Goal: Transaction & Acquisition: Register for event/course

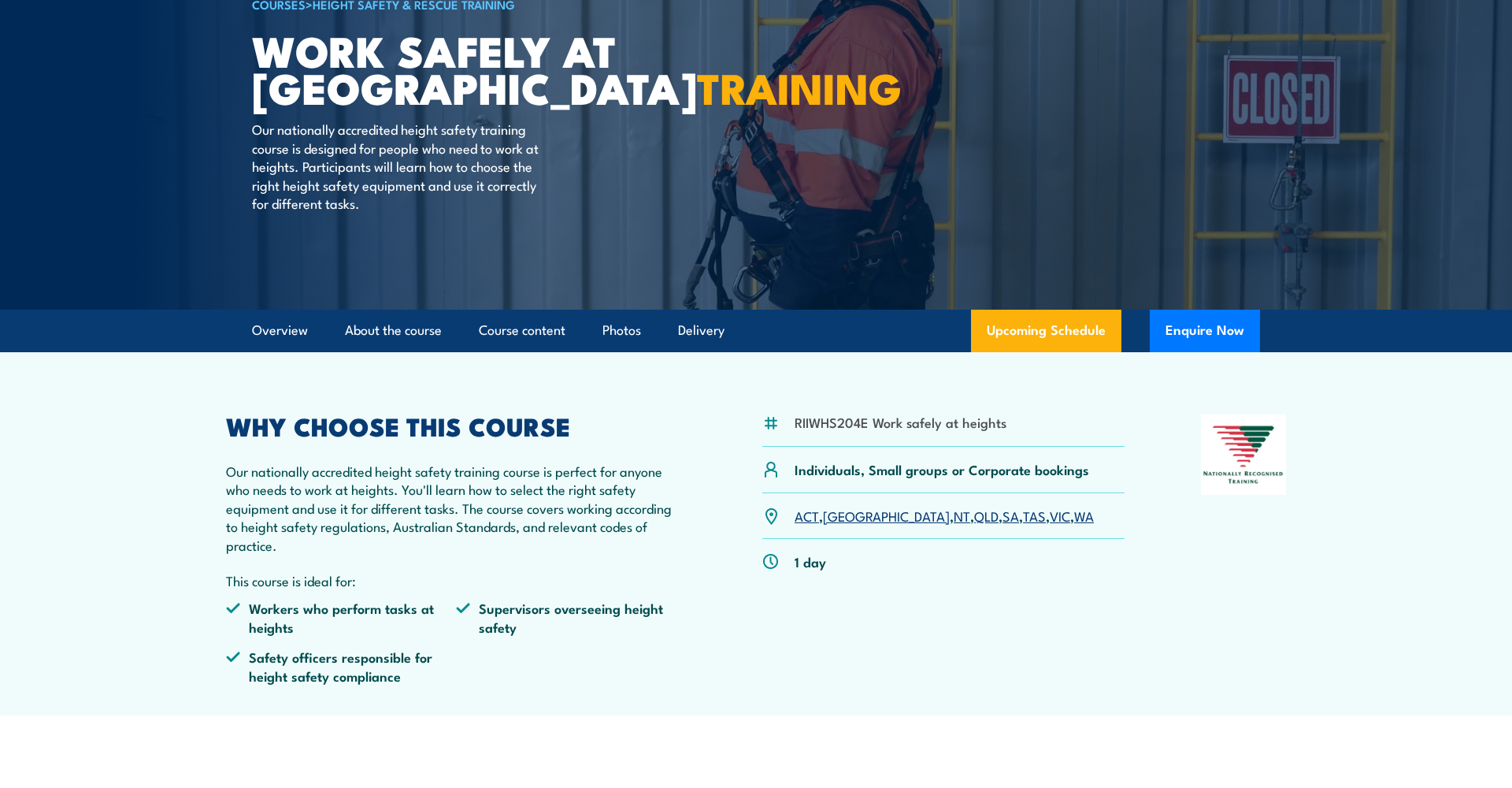
scroll to position [145, 0]
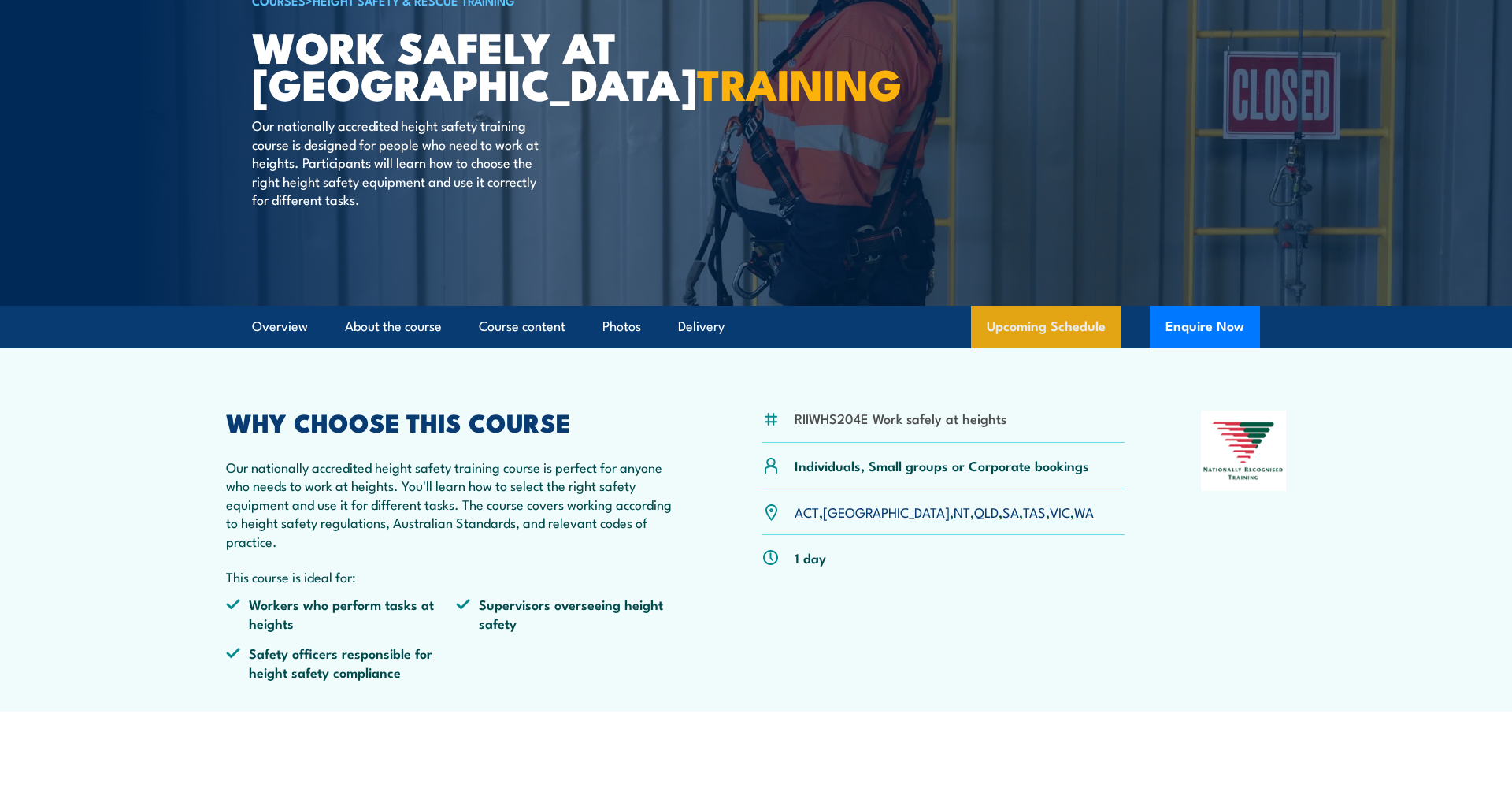
click at [1070, 325] on link "Upcoming Schedule" at bounding box center [1045, 327] width 151 height 43
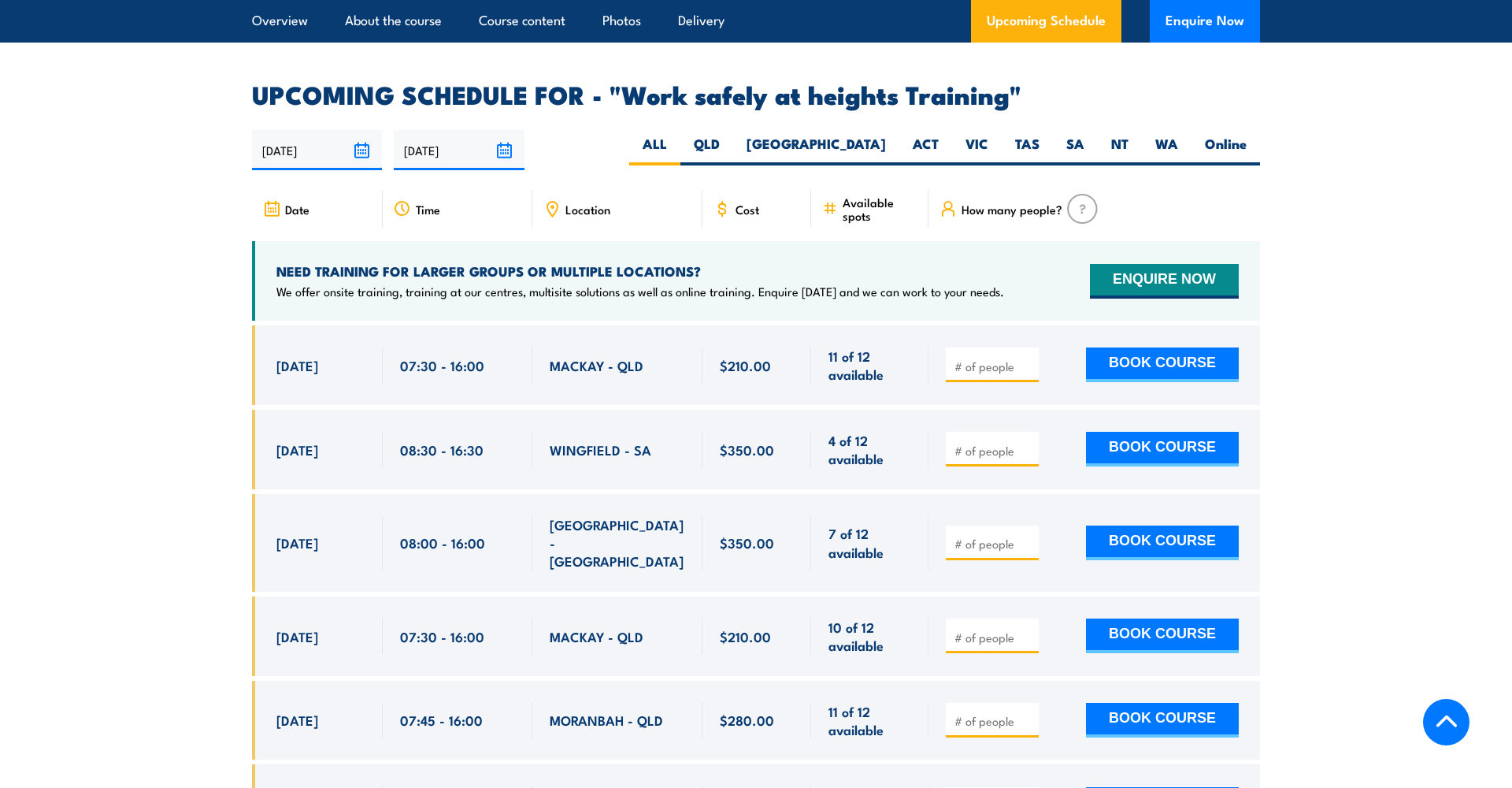
scroll to position [2447, 0]
click at [313, 356] on span "[DATE]" at bounding box center [297, 365] width 42 height 18
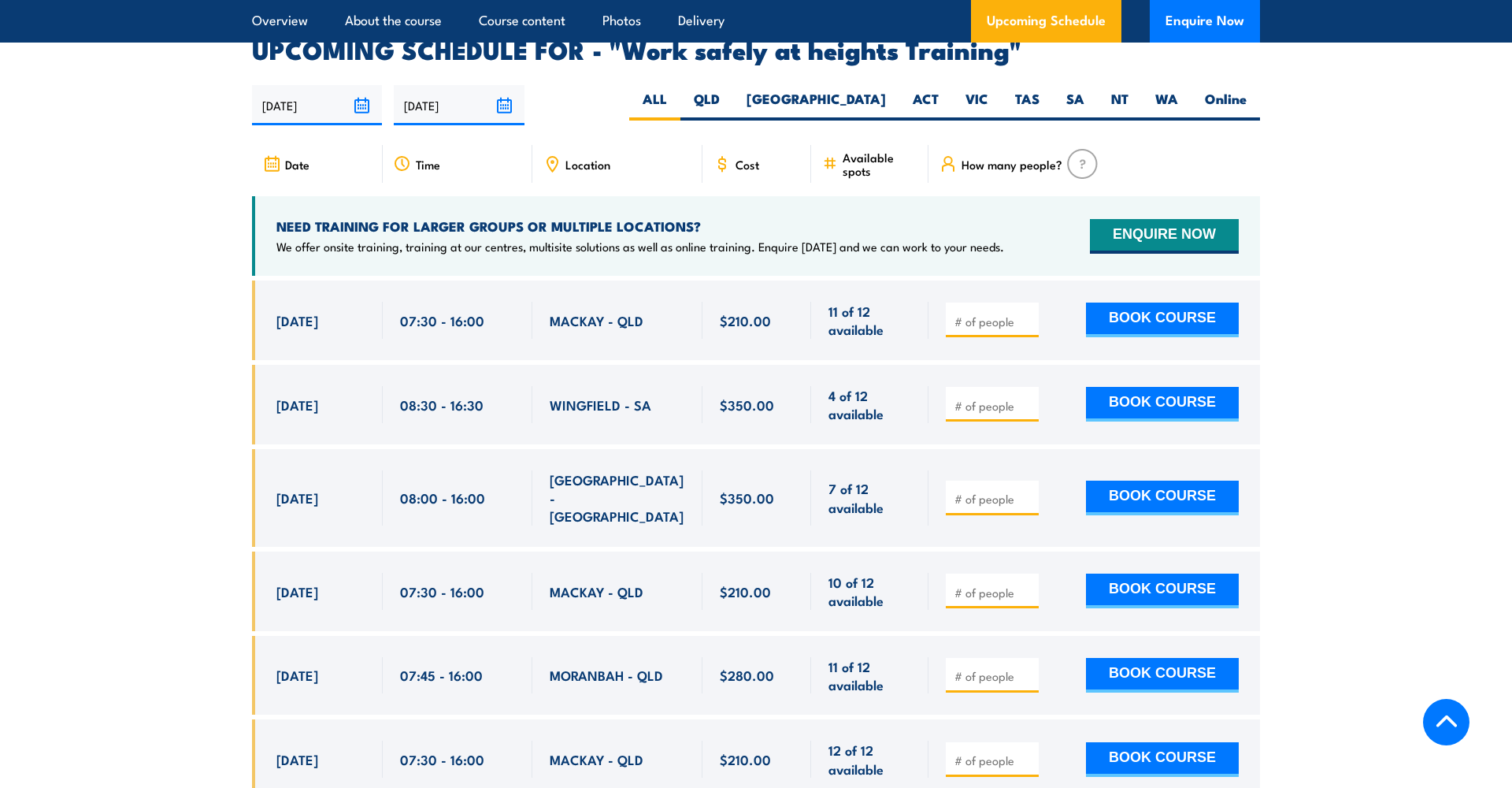
scroll to position [2499, 0]
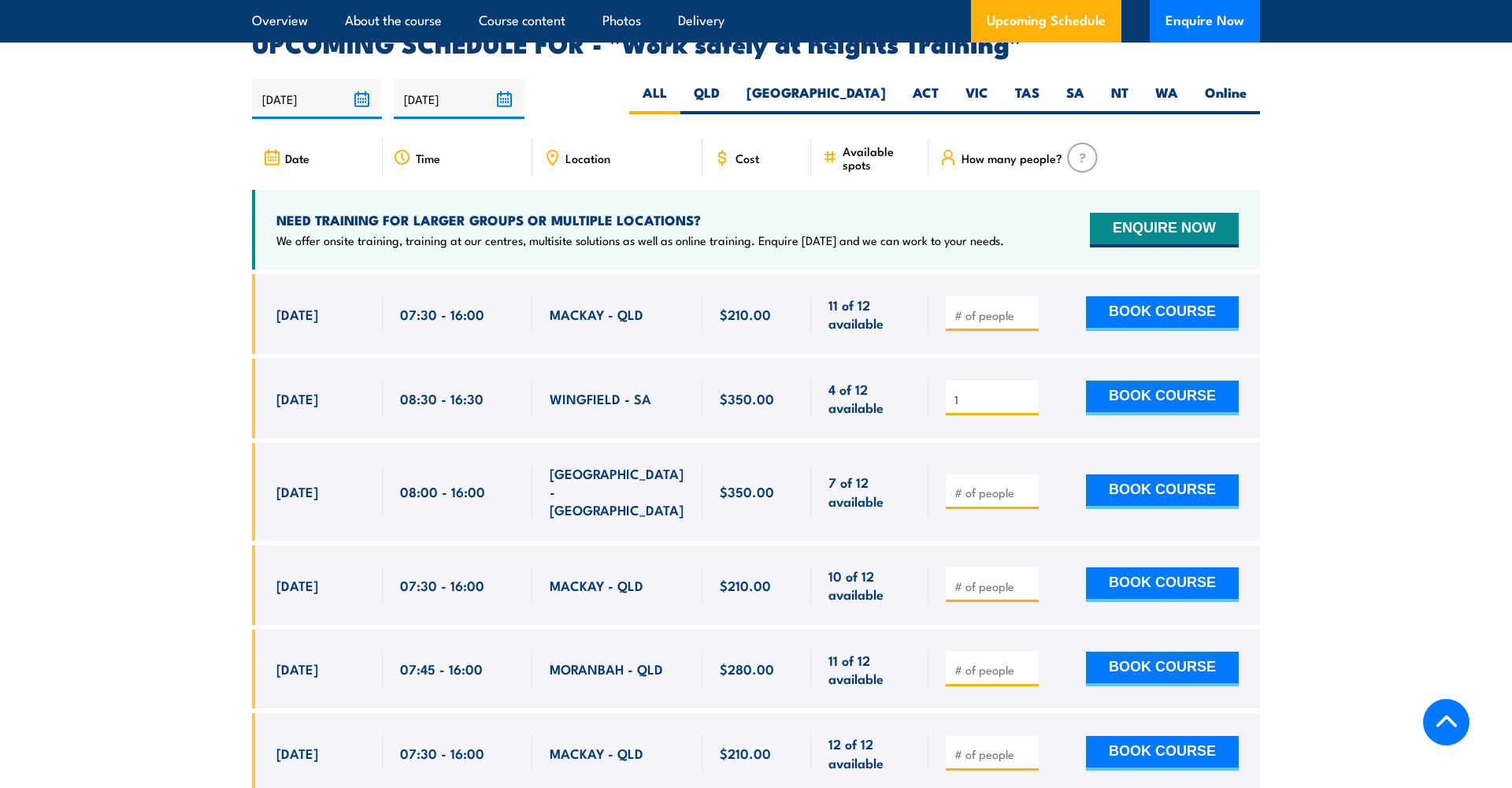
click at [1029, 392] on input "1" at bounding box center [994, 400] width 78 height 16
click at [1029, 392] on input "2" at bounding box center [994, 400] width 78 height 16
click at [1029, 392] on input "3" at bounding box center [994, 400] width 78 height 16
type input "4"
click at [1029, 392] on input "4" at bounding box center [994, 400] width 78 height 16
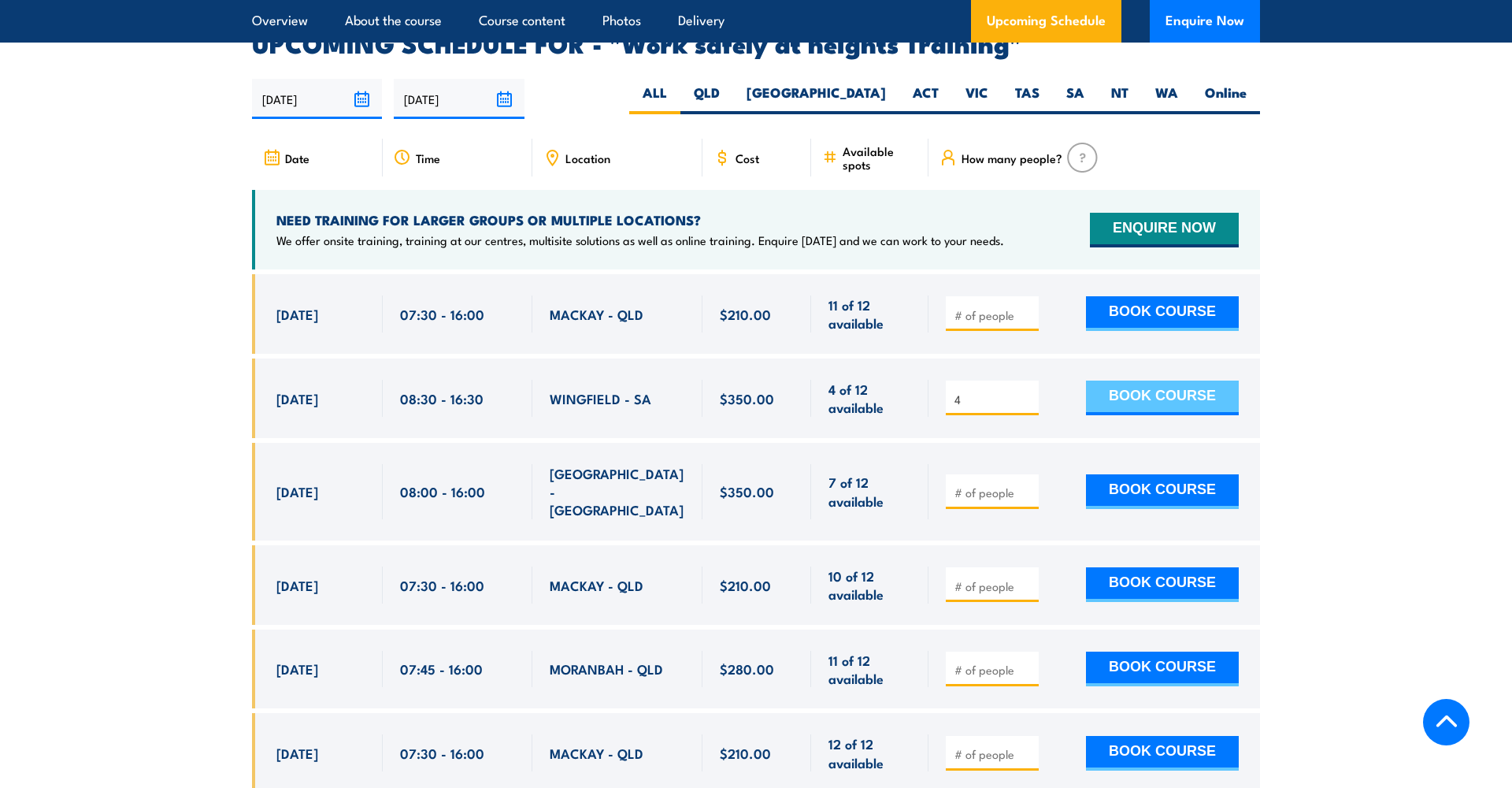
click at [1172, 380] on button "BOOK COURSE" at bounding box center [1161, 397] width 153 height 35
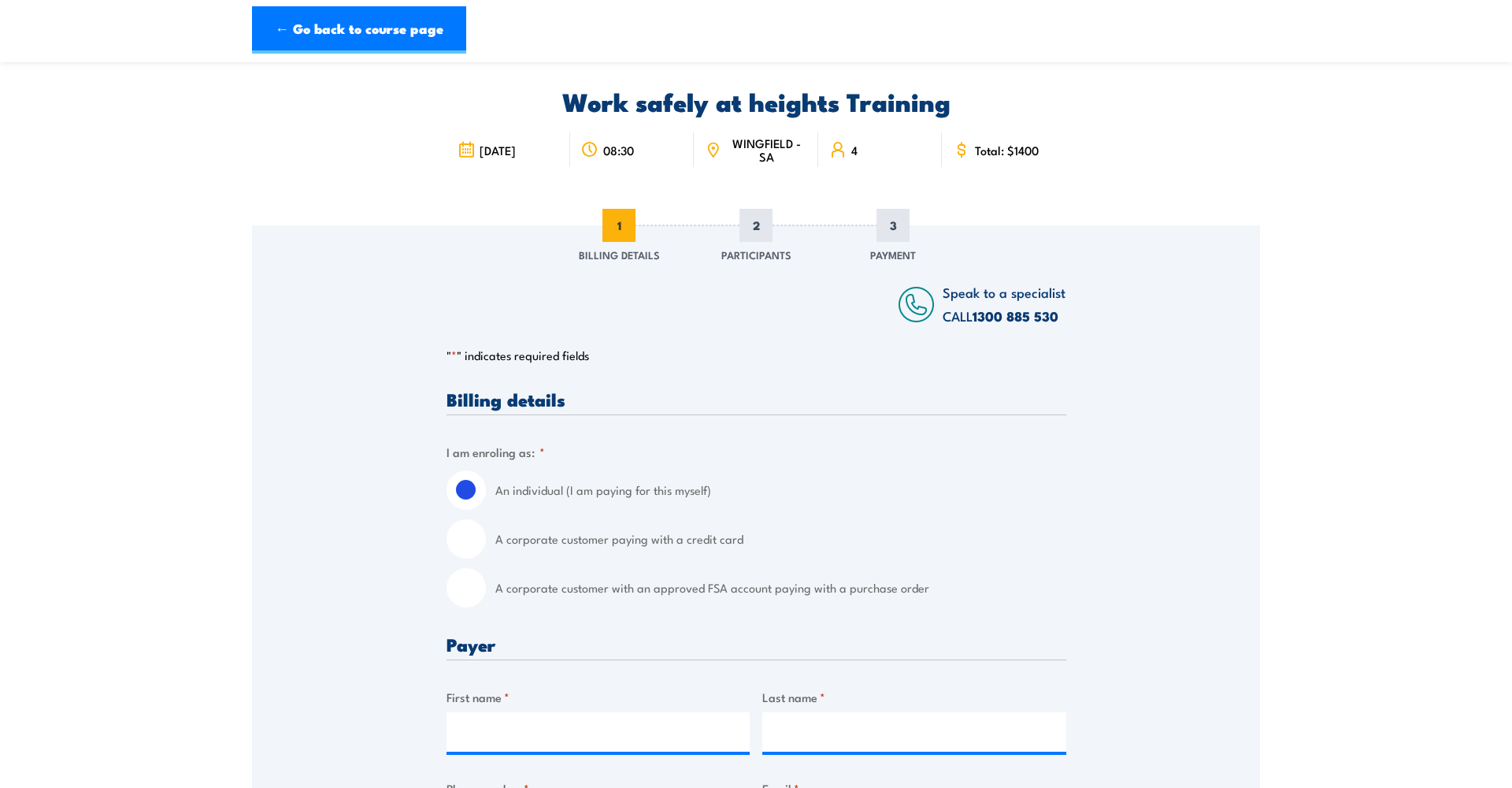
scroll to position [66, 0]
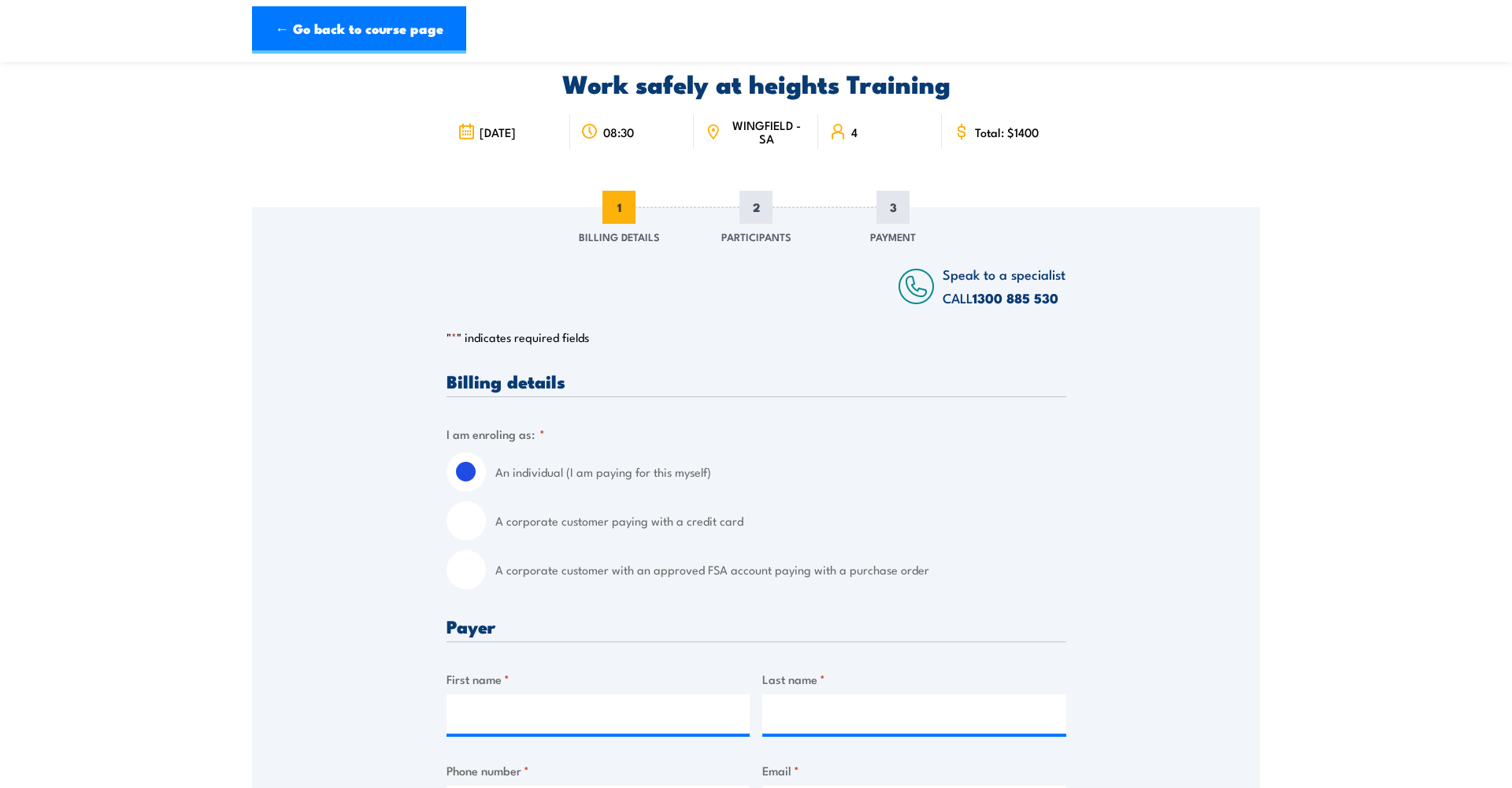
click at [463, 520] on input "A corporate customer paying with a credit card" at bounding box center [466, 520] width 39 height 39
radio input "true"
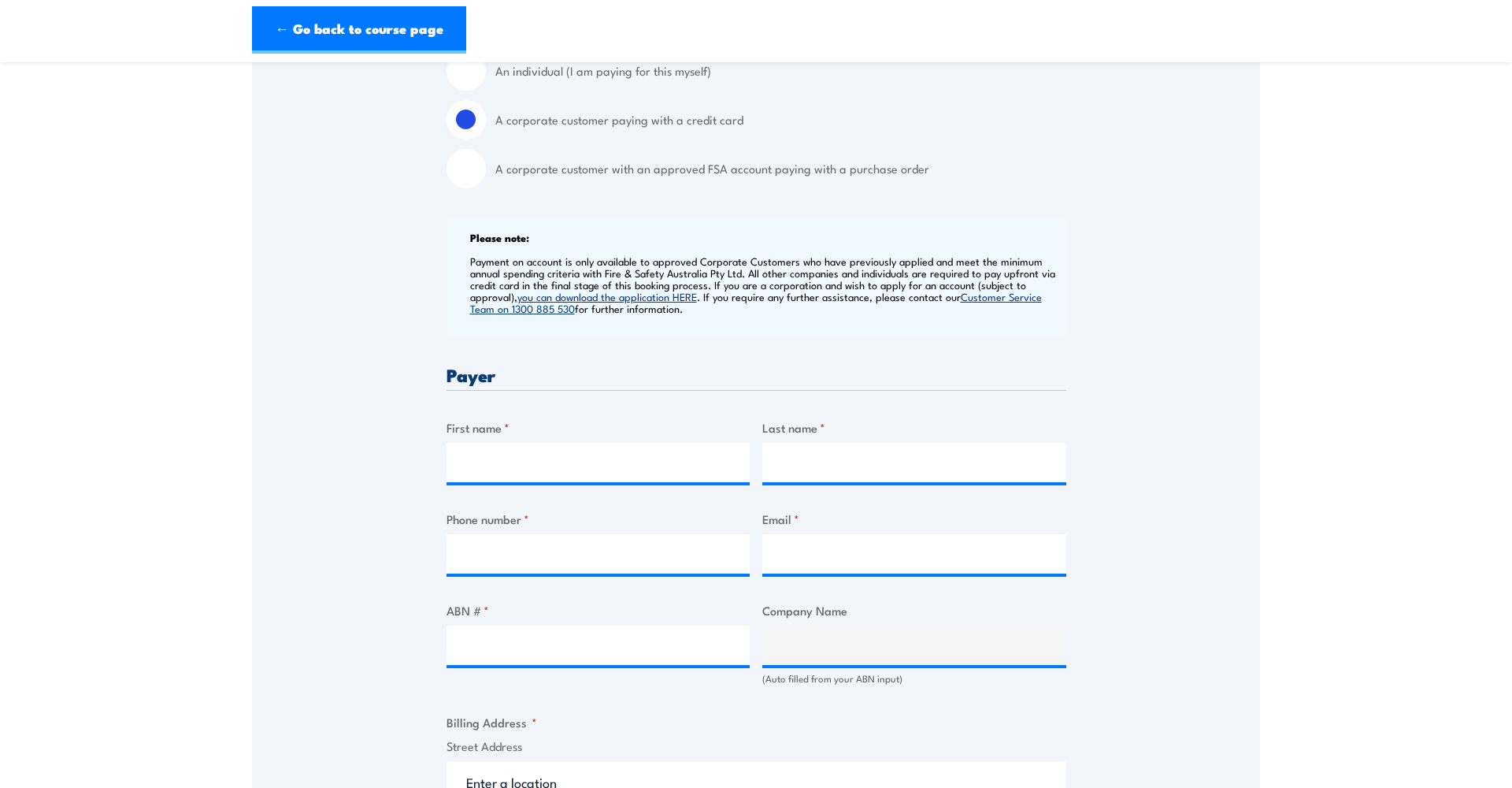
scroll to position [471, 0]
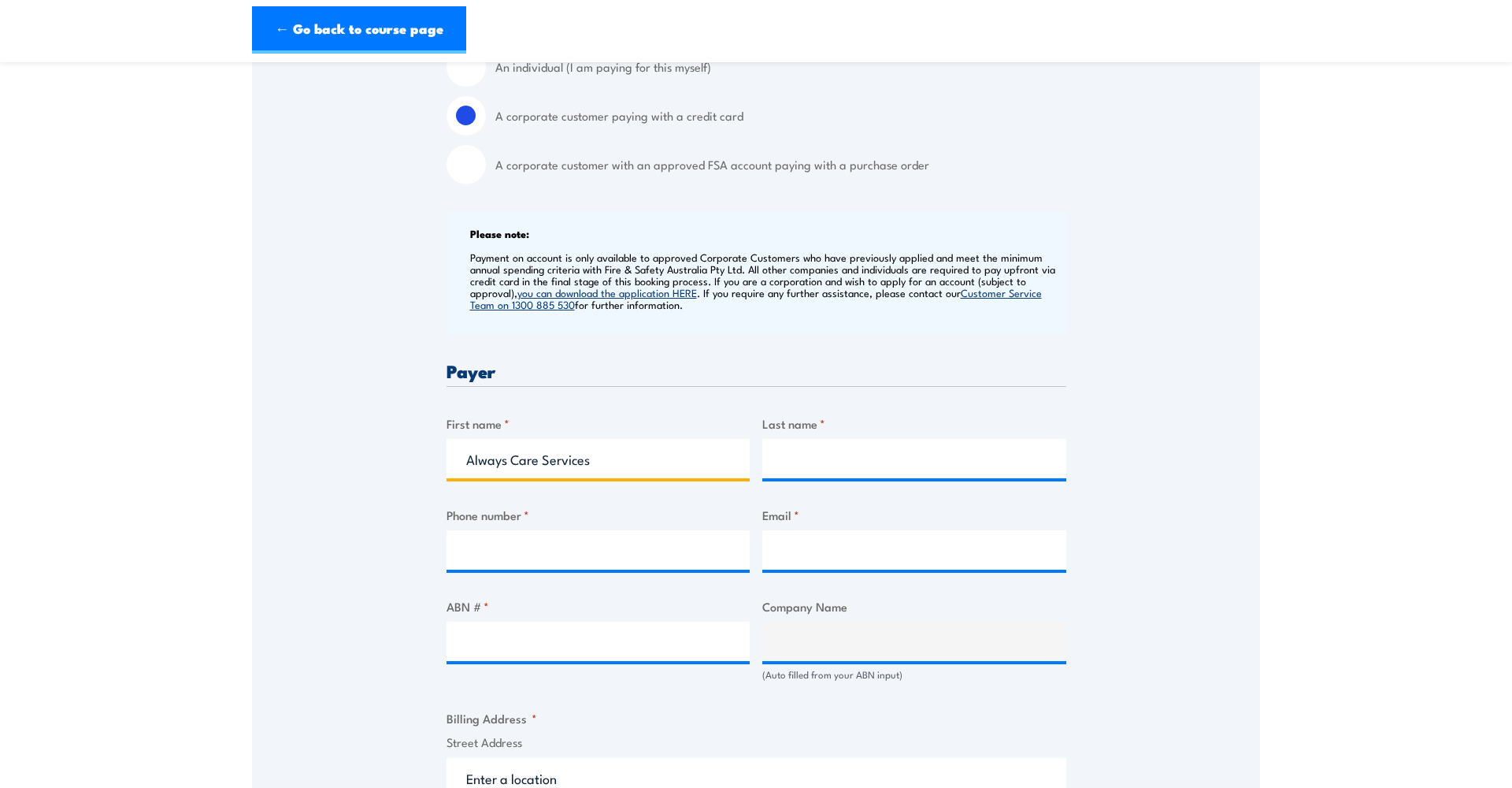
drag, startPoint x: 607, startPoint y: 459, endPoint x: 459, endPoint y: 457, distance: 148.0
click at [459, 457] on input "Always Care Services" at bounding box center [598, 459] width 304 height 39
type input "[PERSON_NAME]"
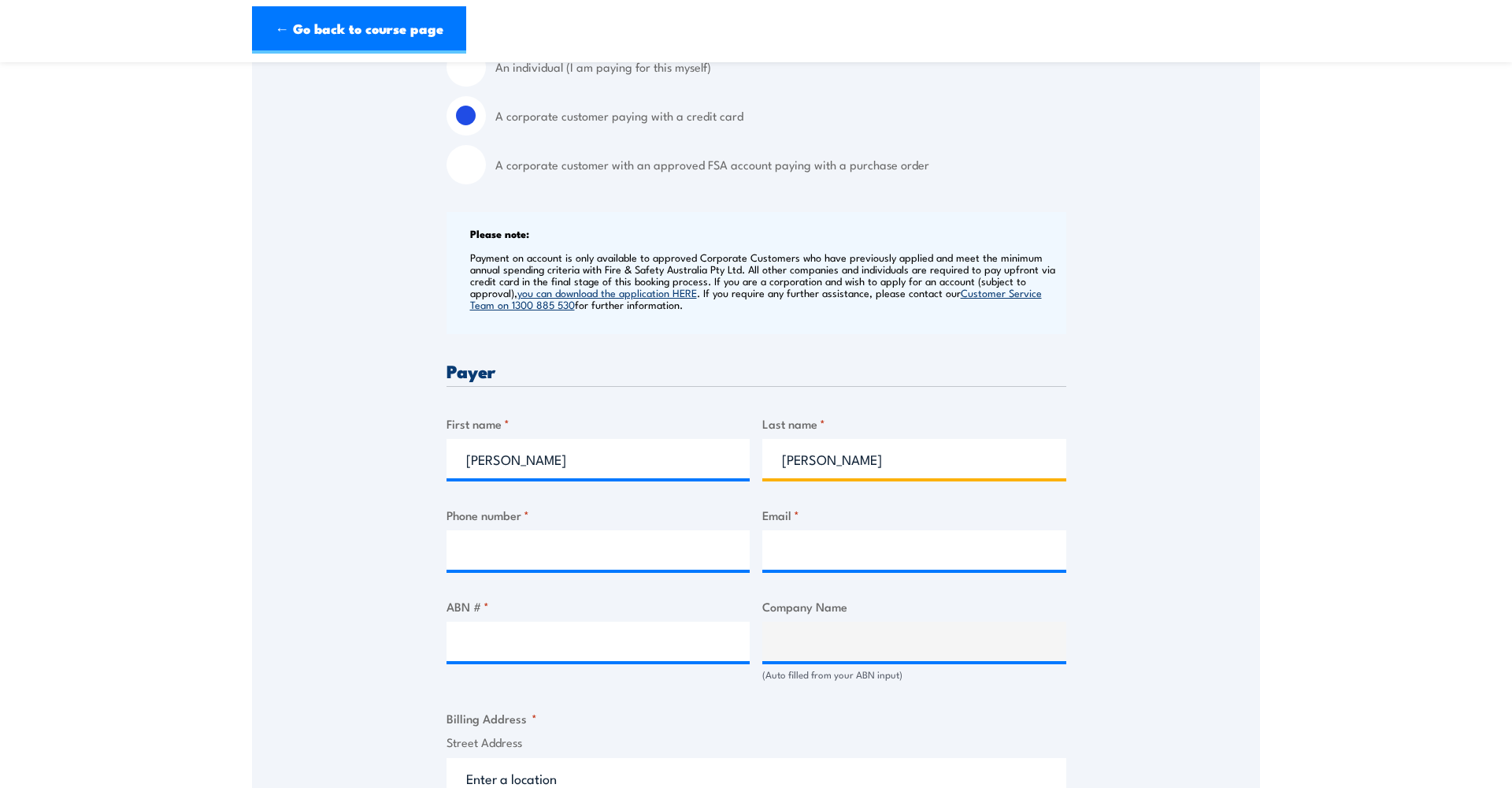
type input "[PERSON_NAME]"
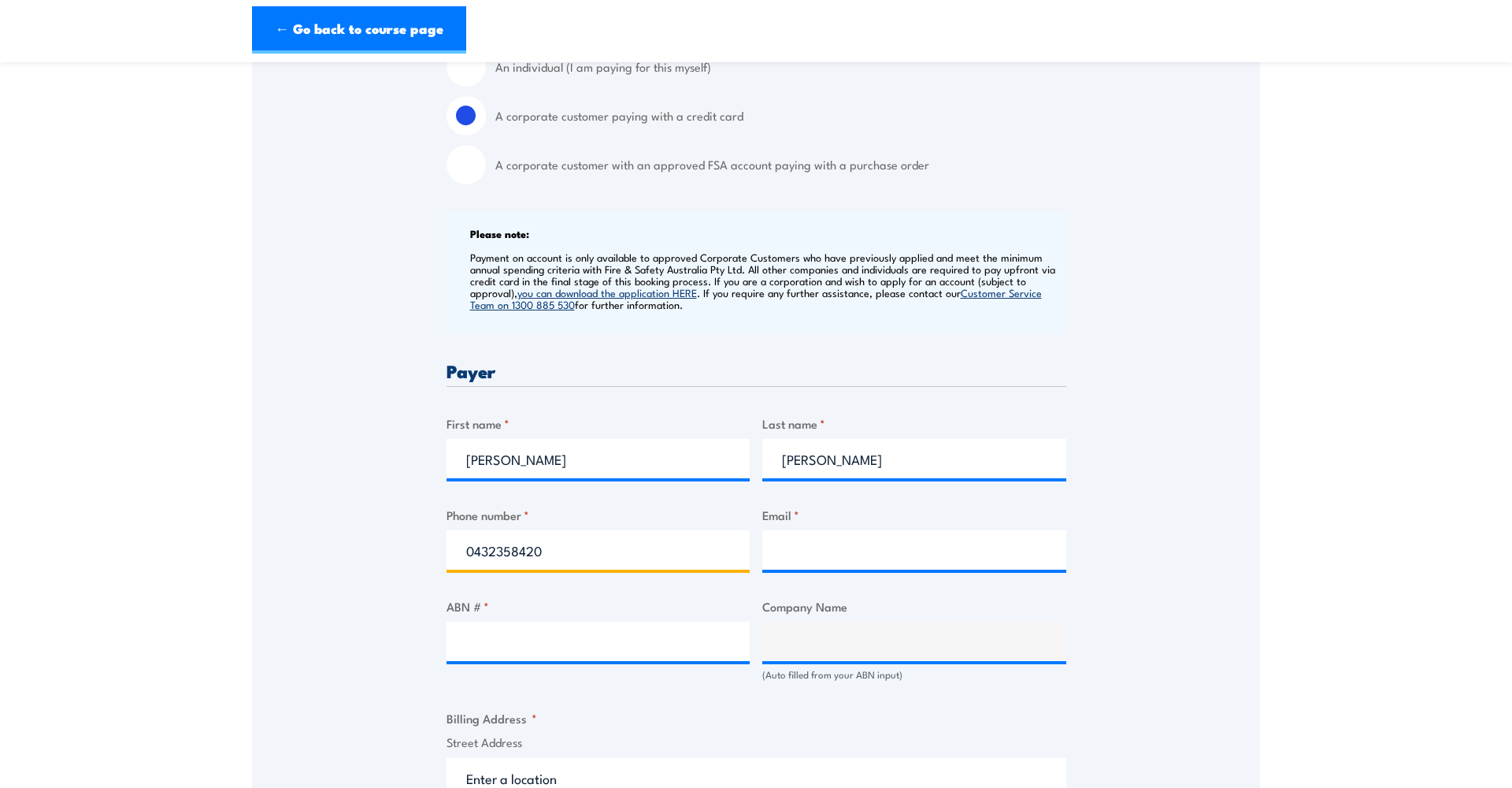
type input "0432358420"
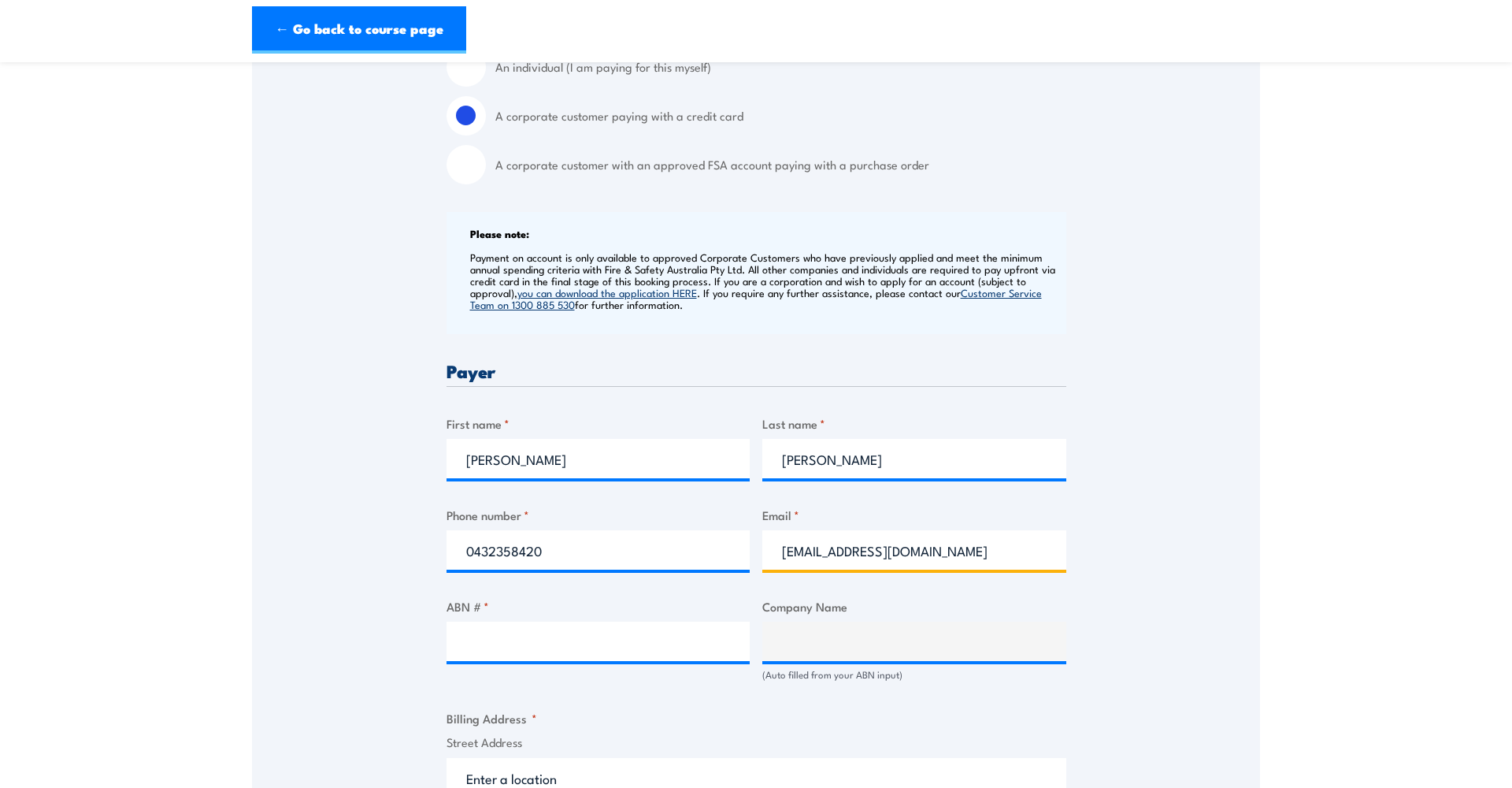
type input "[EMAIL_ADDRESS][DOMAIN_NAME]"
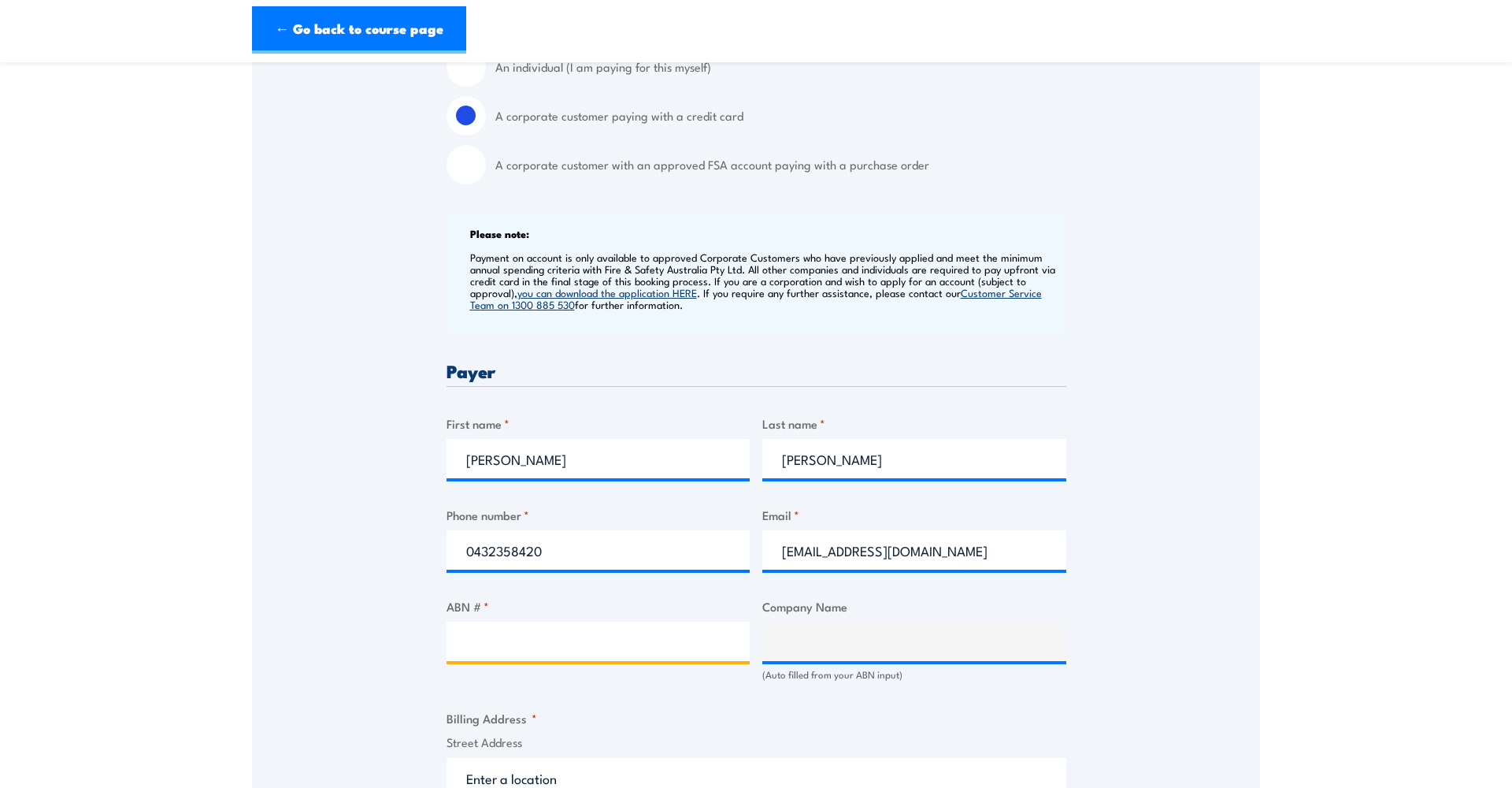
click at [625, 637] on input "ABN # *" at bounding box center [598, 641] width 304 height 39
paste input "‭88612109476‬"
type input "‭88612109476‬"
type input "ALWAYS CARE SERVICES PTY LTD"
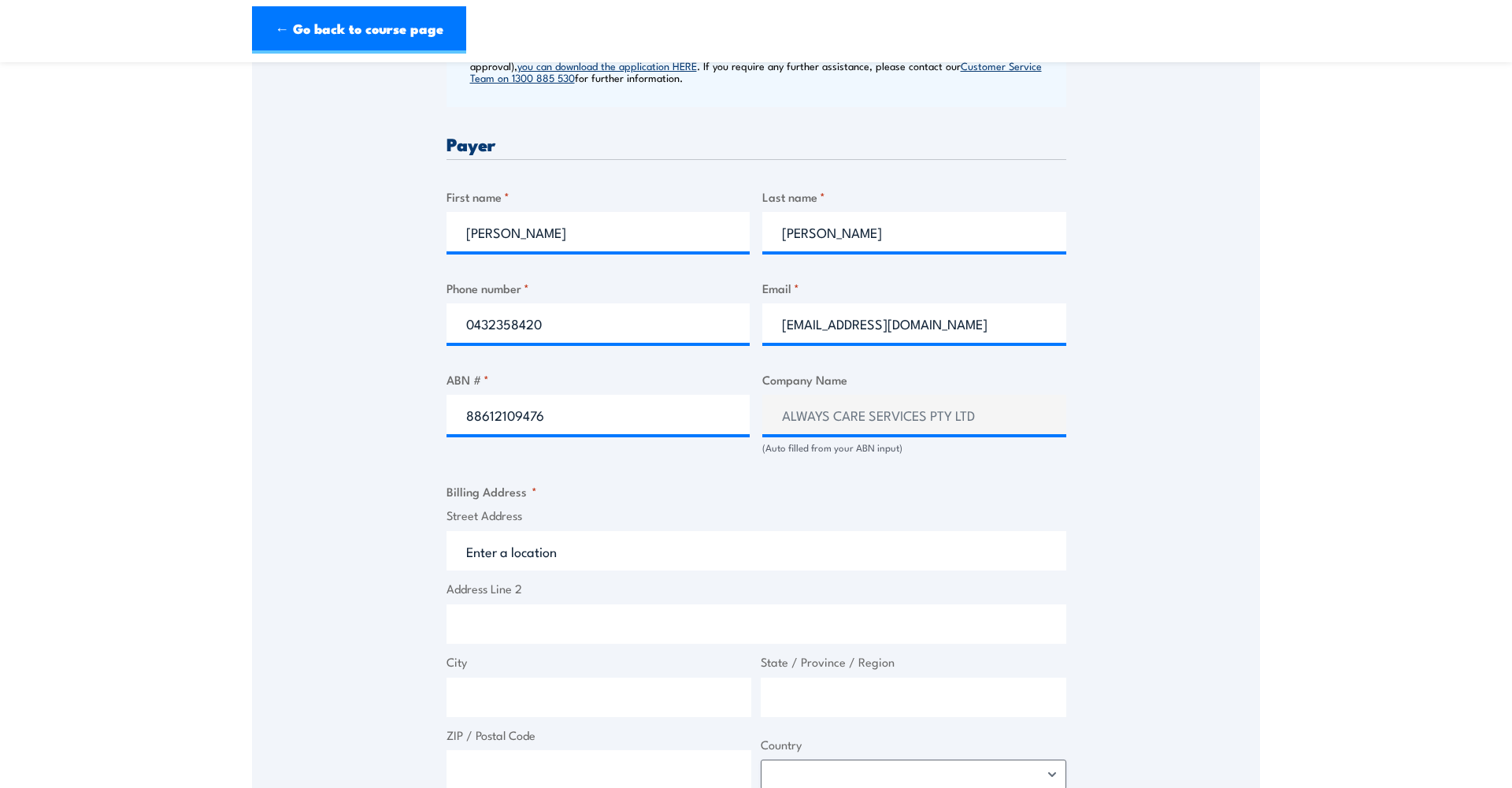
scroll to position [701, 0]
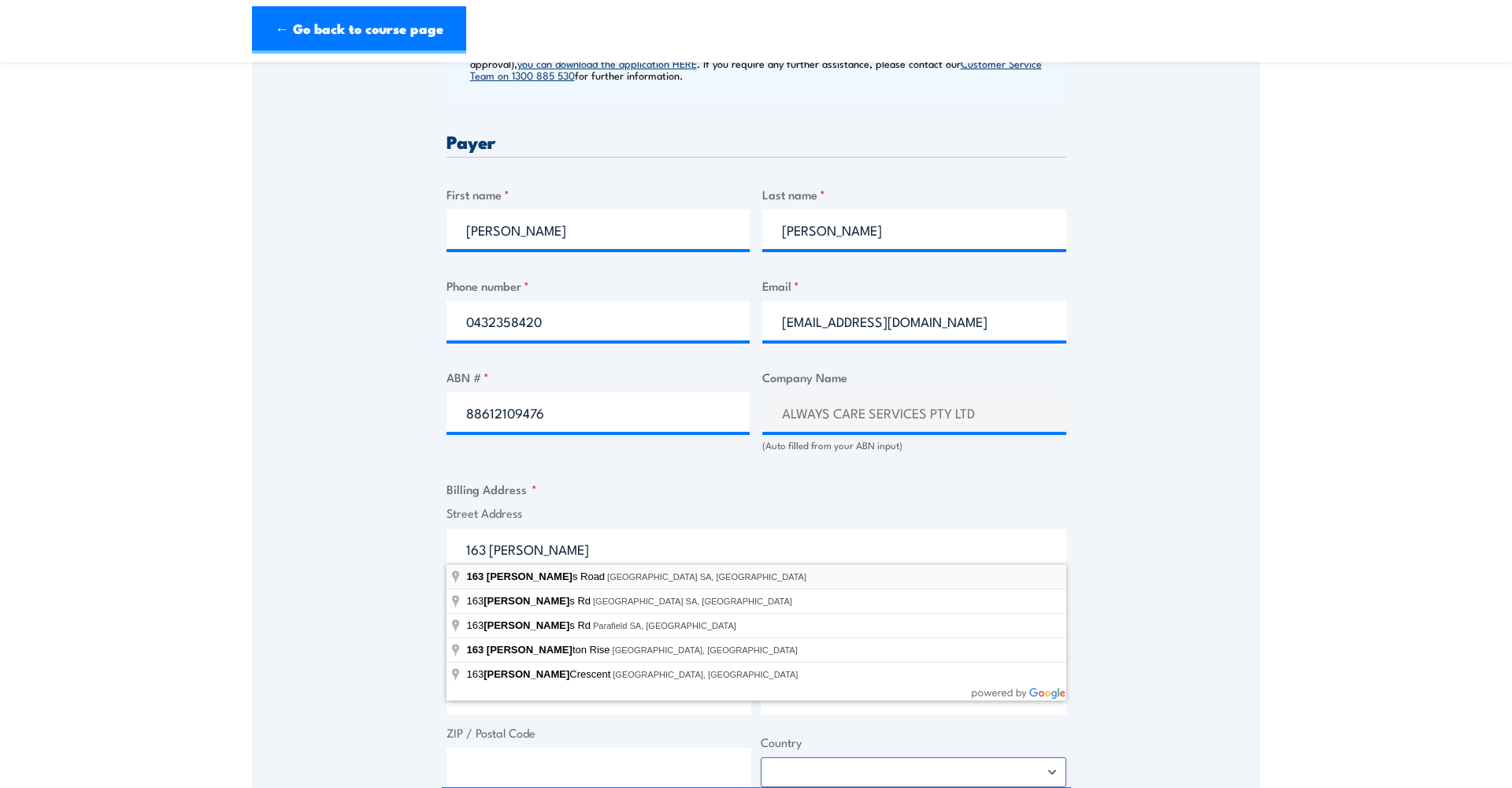
type input "[STREET_ADDRESS]"
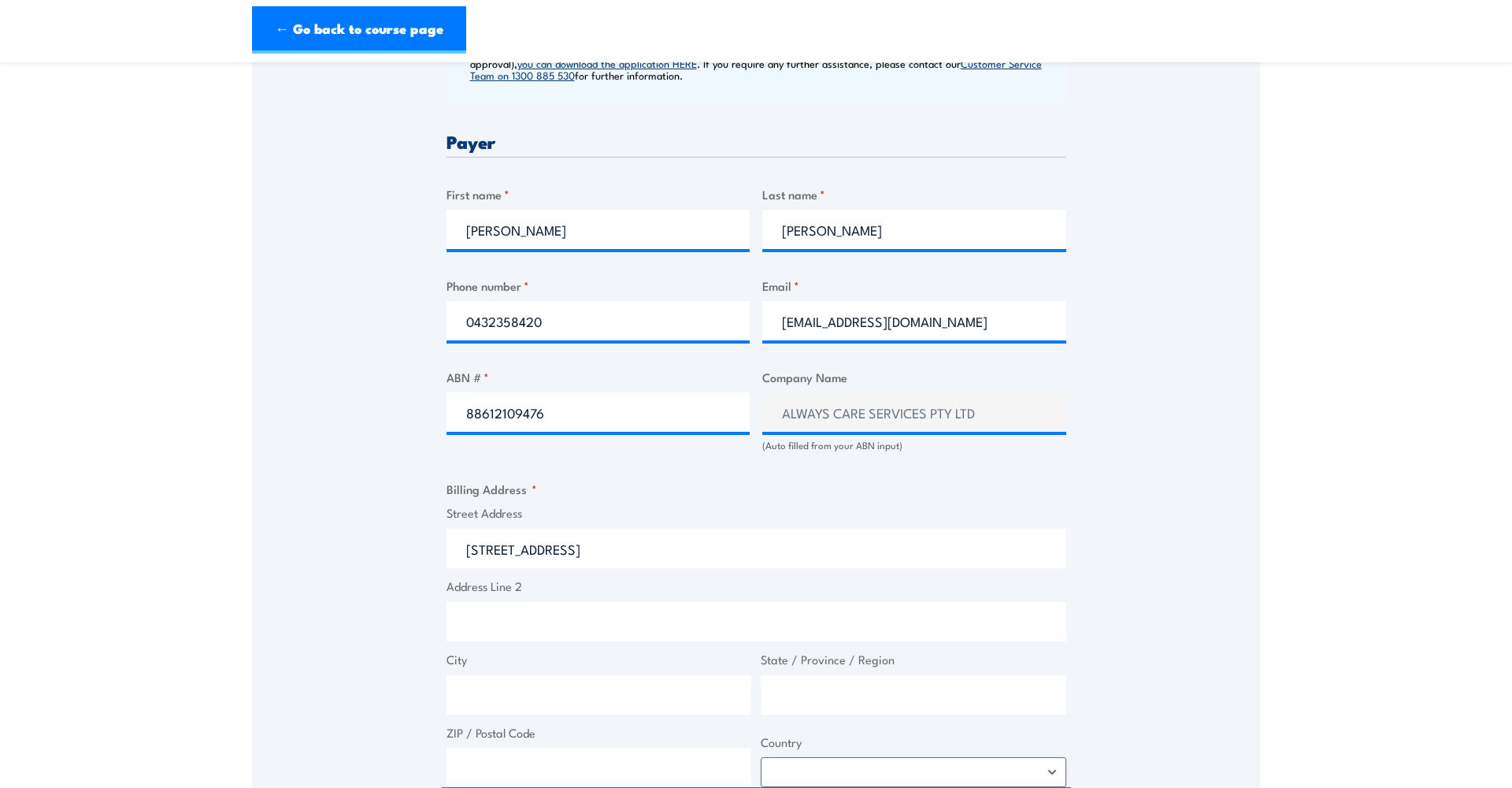
type input "[STREET_ADDRESS]"
type input "Para Hills"
type input "[GEOGRAPHIC_DATA]"
type input "5096"
select select "[GEOGRAPHIC_DATA]"
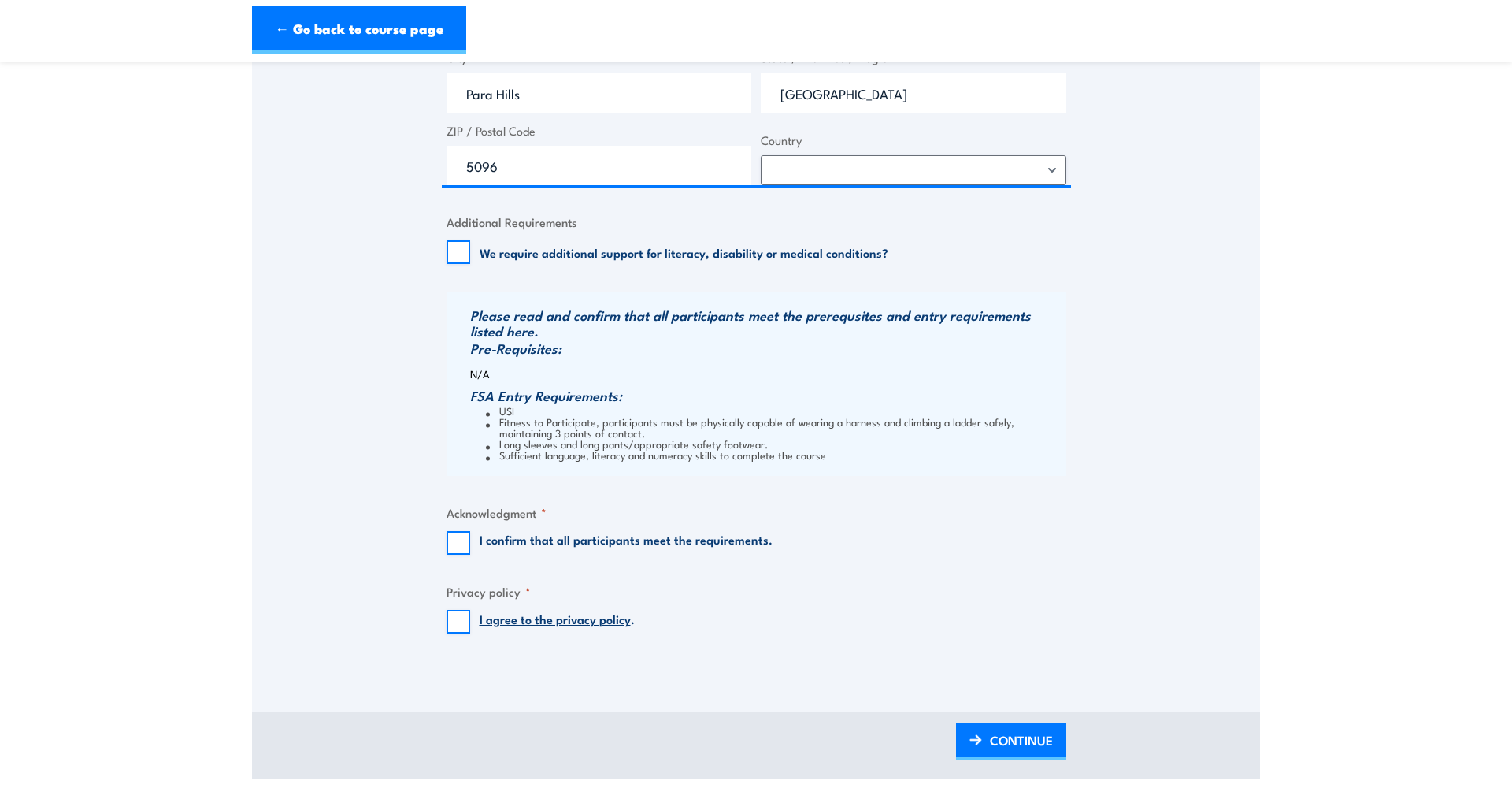
scroll to position [1308, 0]
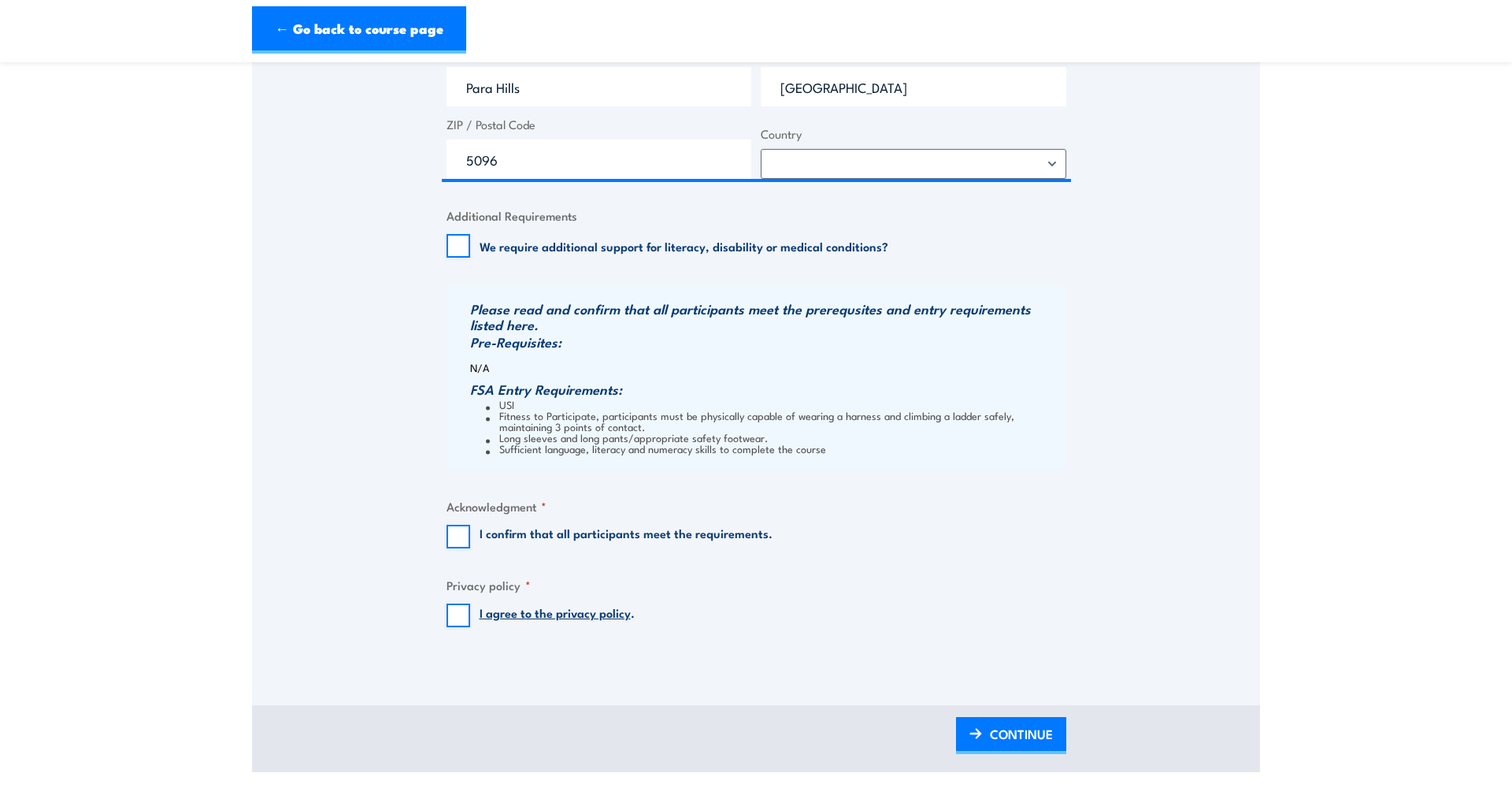
click at [464, 531] on input "I confirm that all participants meet the requirements." at bounding box center [458, 536] width 23 height 23
checkbox input "true"
click at [459, 604] on input "I agree to the privacy policy ." at bounding box center [458, 615] width 23 height 23
checkbox input "true"
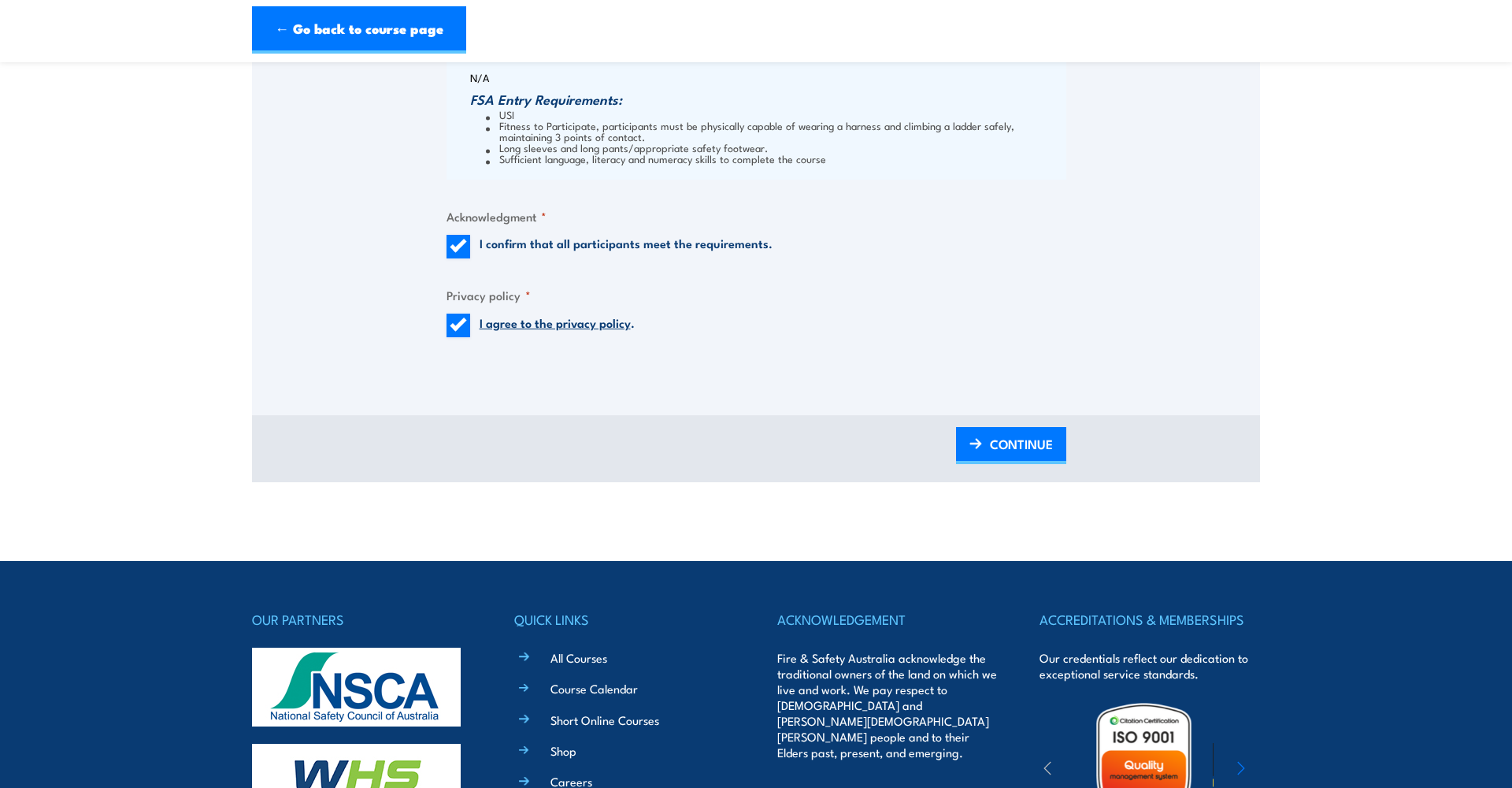
scroll to position [1598, 0]
click at [1009, 435] on span "CONTINUE" at bounding box center [1021, 444] width 63 height 42
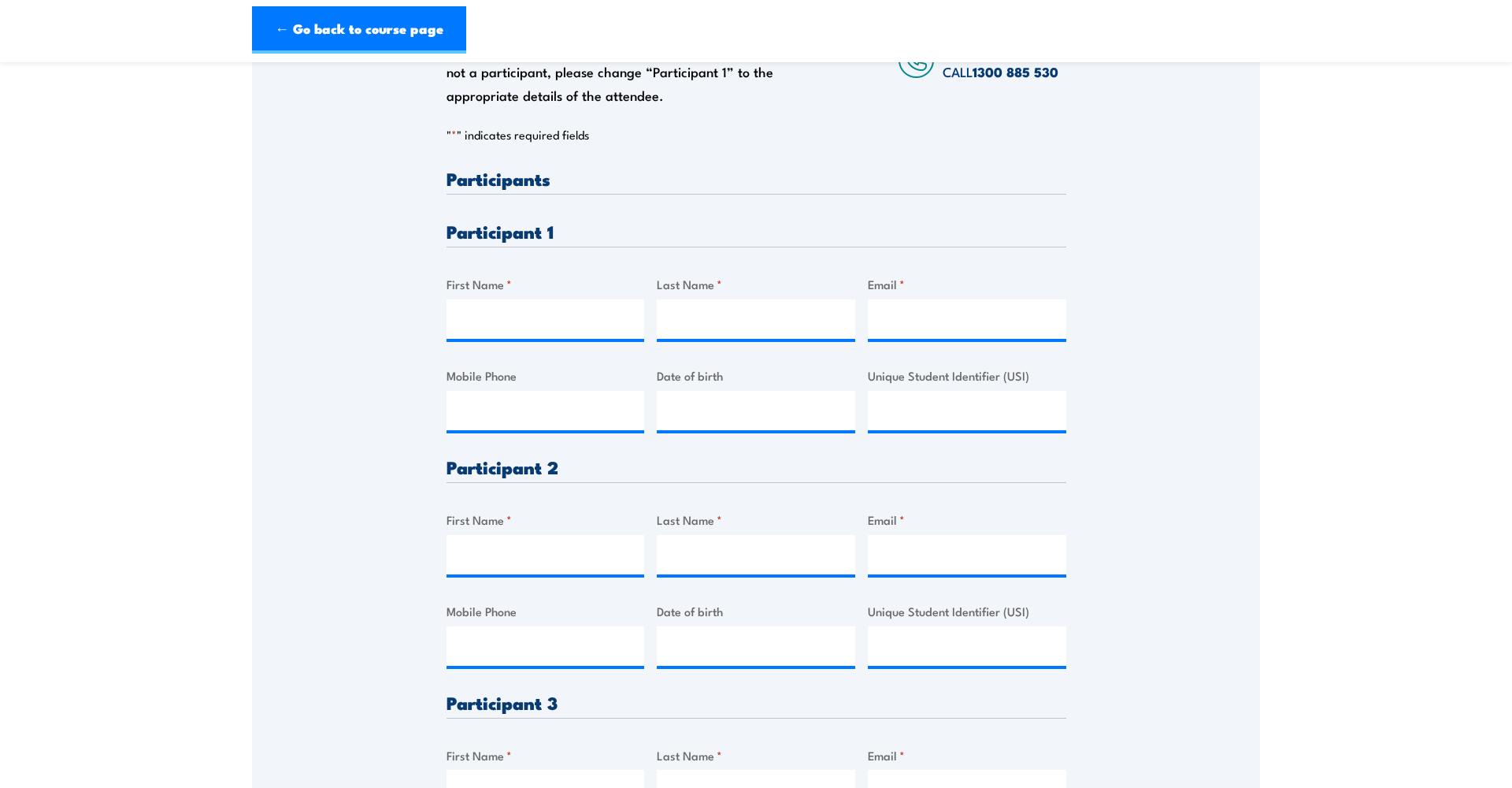
scroll to position [321, 0]
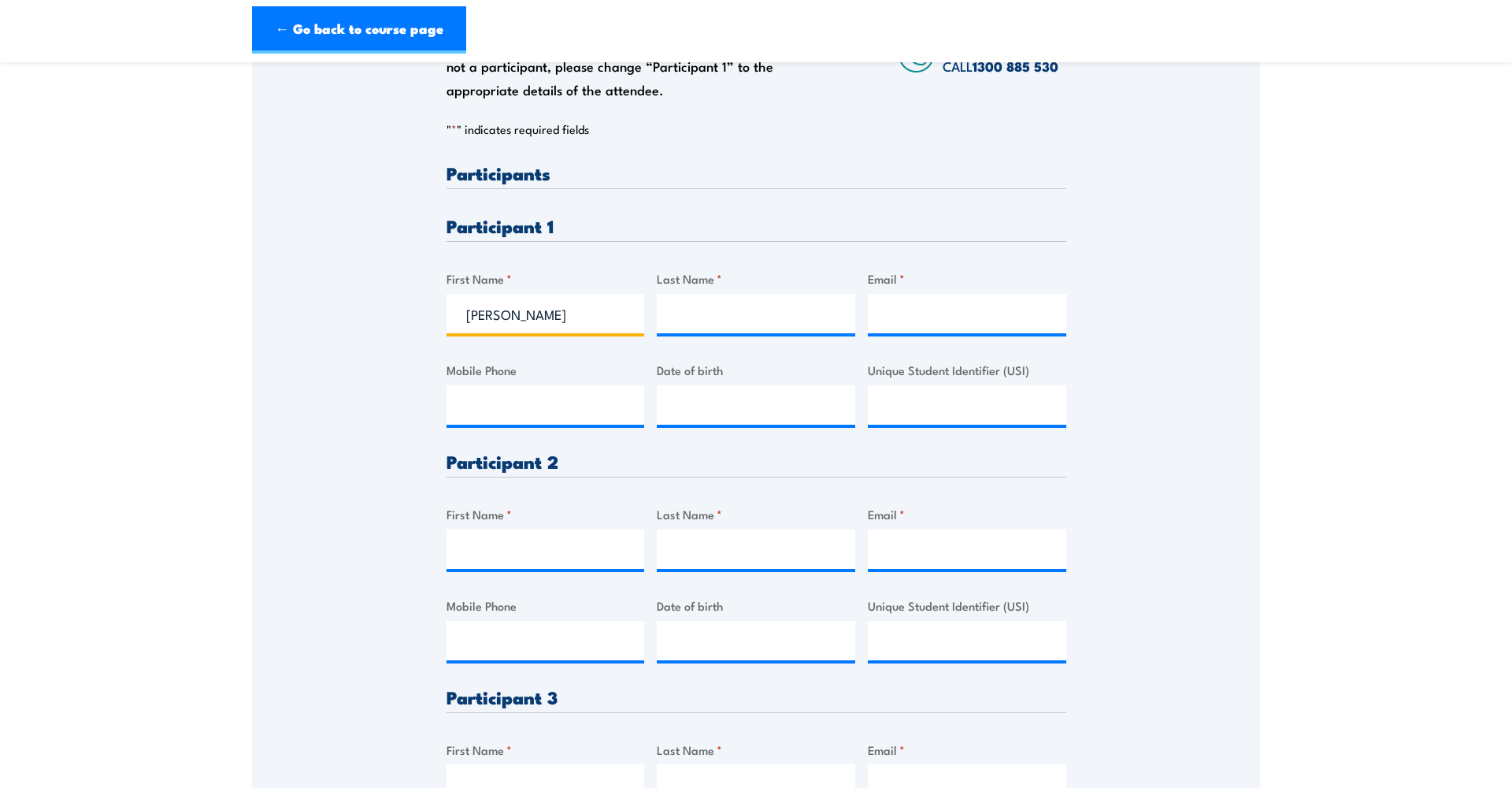
type input "[PERSON_NAME]"
type input "Koine"
type input "[EMAIL_ADDRESS][DOMAIN_NAME]"
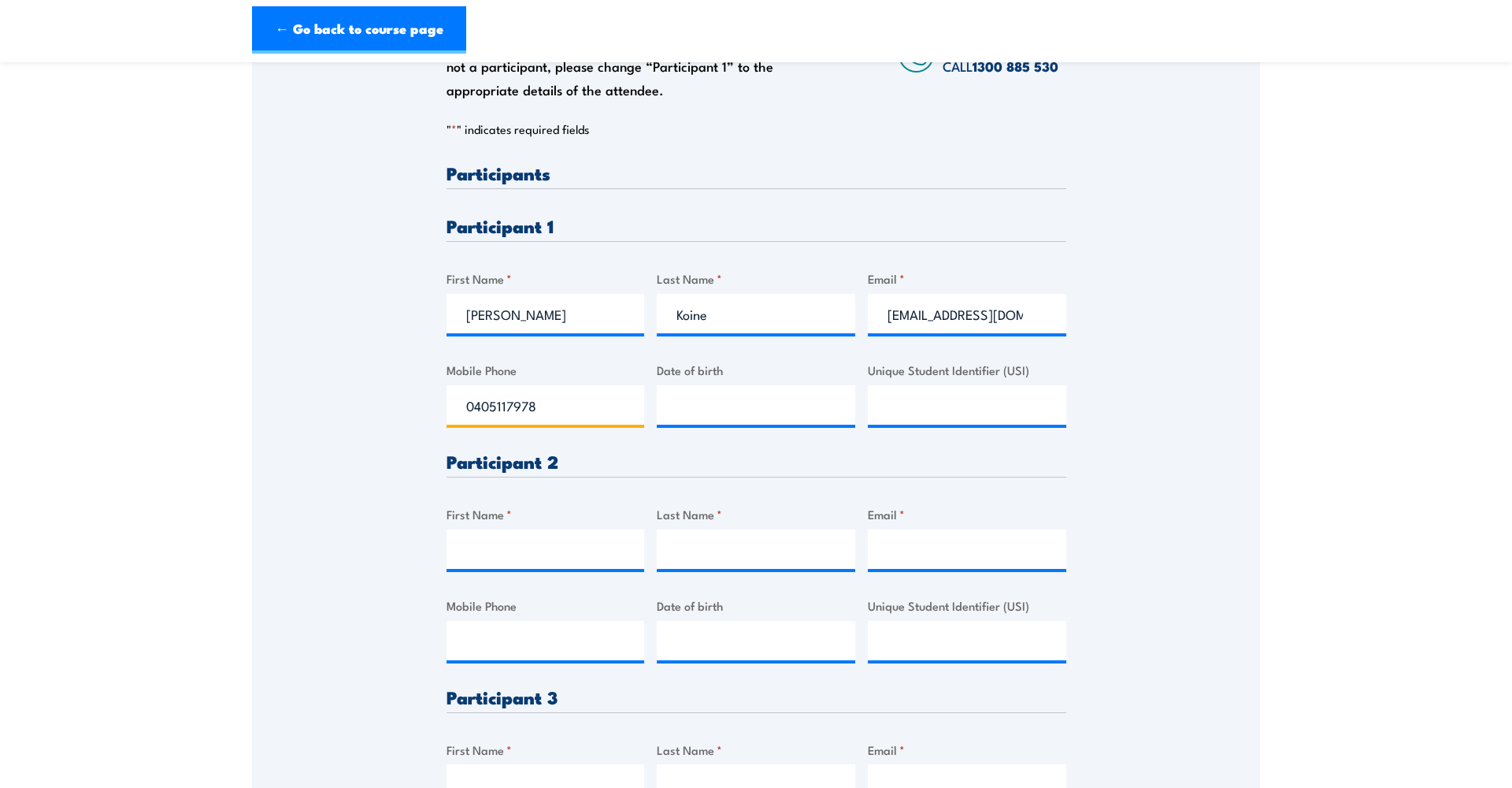
type input "0405117978"
type input "2_/__/____"
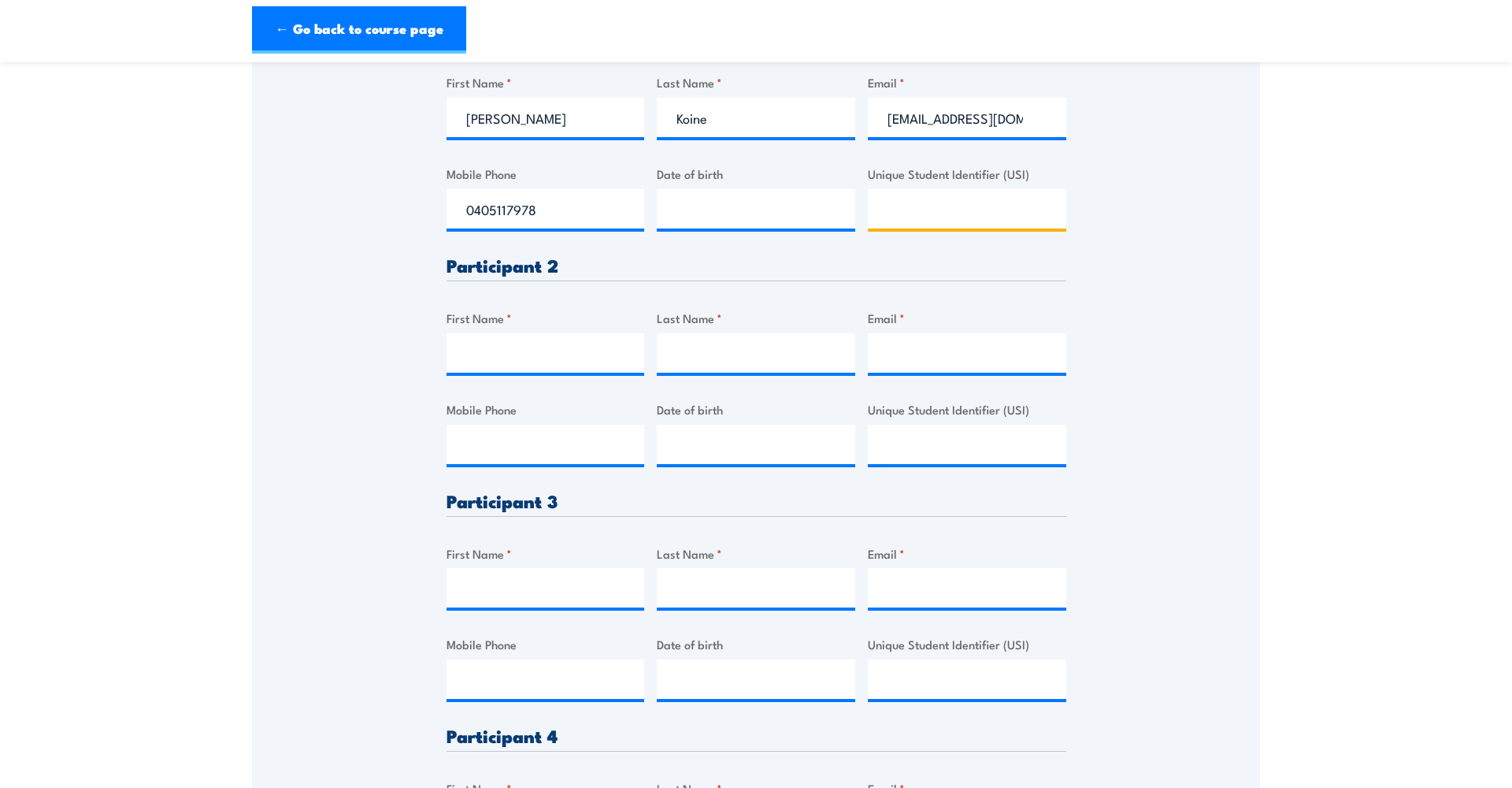
scroll to position [521, 0]
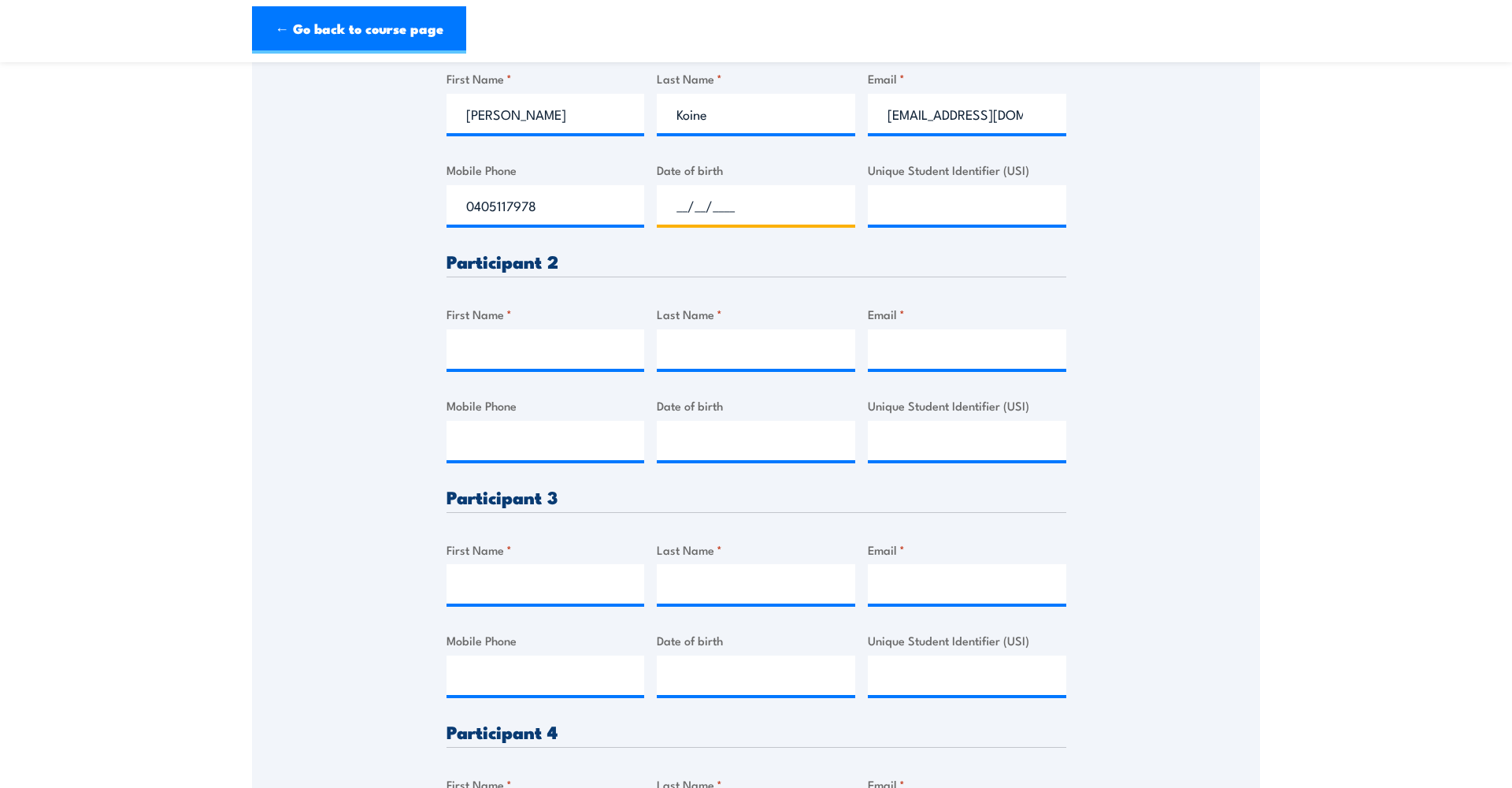
click at [705, 205] on input "__/__/____" at bounding box center [756, 204] width 198 height 39
type input "[DATE]__"
click at [706, 211] on input "__/__/____" at bounding box center [756, 204] width 198 height 39
type input "[DATE]"
click input "Submit" at bounding box center [0, 0] width 0 height 0
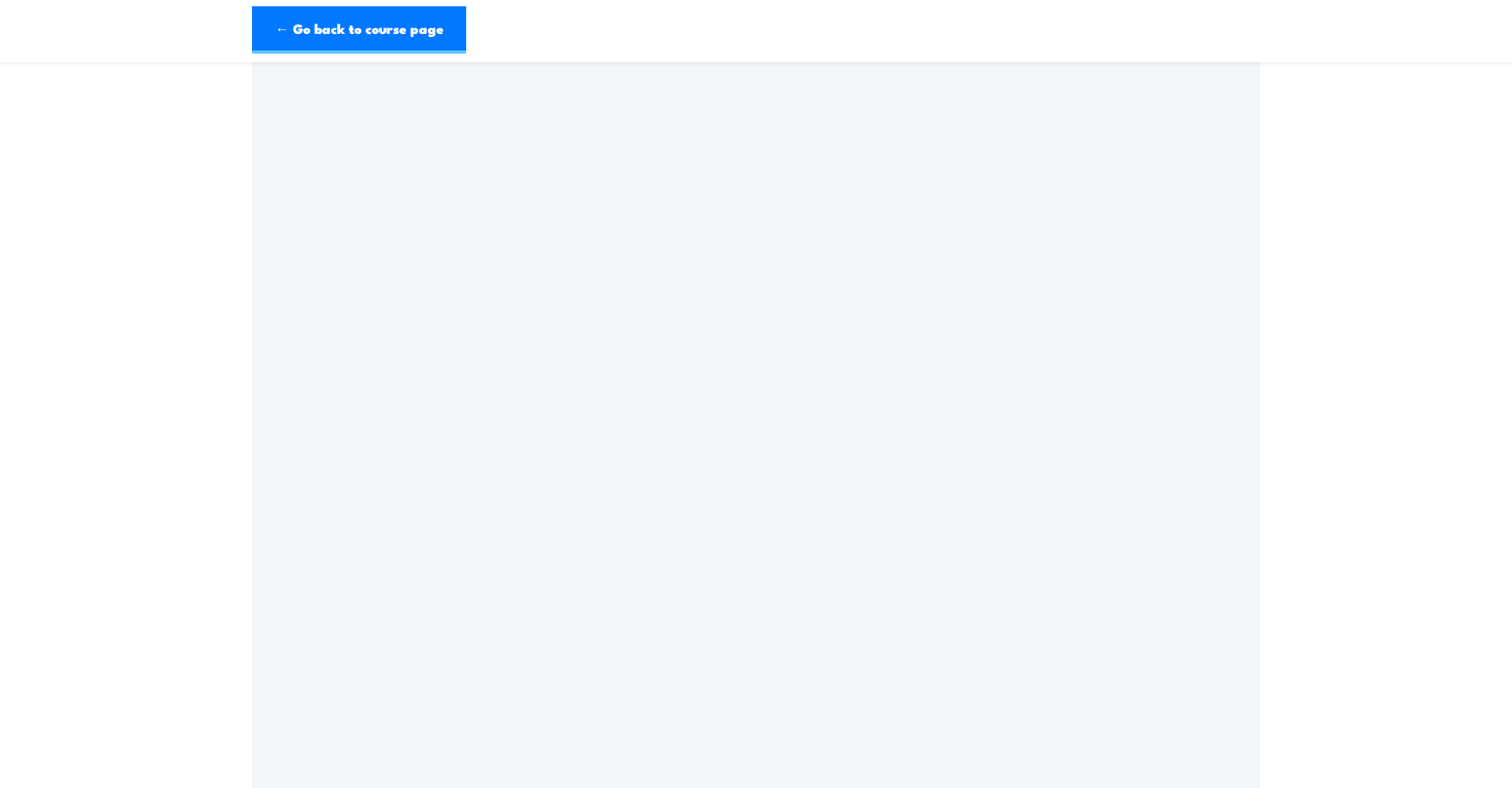
drag, startPoint x: 881, startPoint y: 203, endPoint x: 923, endPoint y: 205, distance: 42.0
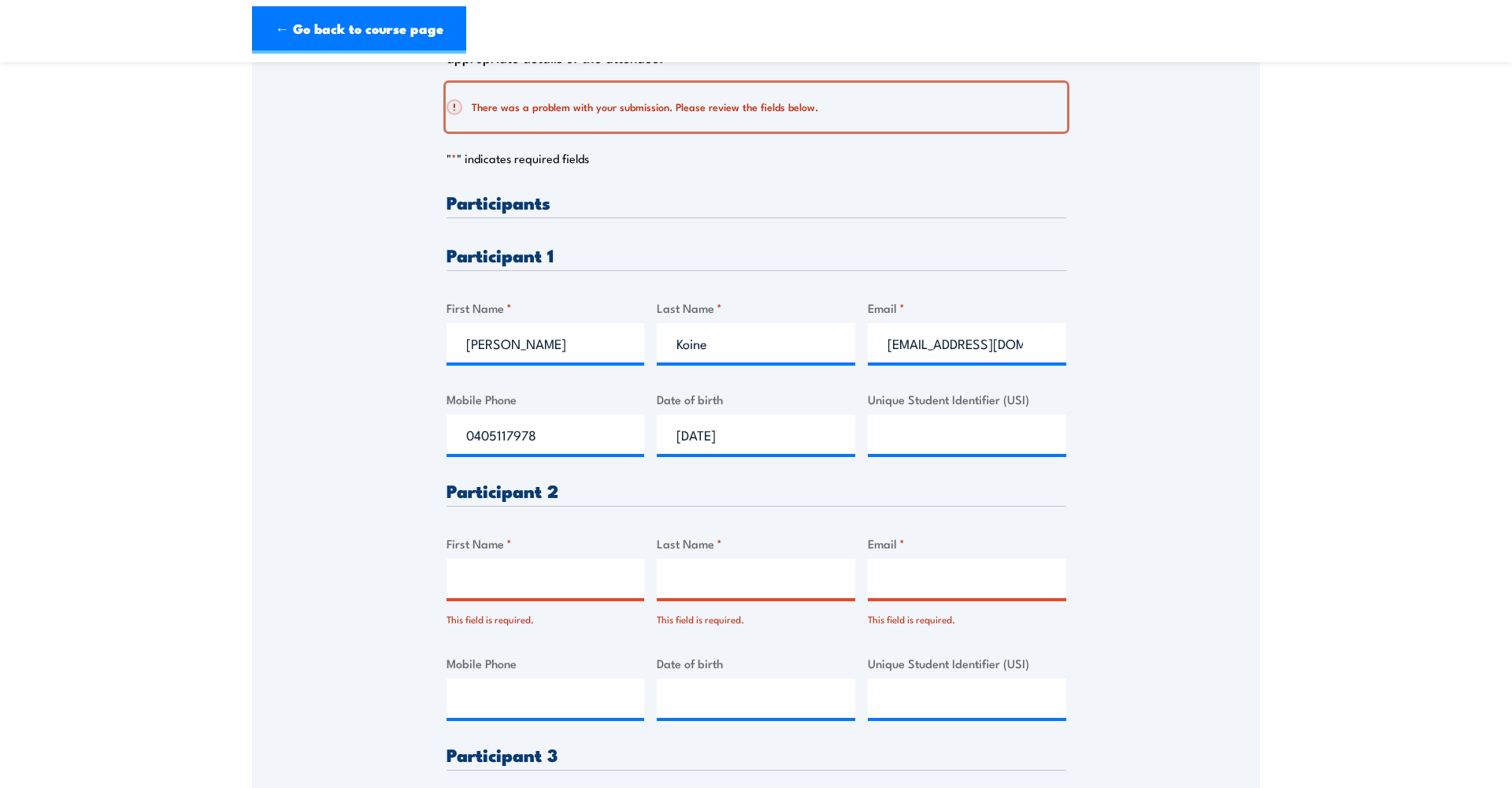
scroll to position [360, 0]
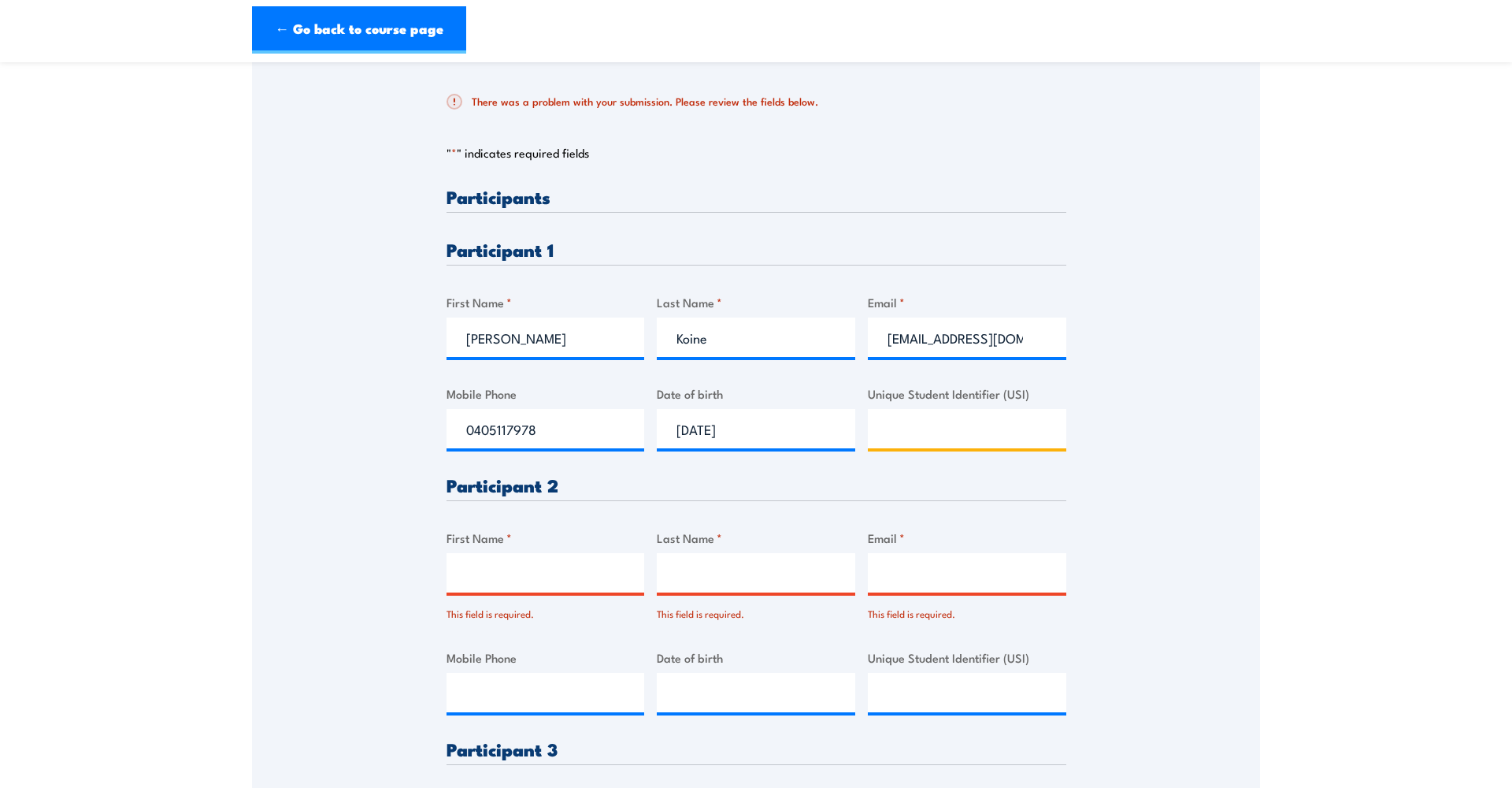
click at [907, 422] on input "Unique Student Identifier (USI)" at bounding box center [967, 428] width 198 height 39
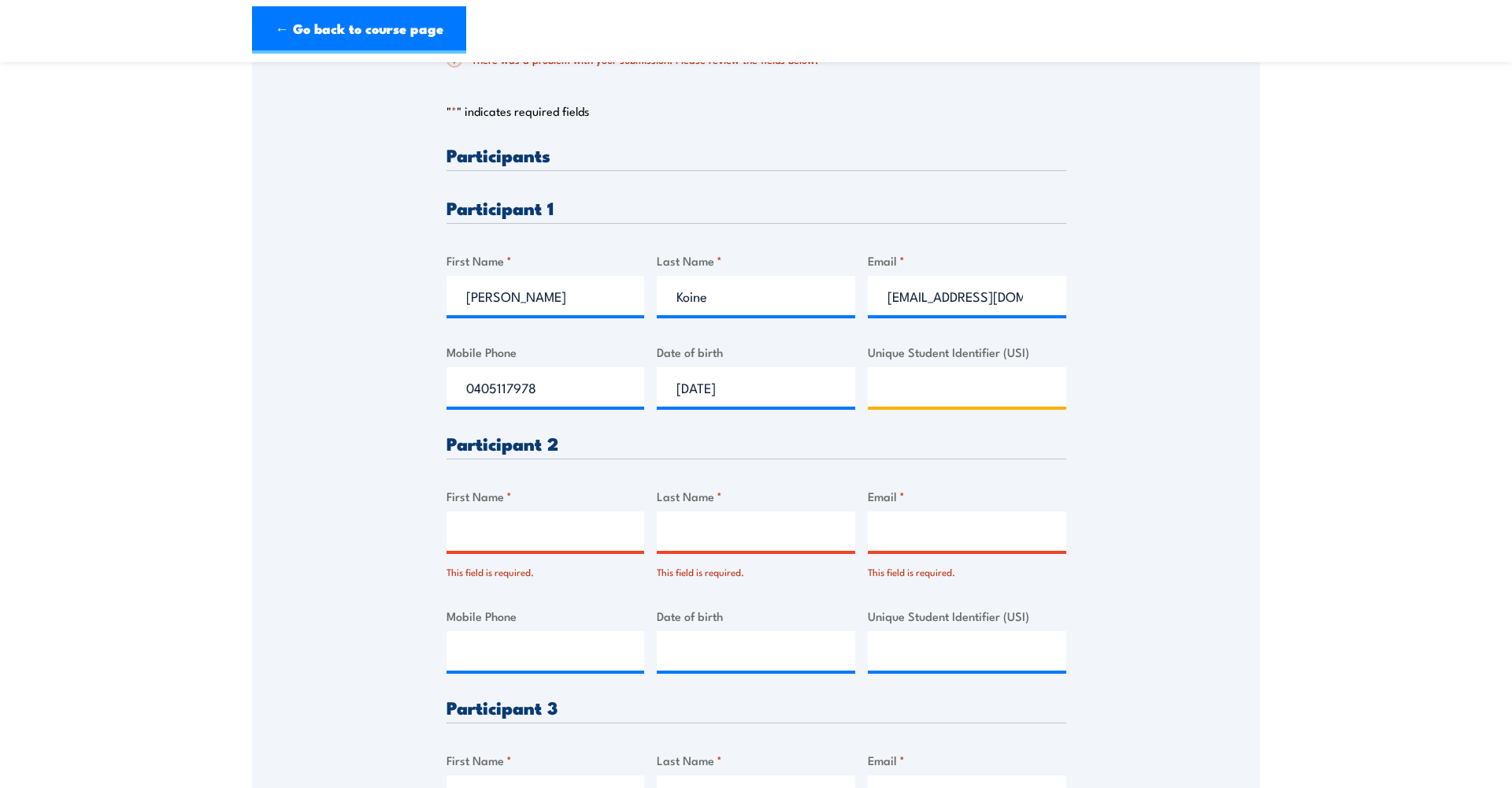
scroll to position [406, 0]
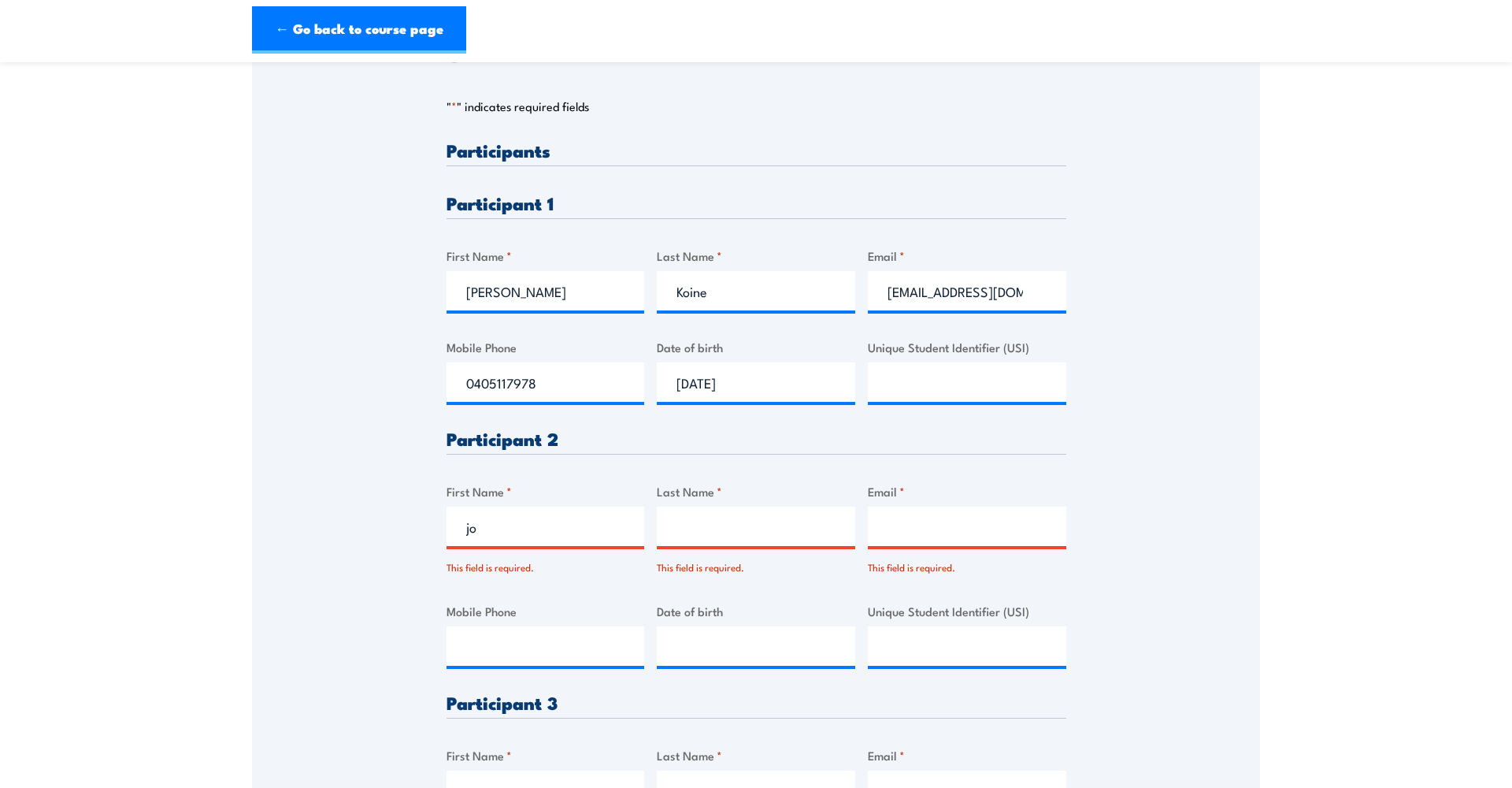
type input "j"
type input "[PERSON_NAME]"
type input "Uno"
click at [905, 386] on input "Unique Student Identifier (USI)" at bounding box center [967, 382] width 198 height 39
click at [902, 522] on input "Email *" at bounding box center [967, 527] width 198 height 39
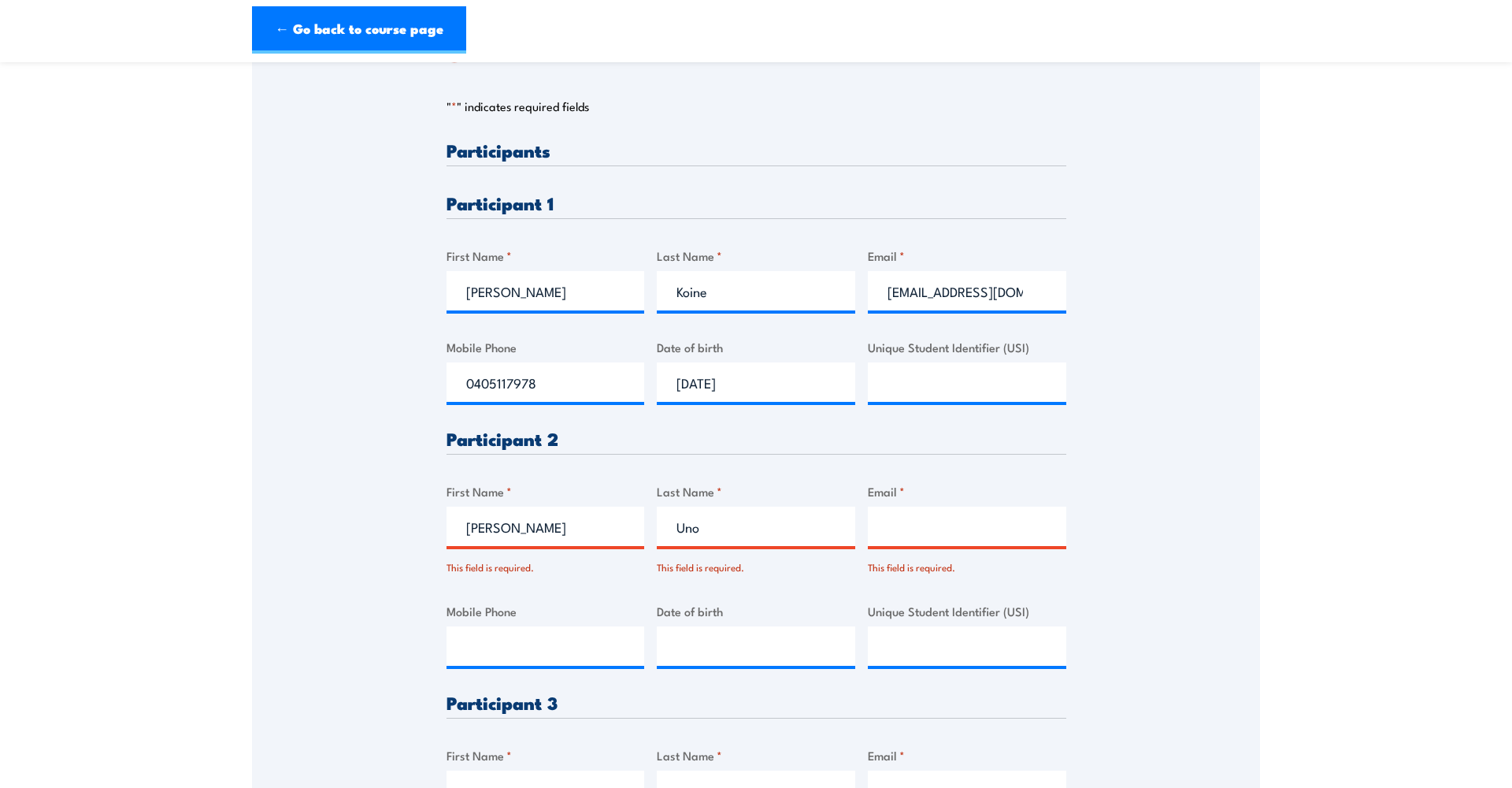
paste input "[EMAIL_ADDRESS][DOMAIN_NAME] <[EMAIL_ADDRESS][DOMAIN_NAME]>"
type input "[EMAIL_ADDRESS][DOMAIN_NAME] <[EMAIL_ADDRESS][DOMAIN_NAME]>"
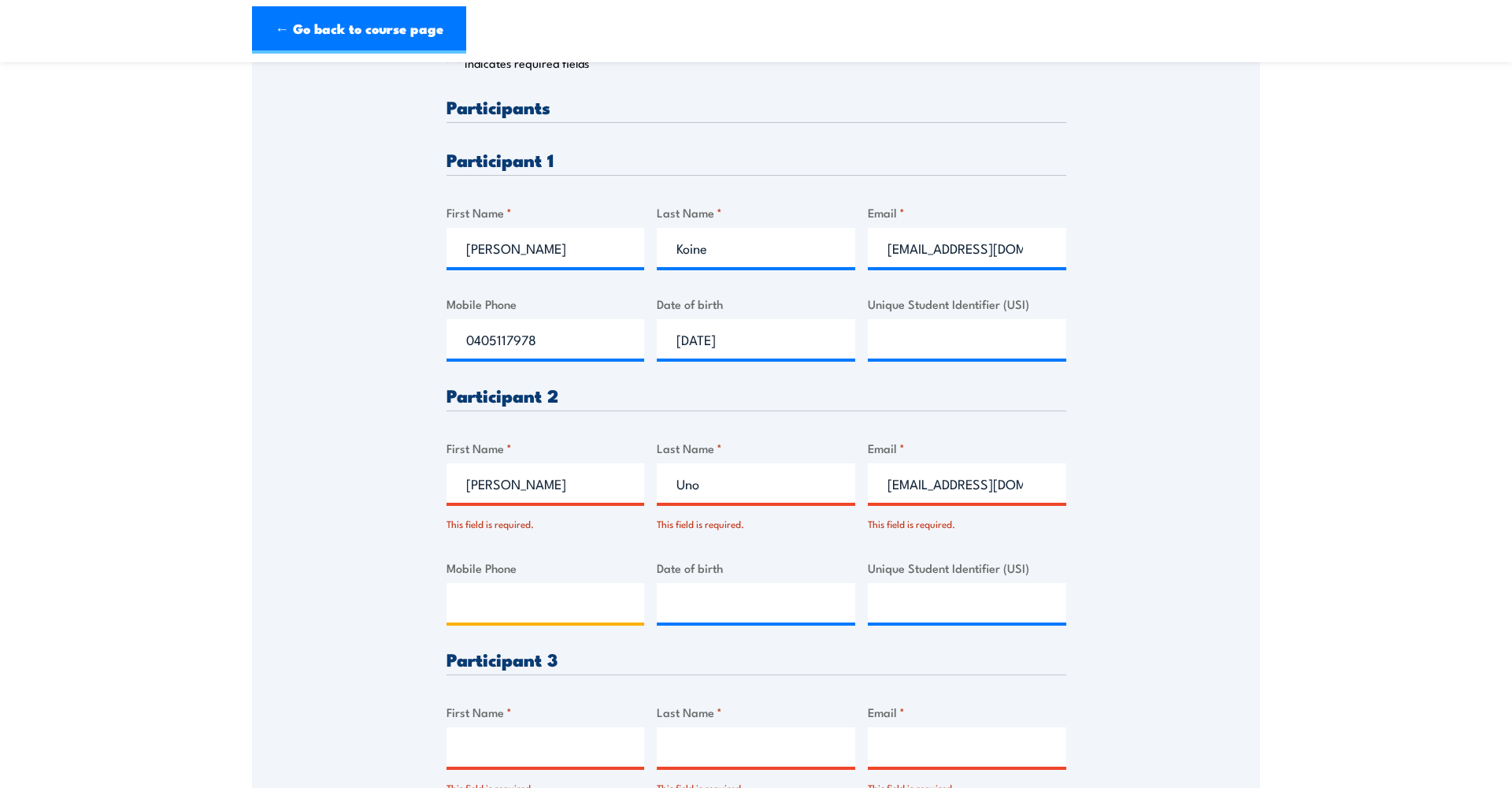
scroll to position [460, 0]
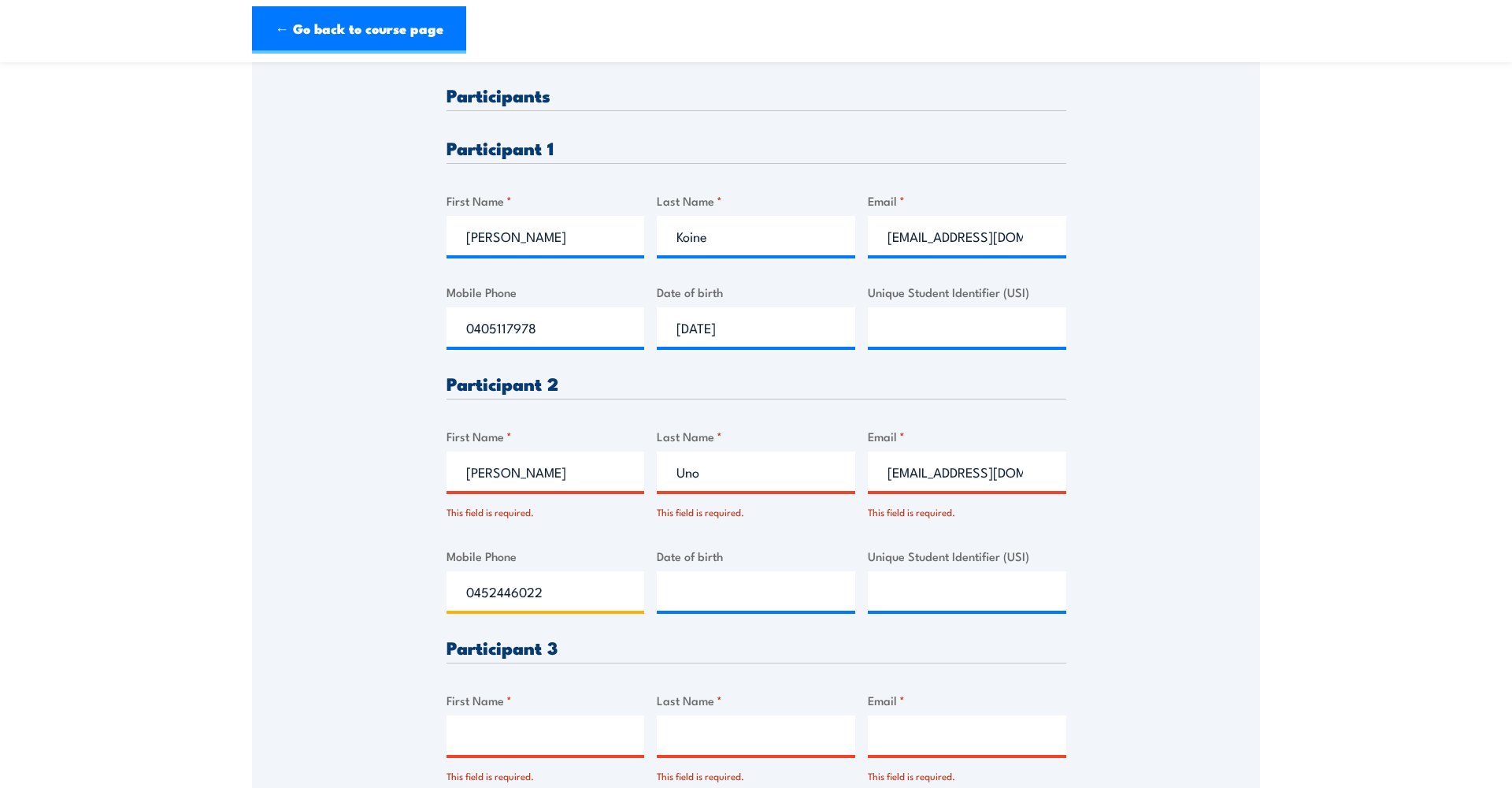
type input "0452446022"
type input "__/__/____"
click at [950, 332] on input "Unique Student Identifier (USI)" at bounding box center [967, 327] width 198 height 39
paste input "9WSAR88HBV."
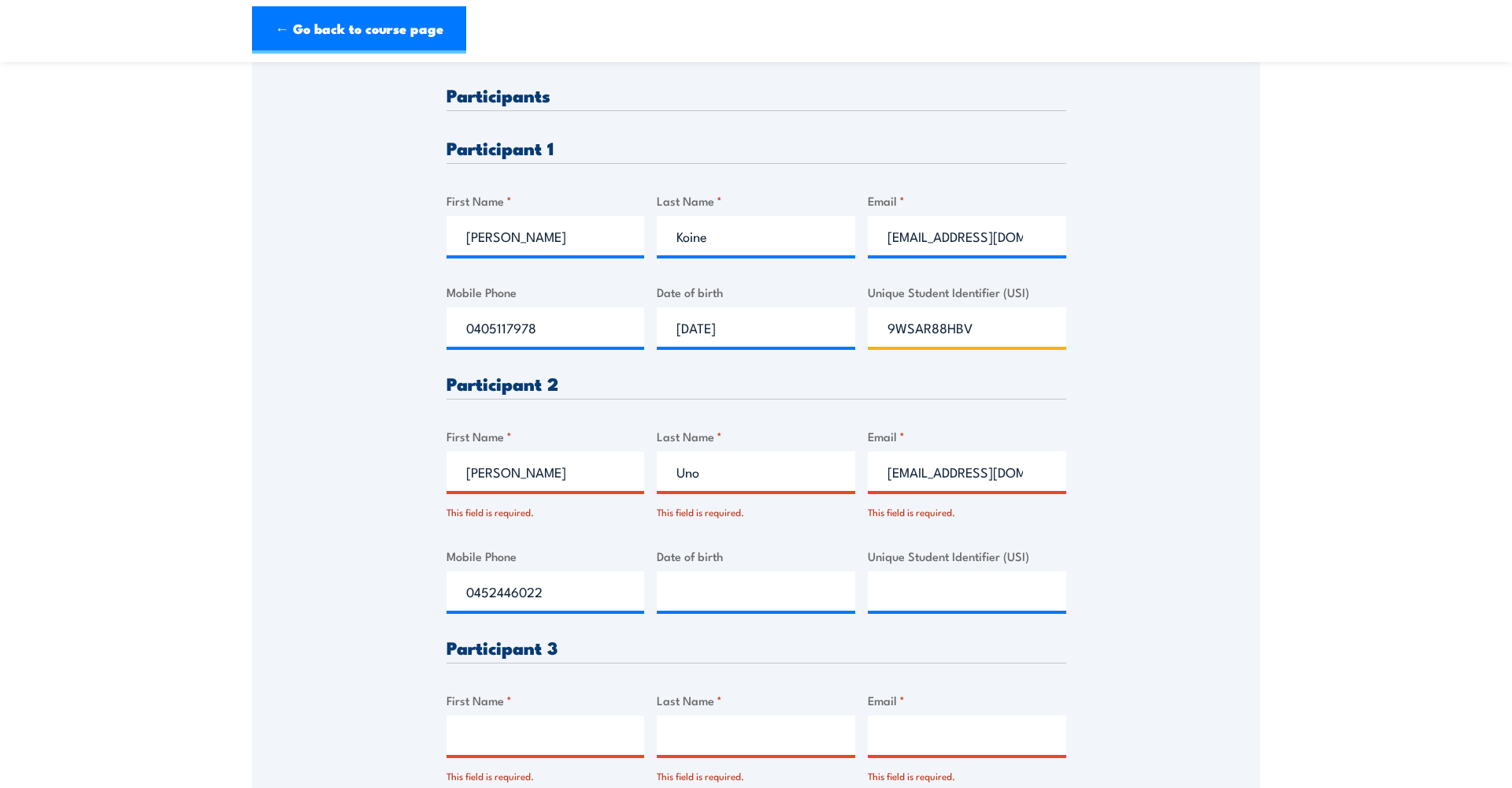
type input "9WSAR88HBV"
type input "__/__/____"
click at [708, 583] on input "__/__/____" at bounding box center [756, 591] width 198 height 39
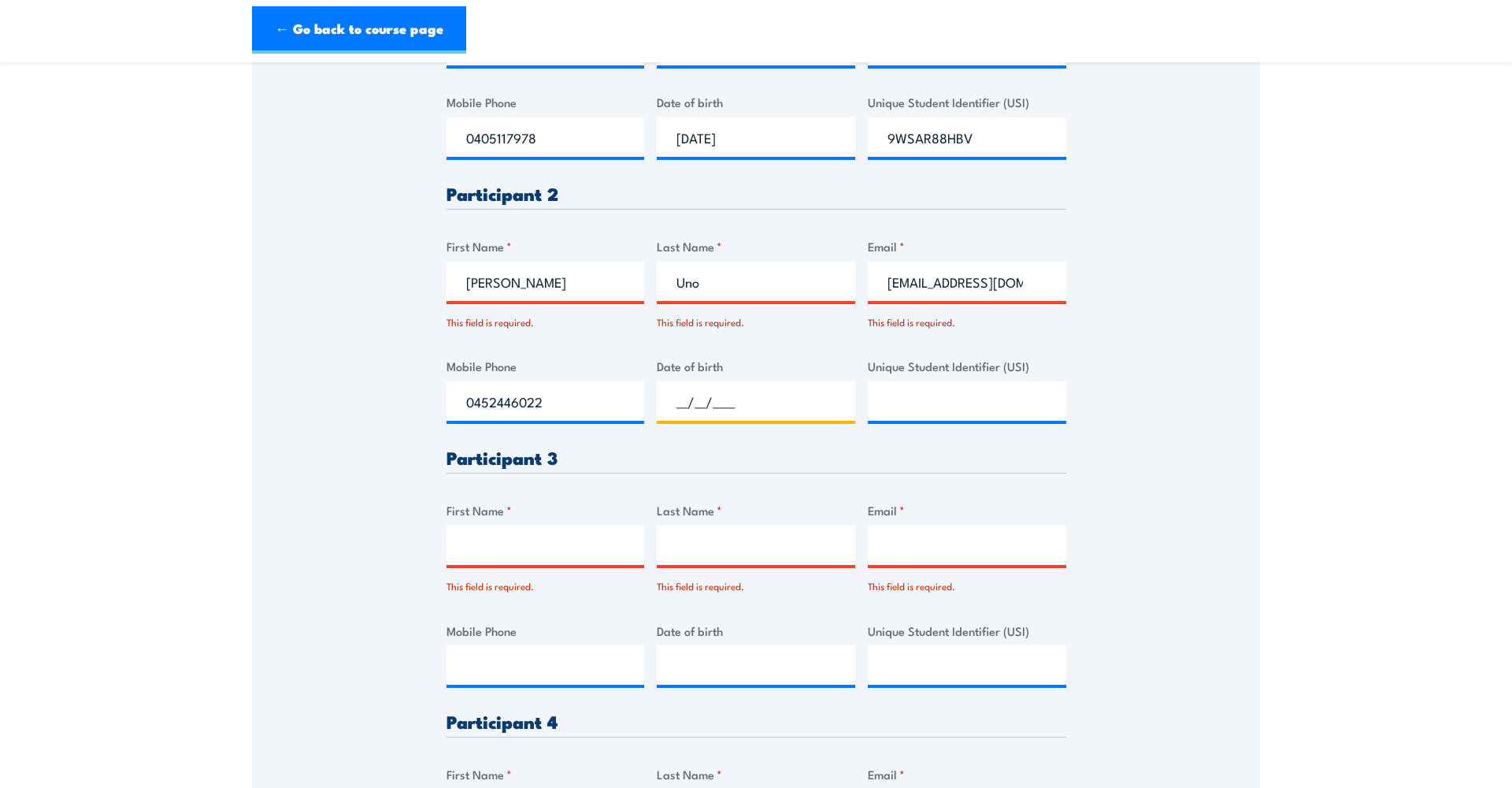
scroll to position [664, 0]
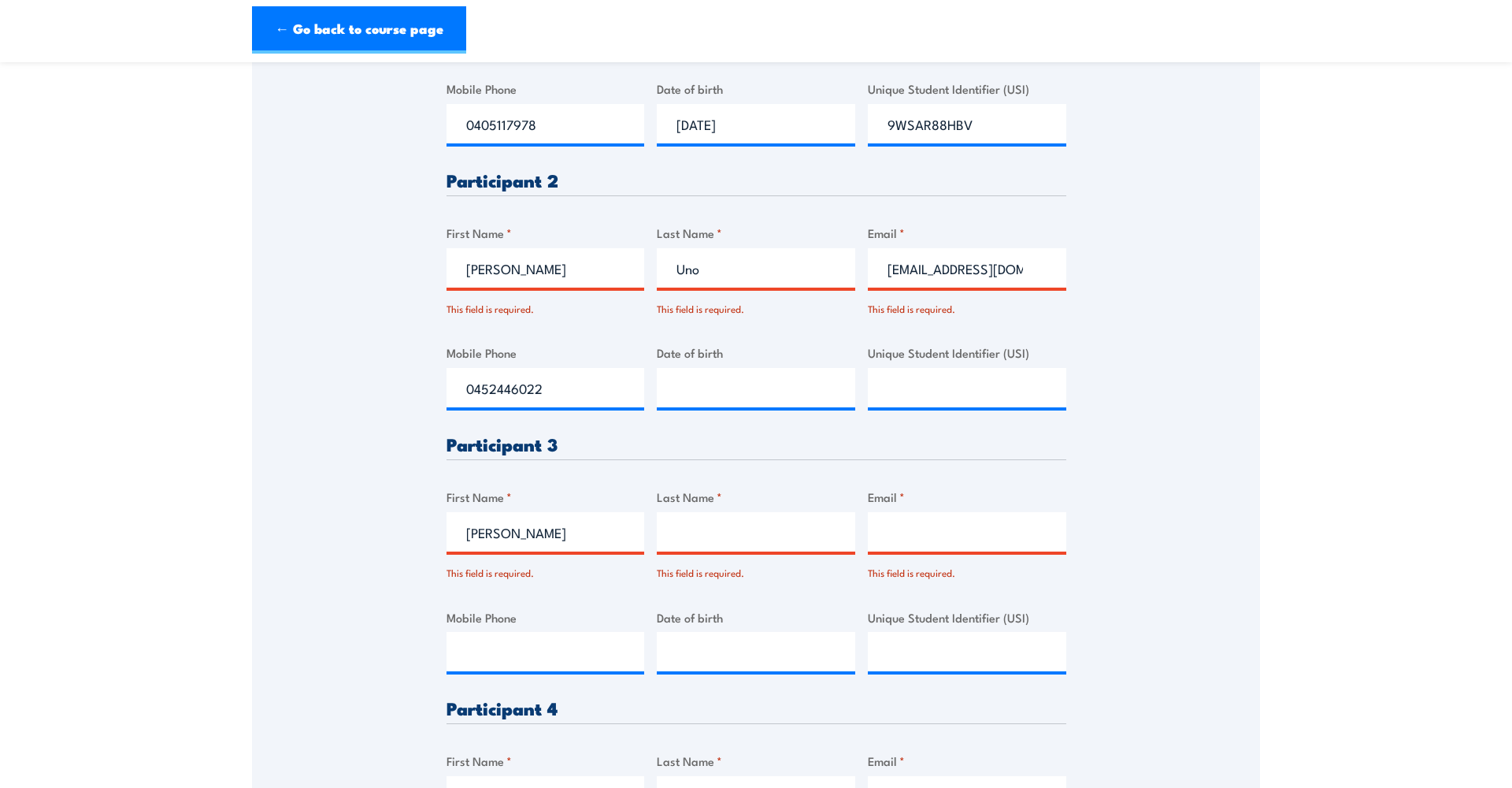
click at [471, 527] on input "[PERSON_NAME]" at bounding box center [545, 532] width 198 height 39
type input "[PERSON_NAME]"
click at [670, 529] on input "Last Name *" at bounding box center [756, 532] width 198 height 39
type input "[PERSON_NAME]"
type input "samn"
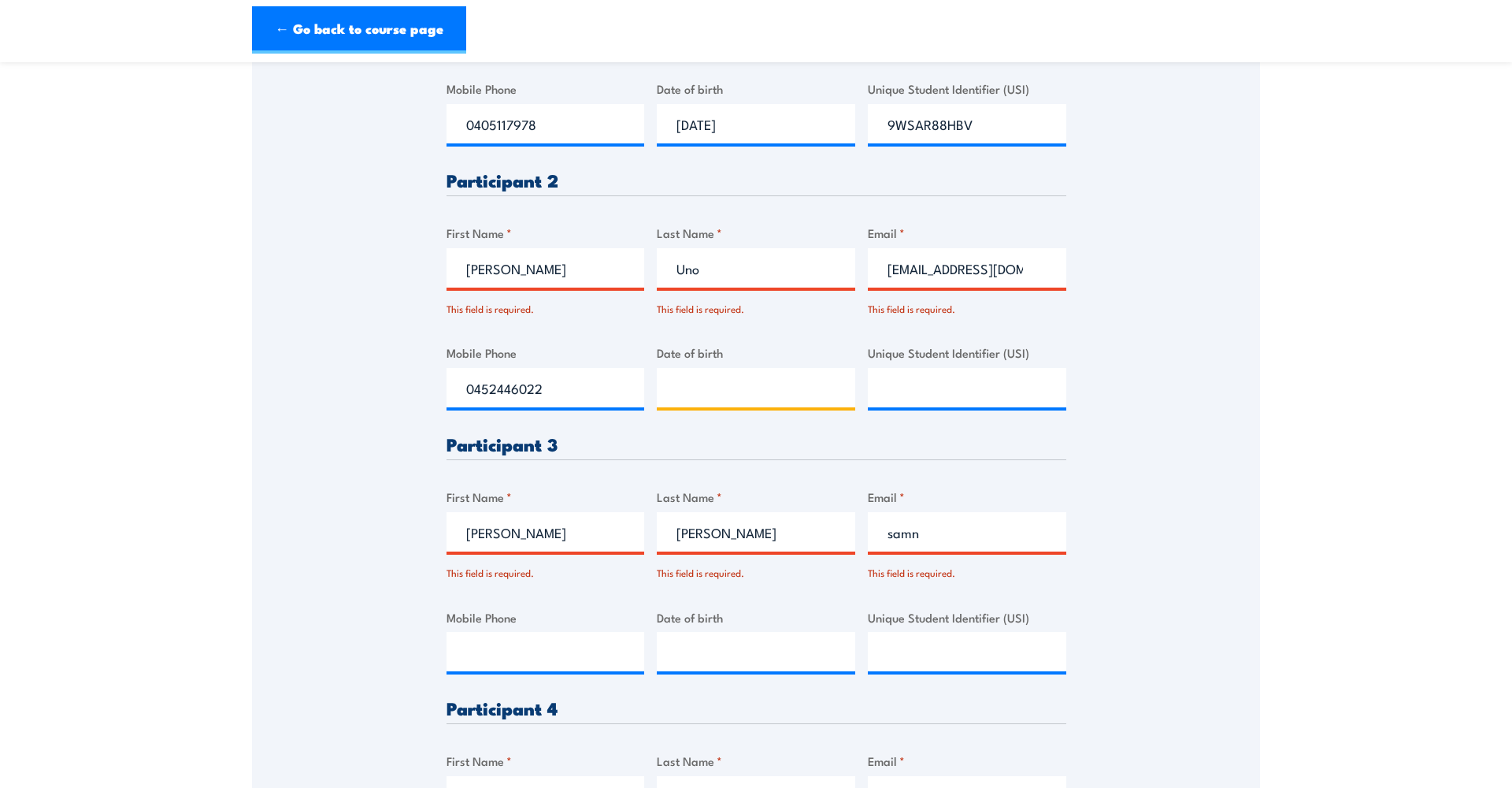
type input "__/__/____"
click at [725, 386] on input "__/__/____" at bounding box center [756, 387] width 198 height 39
type input "__/__/____"
click at [913, 527] on input "samn" at bounding box center [967, 532] width 198 height 39
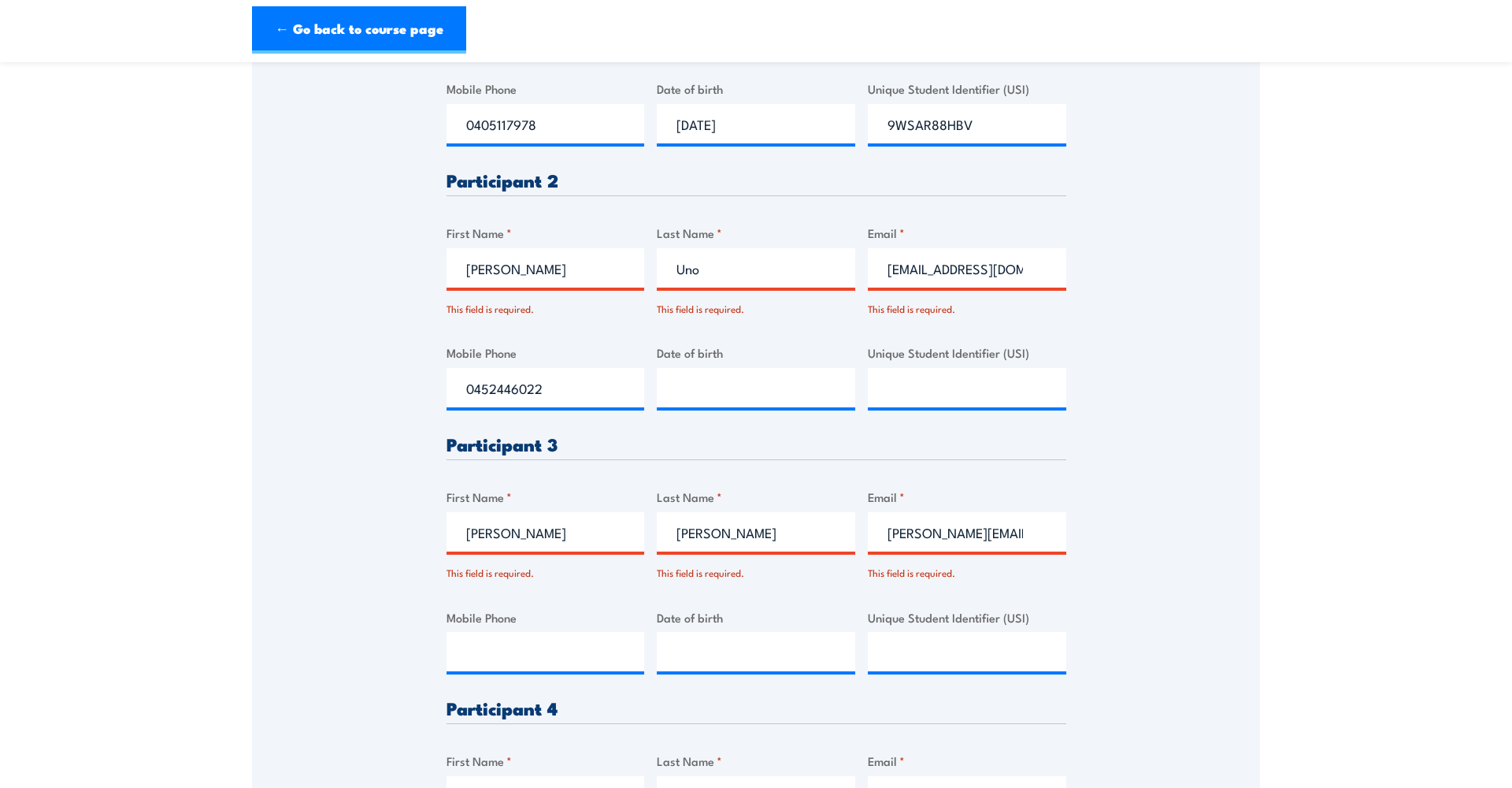
type input "[PERSON_NAME][EMAIL_ADDRESS][DOMAIN_NAME]"
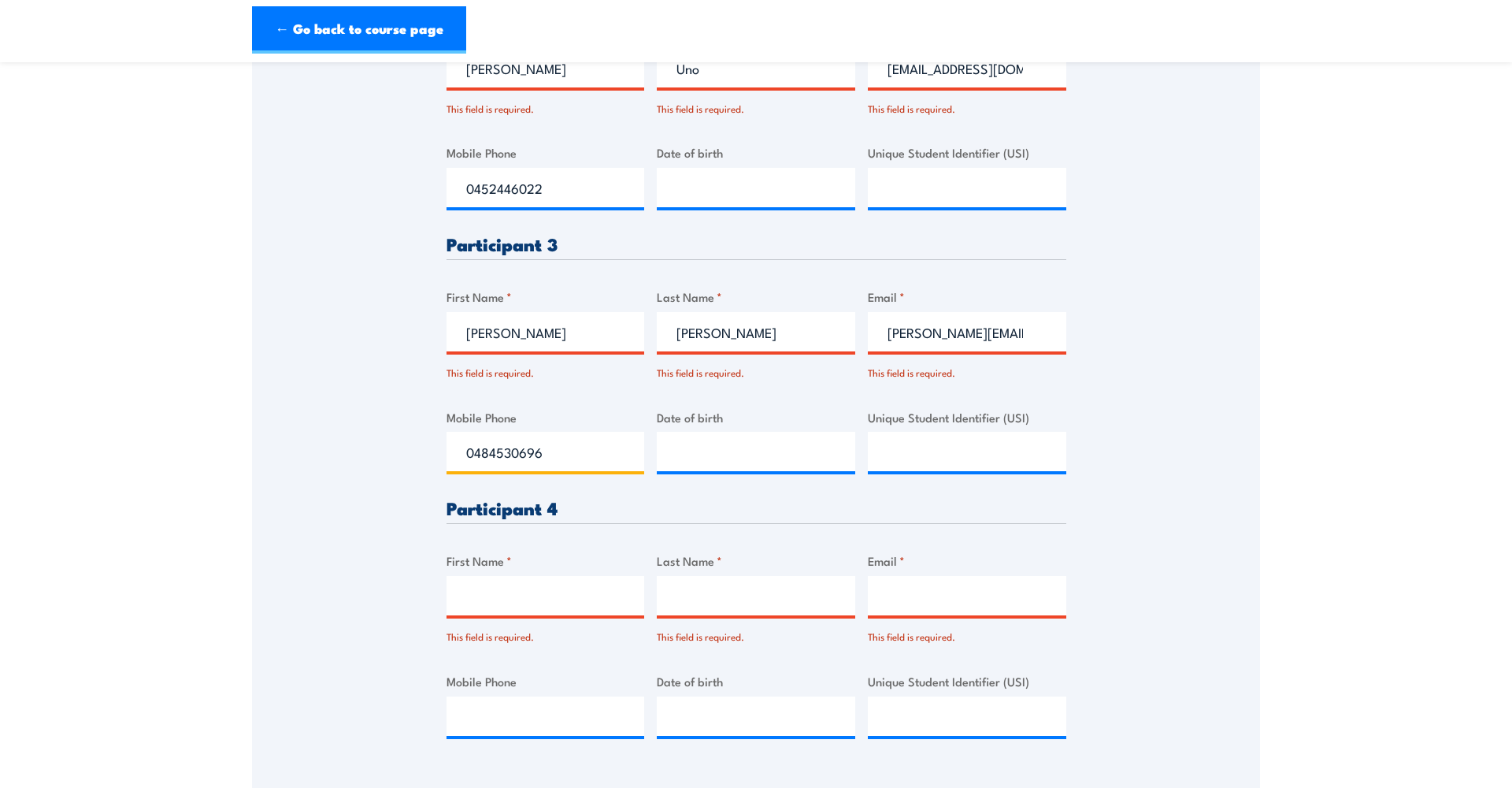
scroll to position [865, 0]
type input "0484530696"
type input "l"
type input "Laban"
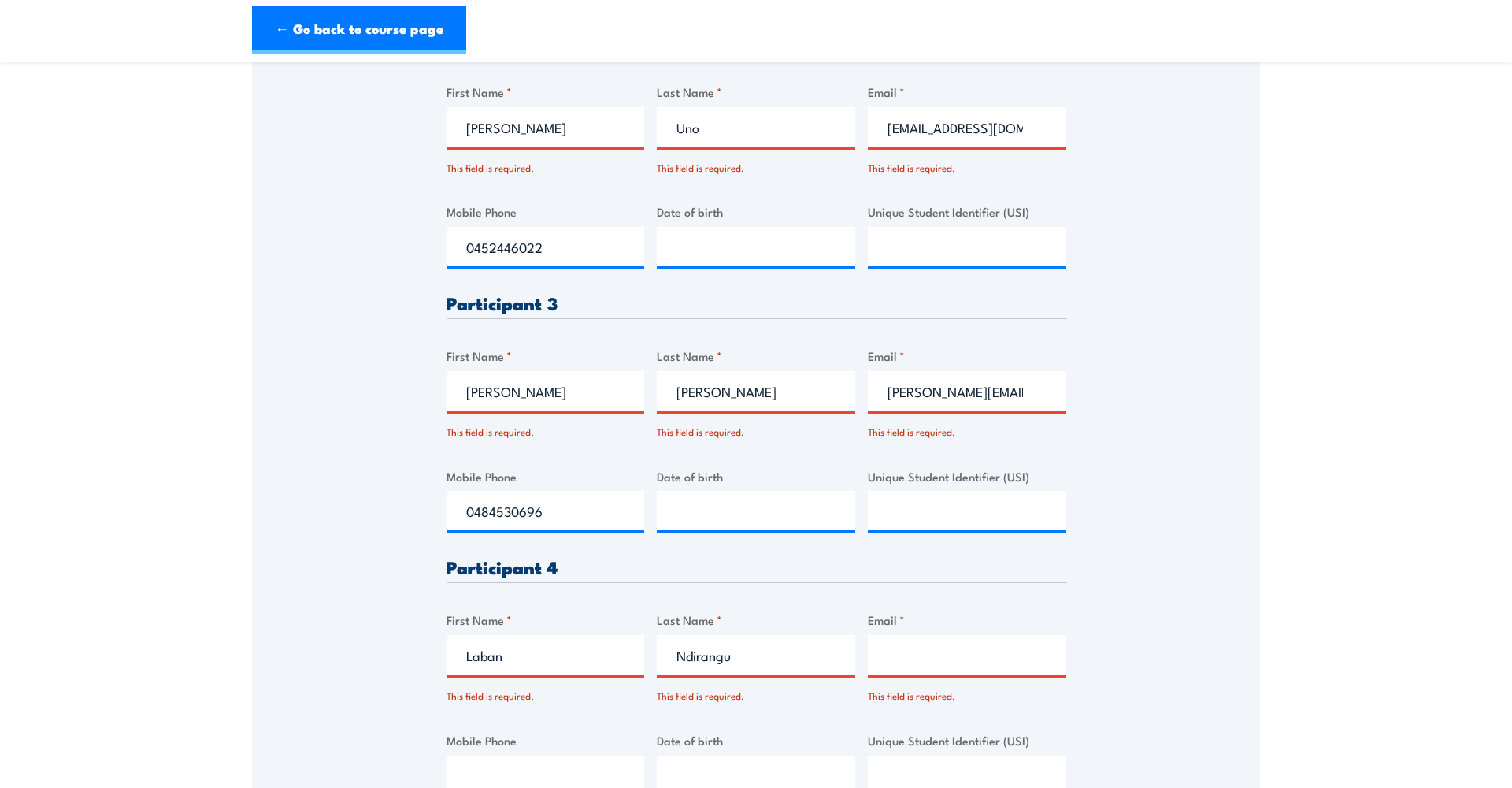
scroll to position [804, 0]
type input "Ndirangu"
click at [662, 238] on input "__/__/____" at bounding box center [756, 247] width 198 height 39
type input "[DATE]"
click input "Submit" at bounding box center [0, 0] width 0 height 0
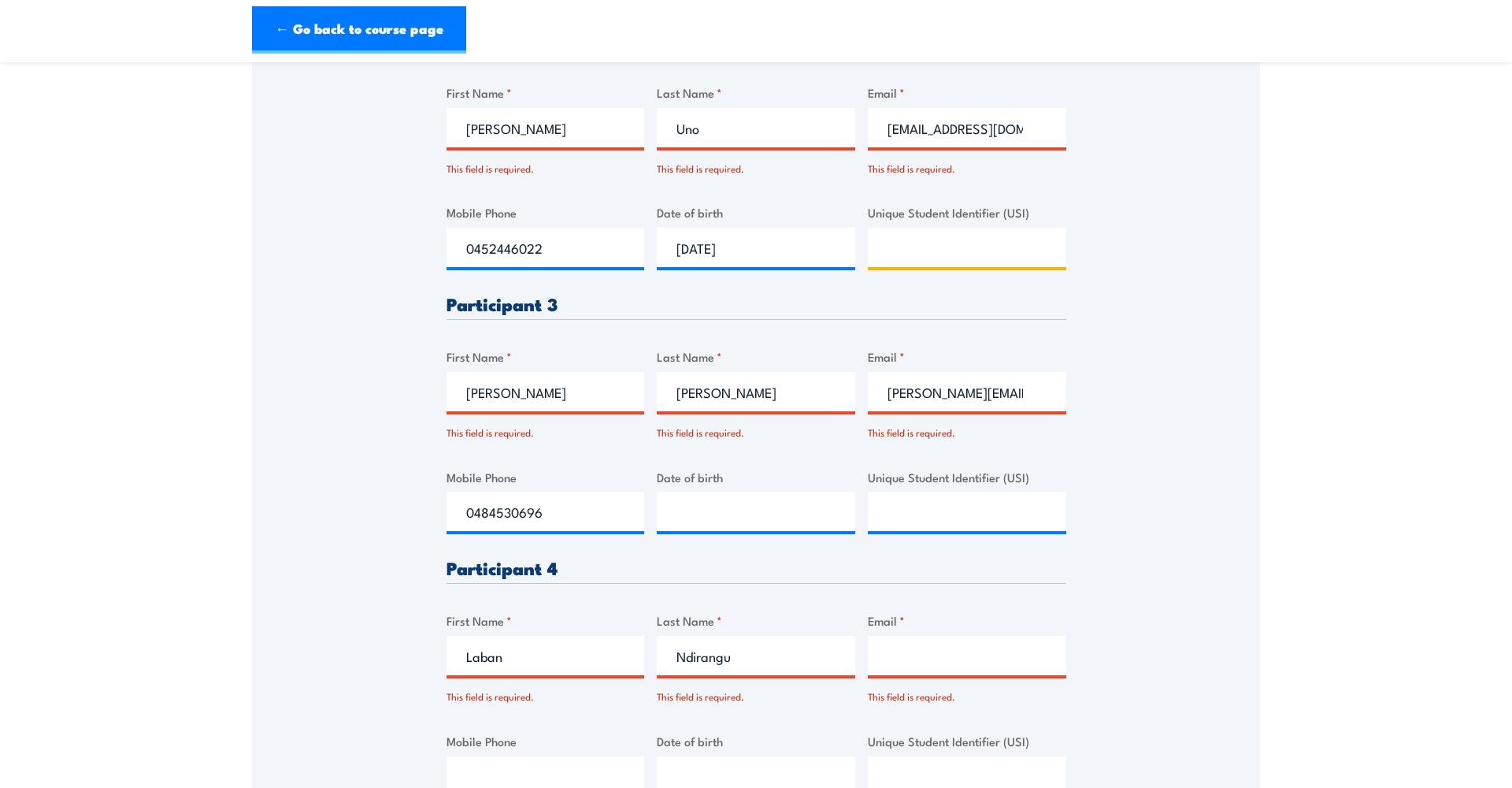
click at [907, 249] on input "Unique Student Identifier (USI)" at bounding box center [967, 247] width 198 height 39
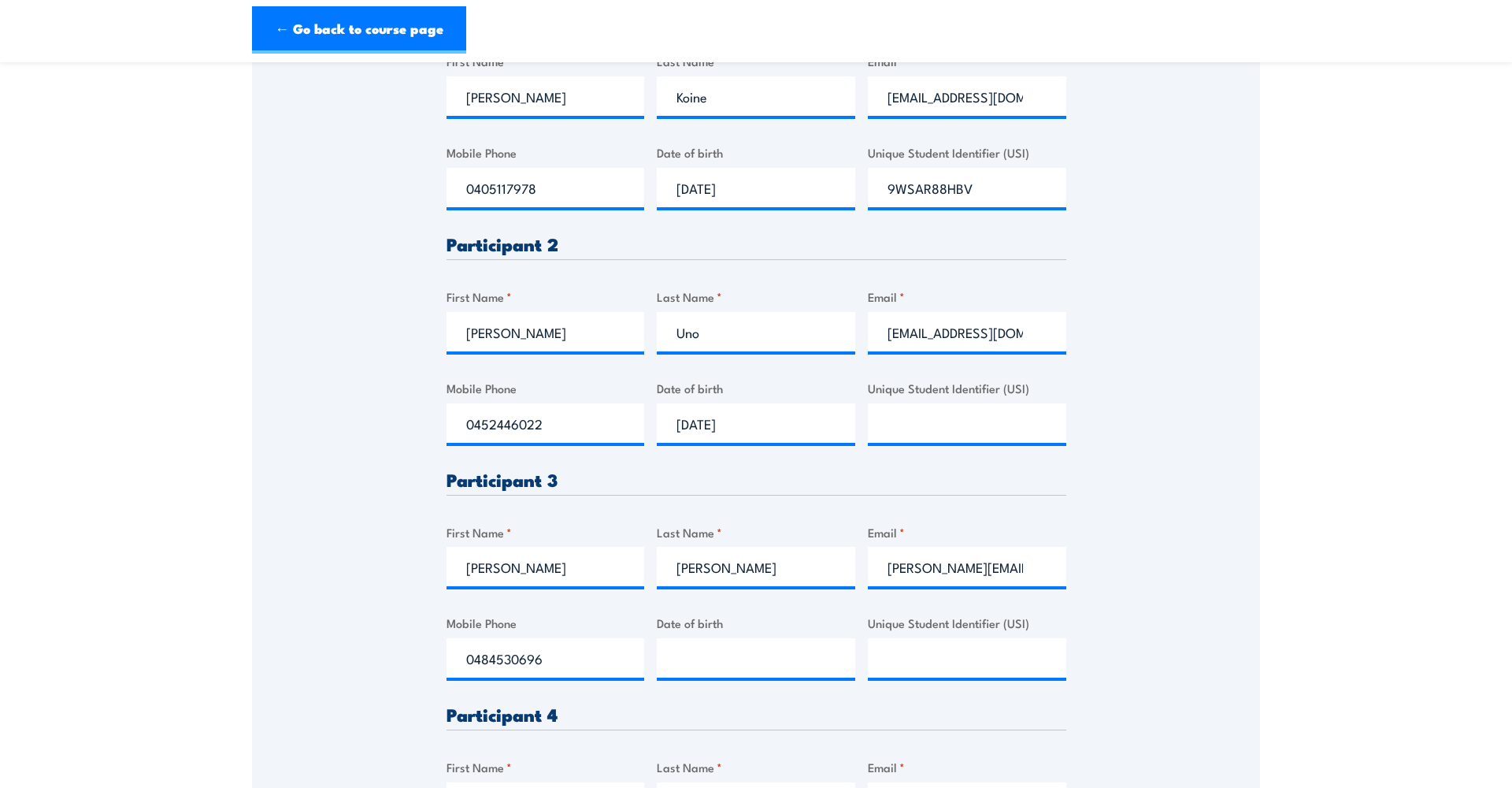
scroll to position [604, 0]
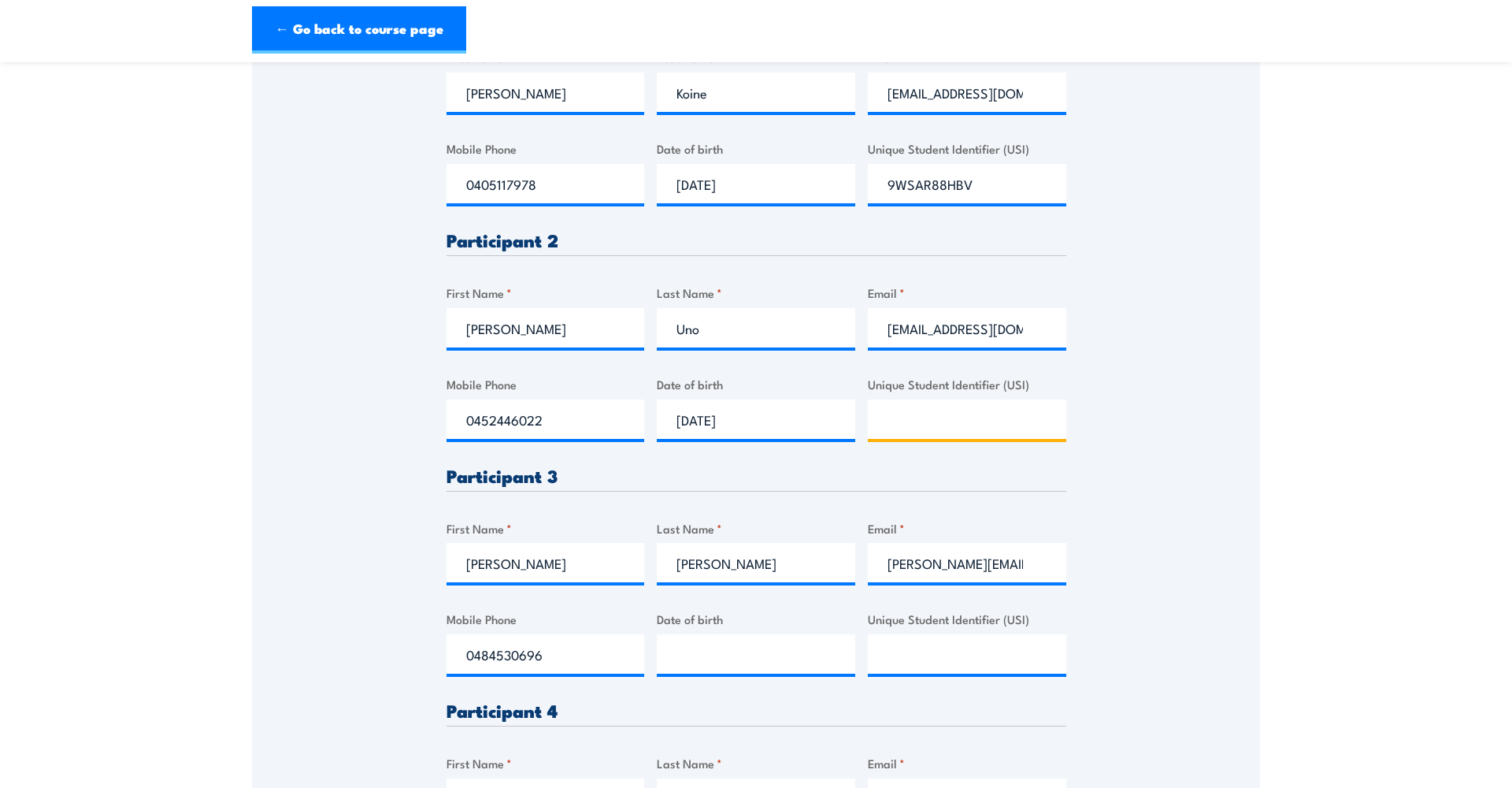
click at [892, 417] on input "Unique Student Identifier (USI)" at bounding box center [967, 419] width 198 height 39
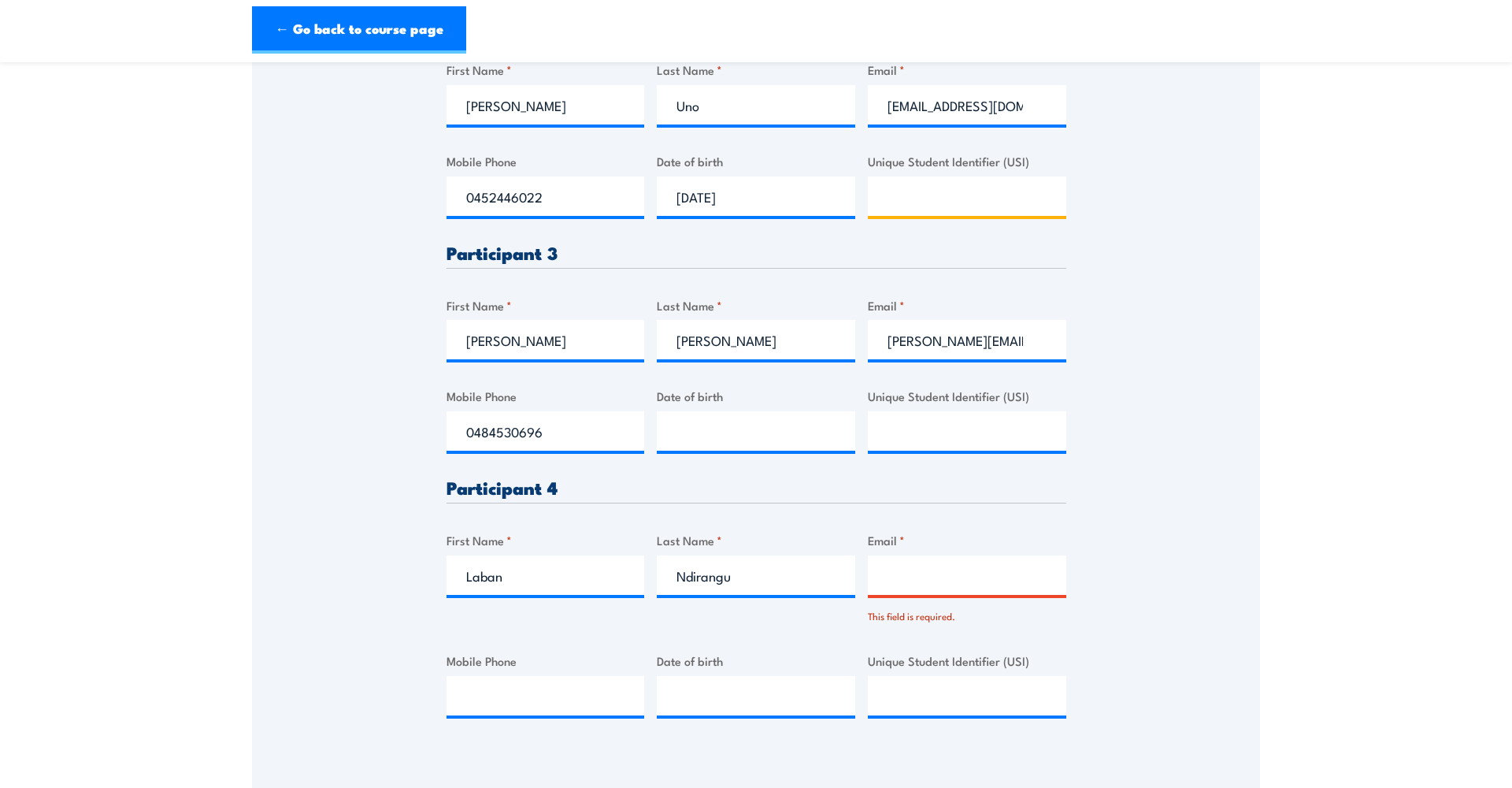
scroll to position [842, 0]
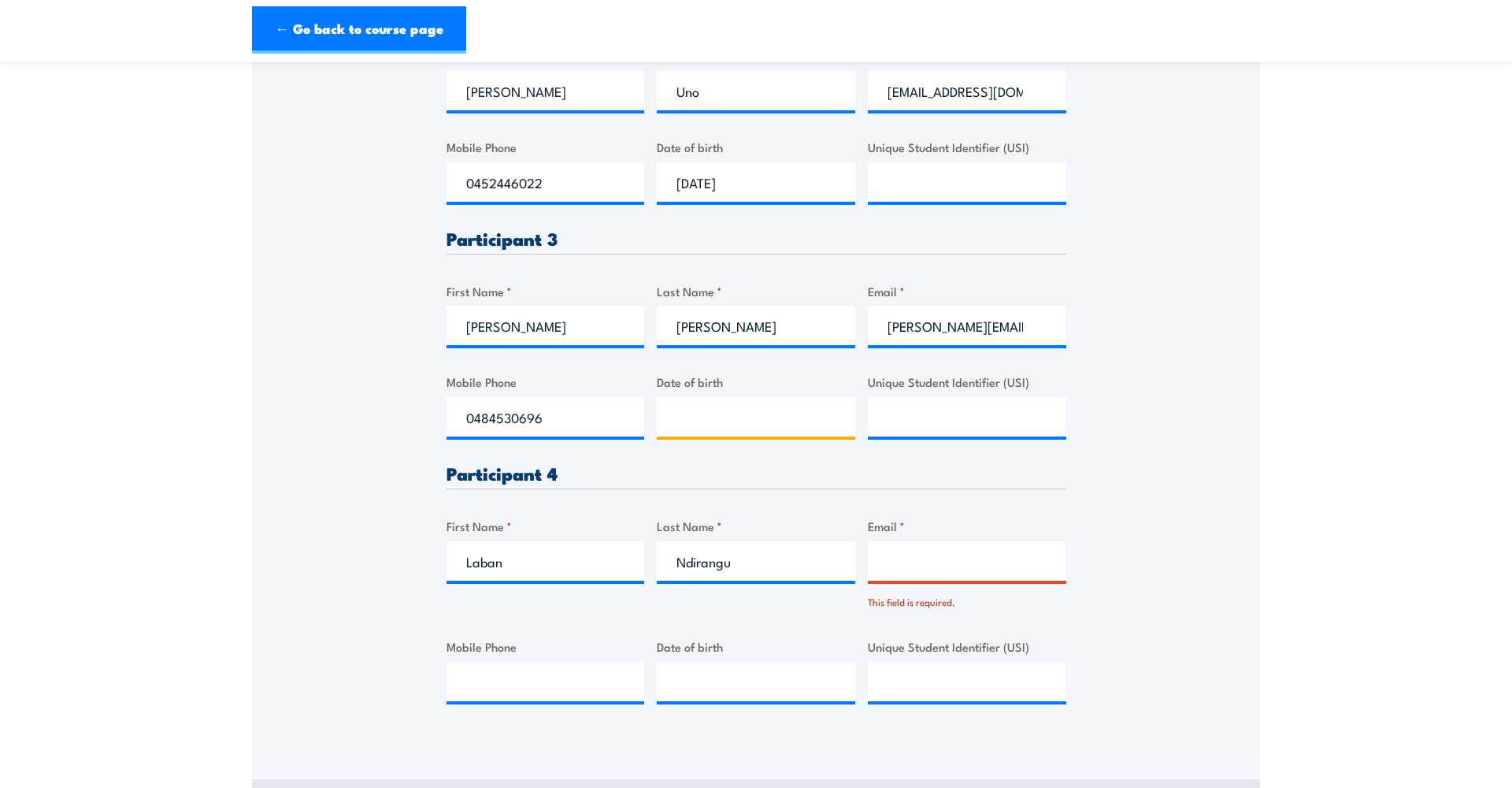
type input "__/__/____"
type input "[EMAIL_ADDRESS][DOMAIN_NAME]"
click at [731, 425] on input "__/__/____" at bounding box center [756, 417] width 198 height 39
type input "[DATE]"
click at [922, 176] on input "Unique Student Identifier (USI)" at bounding box center [967, 182] width 198 height 39
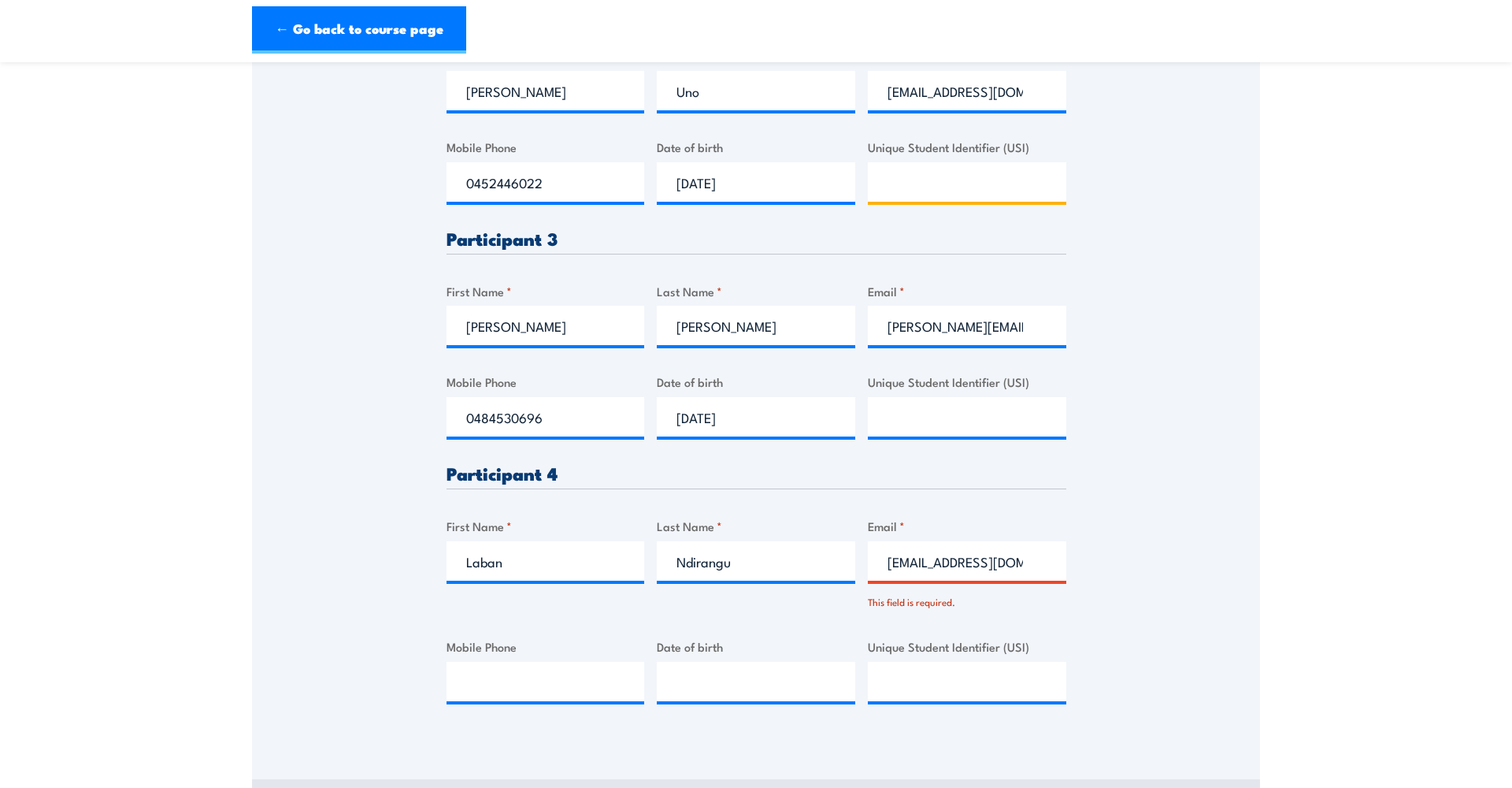
paste input "HOS0100AU"
type input "HOS0100AU"
click at [997, 560] on input "[EMAIL_ADDRESS][DOMAIN_NAME]" at bounding box center [967, 560] width 198 height 39
drag, startPoint x: 930, startPoint y: 560, endPoint x: 946, endPoint y: 560, distance: 16.0
click at [930, 560] on input "[EMAIL_ADDRESS][DOMAIN_NAME]" at bounding box center [967, 560] width 198 height 39
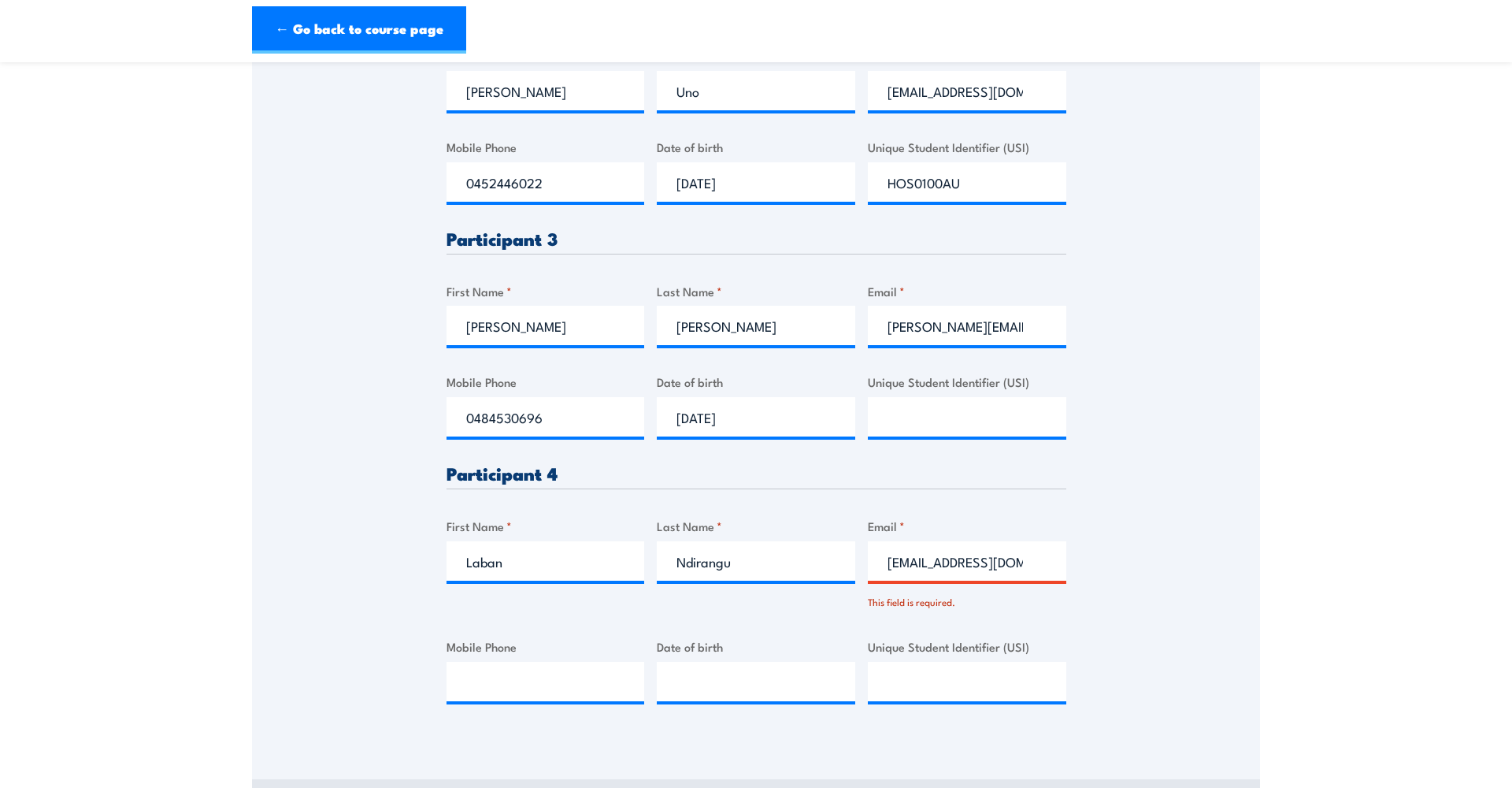
drag, startPoint x: 965, startPoint y: 559, endPoint x: 975, endPoint y: 559, distance: 10.0
click at [965, 559] on input "[EMAIL_ADDRESS][DOMAIN_NAME]" at bounding box center [967, 560] width 198 height 39
click at [982, 558] on input "[EMAIL_ADDRESS][DOMAIN_NAME]" at bounding box center [967, 560] width 198 height 39
click at [889, 559] on input "[EMAIL_ADDRESS][DOMAIN_NAME]" at bounding box center [967, 560] width 198 height 39
click at [511, 676] on input "Mobile Phone" at bounding box center [545, 681] width 198 height 39
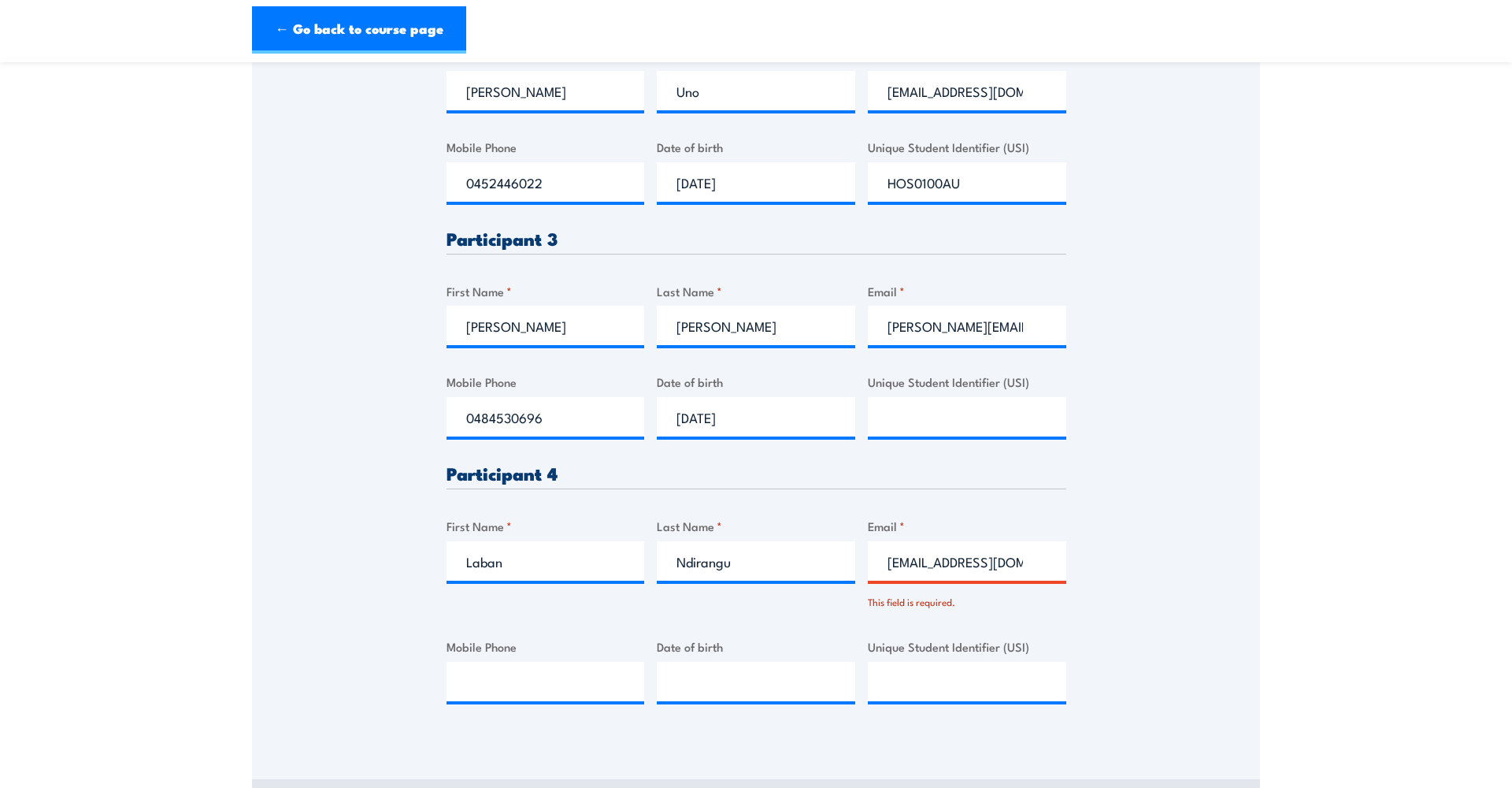
click at [933, 560] on input "[EMAIL_ADDRESS][DOMAIN_NAME]" at bounding box center [967, 560] width 198 height 39
click at [1017, 554] on input "[EMAIL_ADDRESS][DOMAIN_NAME]" at bounding box center [967, 560] width 198 height 39
click at [953, 560] on input "[EMAIL_ADDRESS][DOMAIN_NAME]" at bounding box center [967, 560] width 198 height 39
click at [909, 416] on input "Unique Student Identifier (USI)" at bounding box center [967, 417] width 198 height 39
type input "__/__/____"
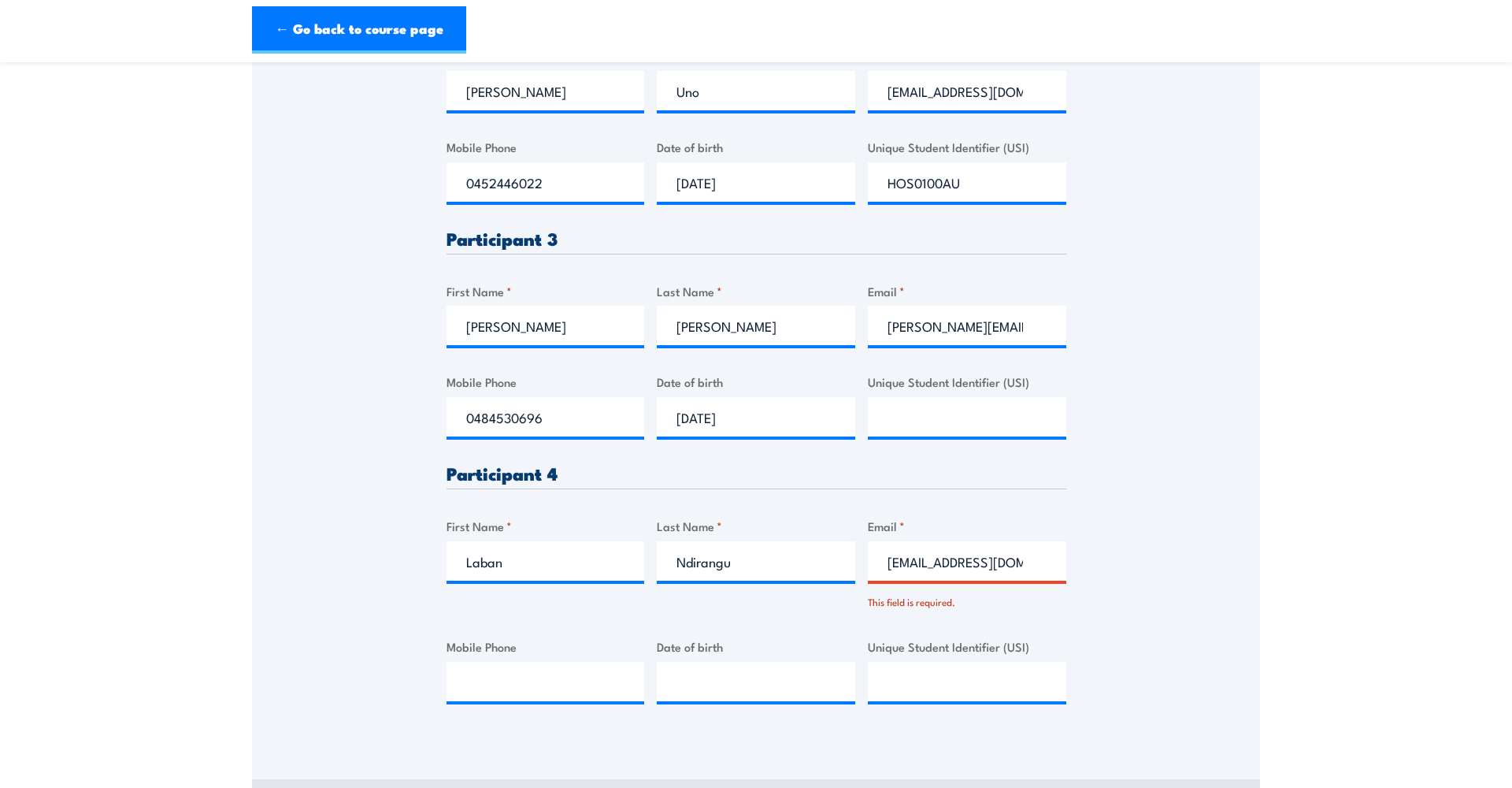
click at [921, 558] on input "[EMAIL_ADDRESS][DOMAIN_NAME]" at bounding box center [967, 560] width 198 height 39
click input "Submit" at bounding box center [0, 0] width 0 height 0
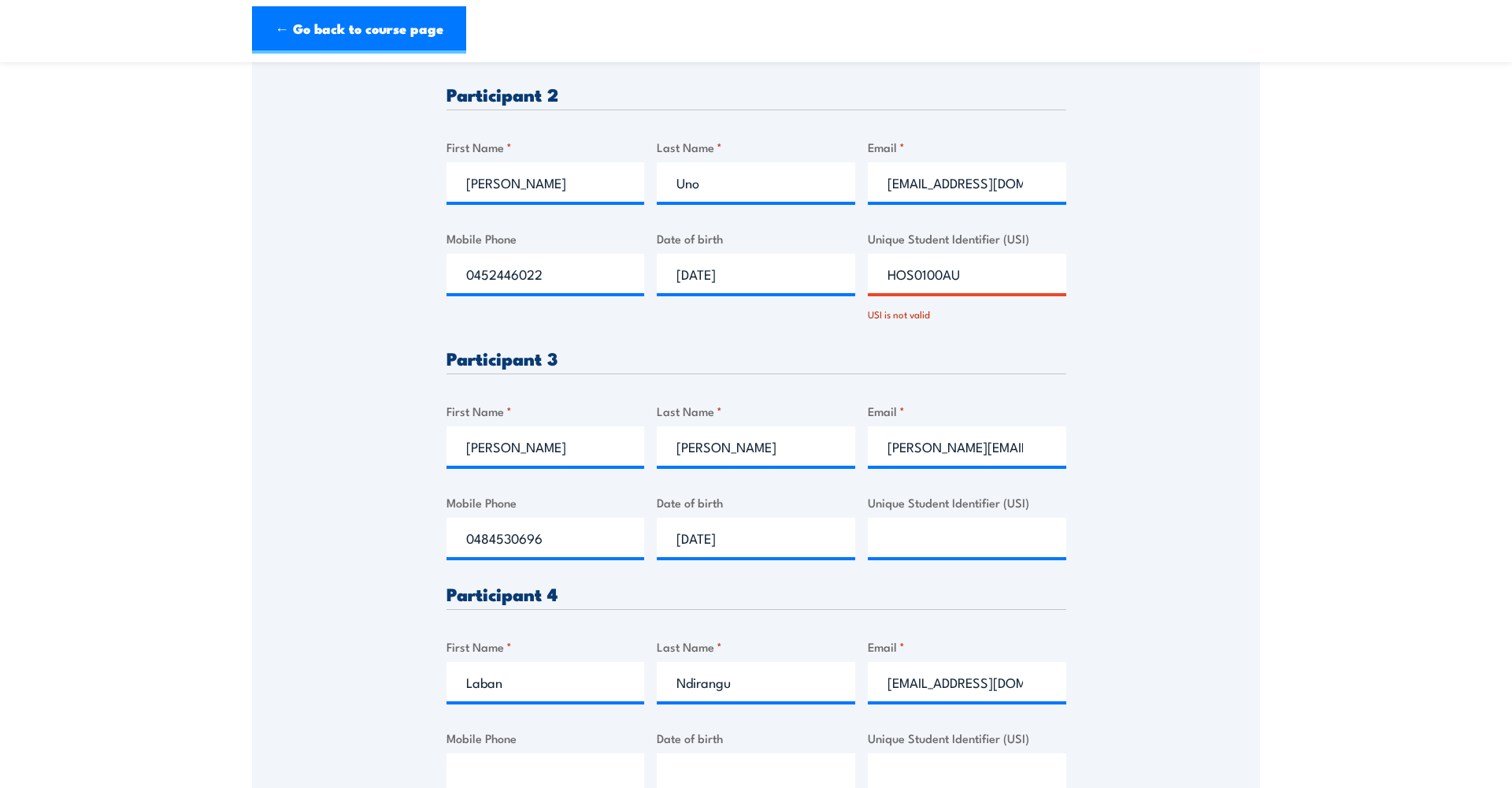
scroll to position [751, 0]
click at [970, 273] on input "HOS0100AU" at bounding box center [967, 271] width 198 height 39
click at [917, 266] on input "HOS0100AU" at bounding box center [967, 271] width 198 height 39
type input "HOST0100AU"
click at [932, 527] on input "Unique Student Identifier (USI)" at bounding box center [967, 535] width 198 height 39
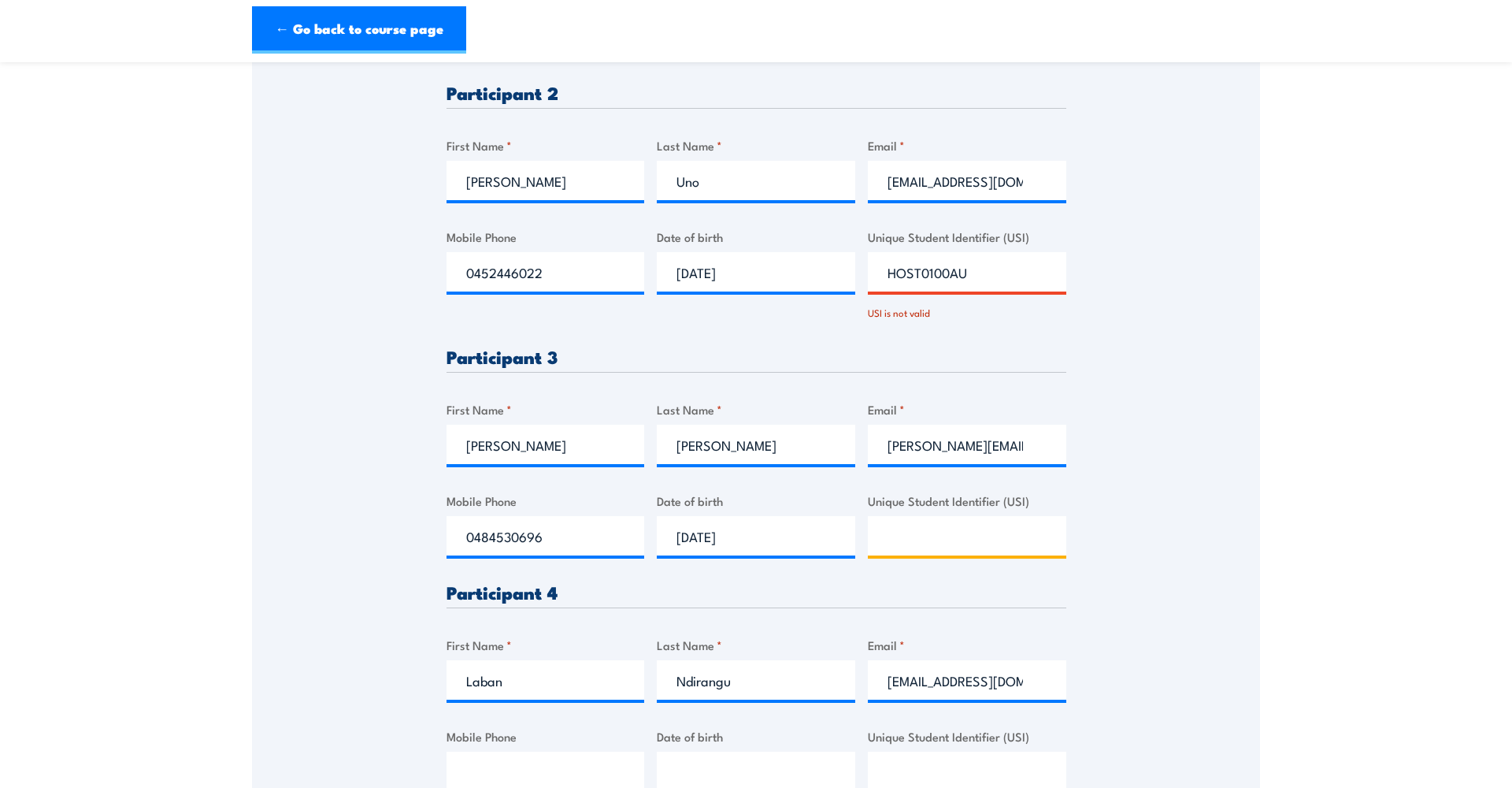
paste input "HST0100AU"
type input "HST0100AU"
click input "Submit" at bounding box center [0, 0] width 0 height 0
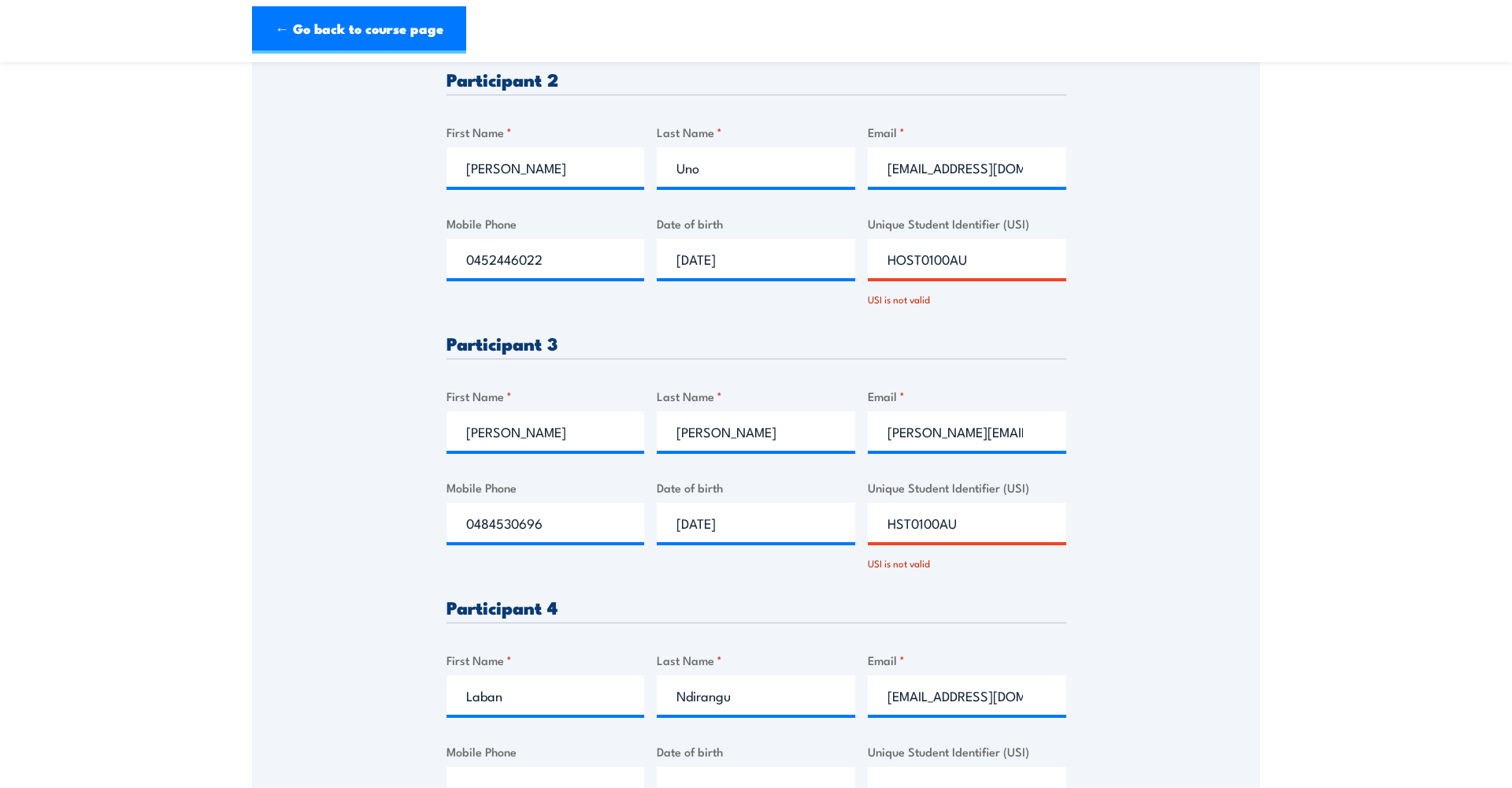
scroll to position [767, 0]
click at [974, 521] on input "HST0100AU" at bounding box center [967, 520] width 198 height 39
drag, startPoint x: 961, startPoint y: 519, endPoint x: 879, endPoint y: 515, distance: 82.1
click at [879, 515] on input "HST0100AU" at bounding box center [967, 520] width 198 height 39
drag, startPoint x: 963, startPoint y: 517, endPoint x: 887, endPoint y: 517, distance: 76.0
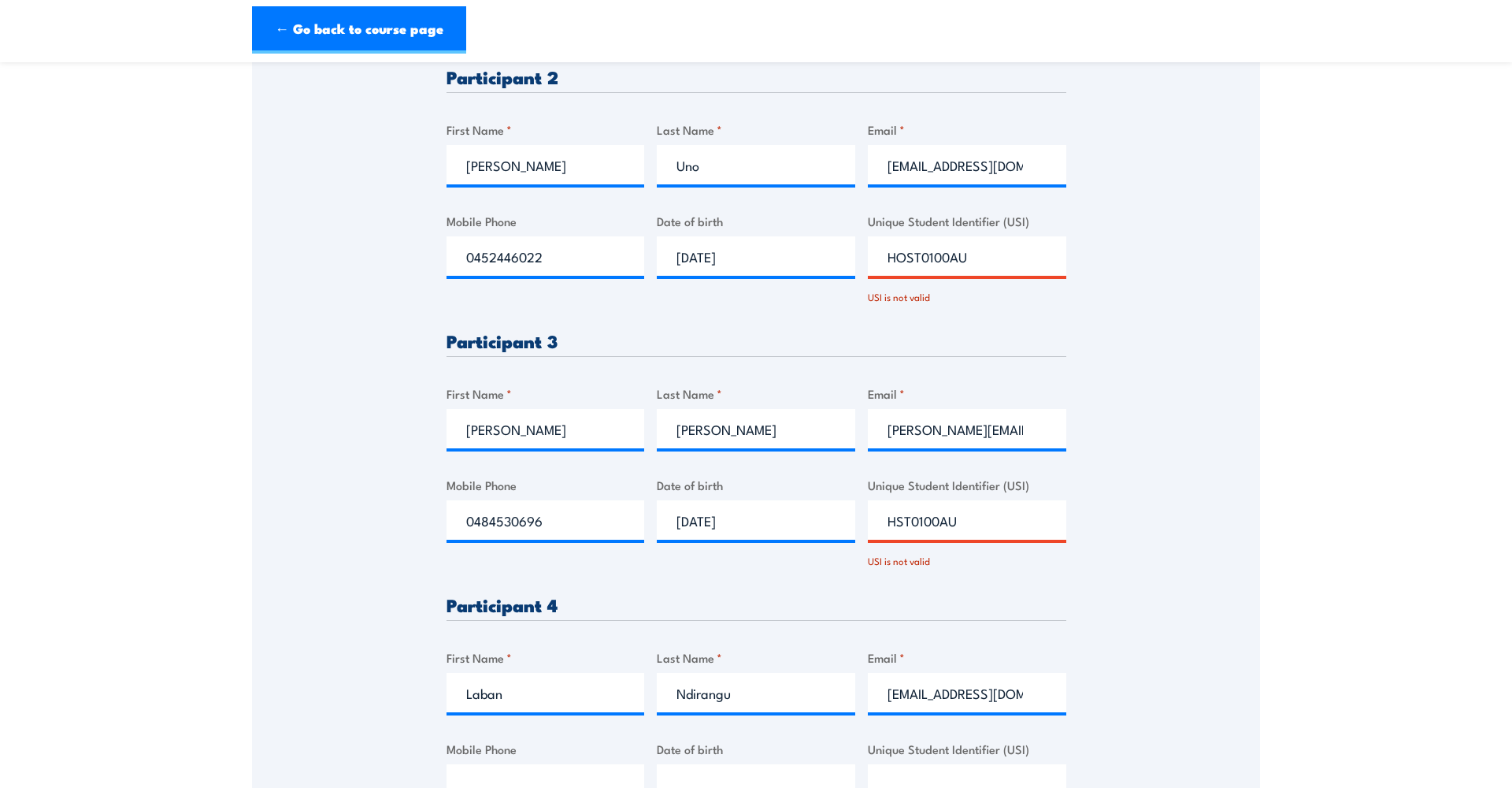
click at [887, 517] on input "HST0100AU" at bounding box center [967, 520] width 198 height 39
type input "8"
paste input "85G7ES7JBN."
click at [975, 515] on input "85G7ES7JBN." at bounding box center [967, 519] width 198 height 39
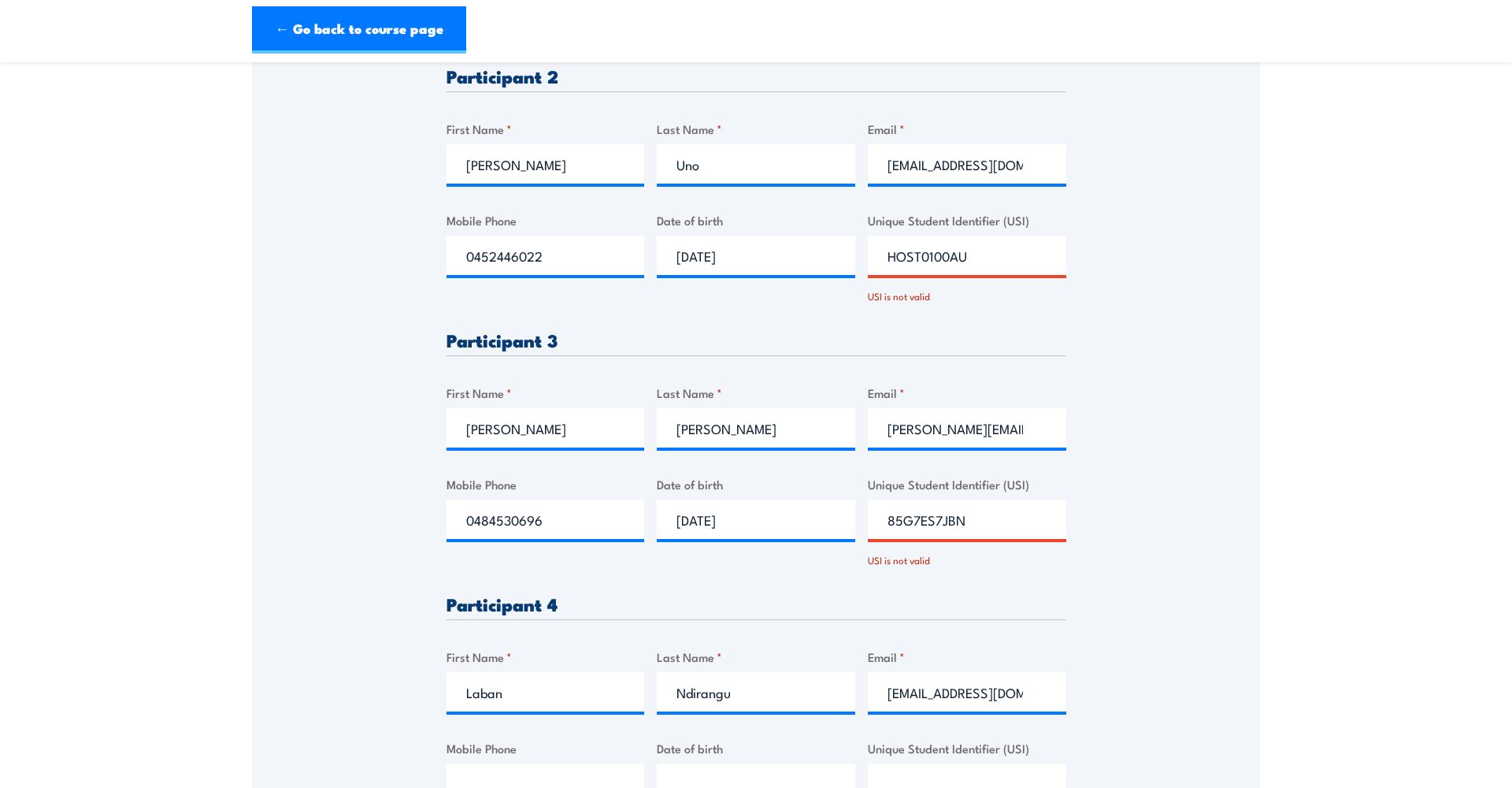
type input "85G7ES7JBN"
click at [968, 515] on input "85G7ES7JBN" at bounding box center [967, 519] width 198 height 39
click input "Submit" at bounding box center [0, 0] width 0 height 0
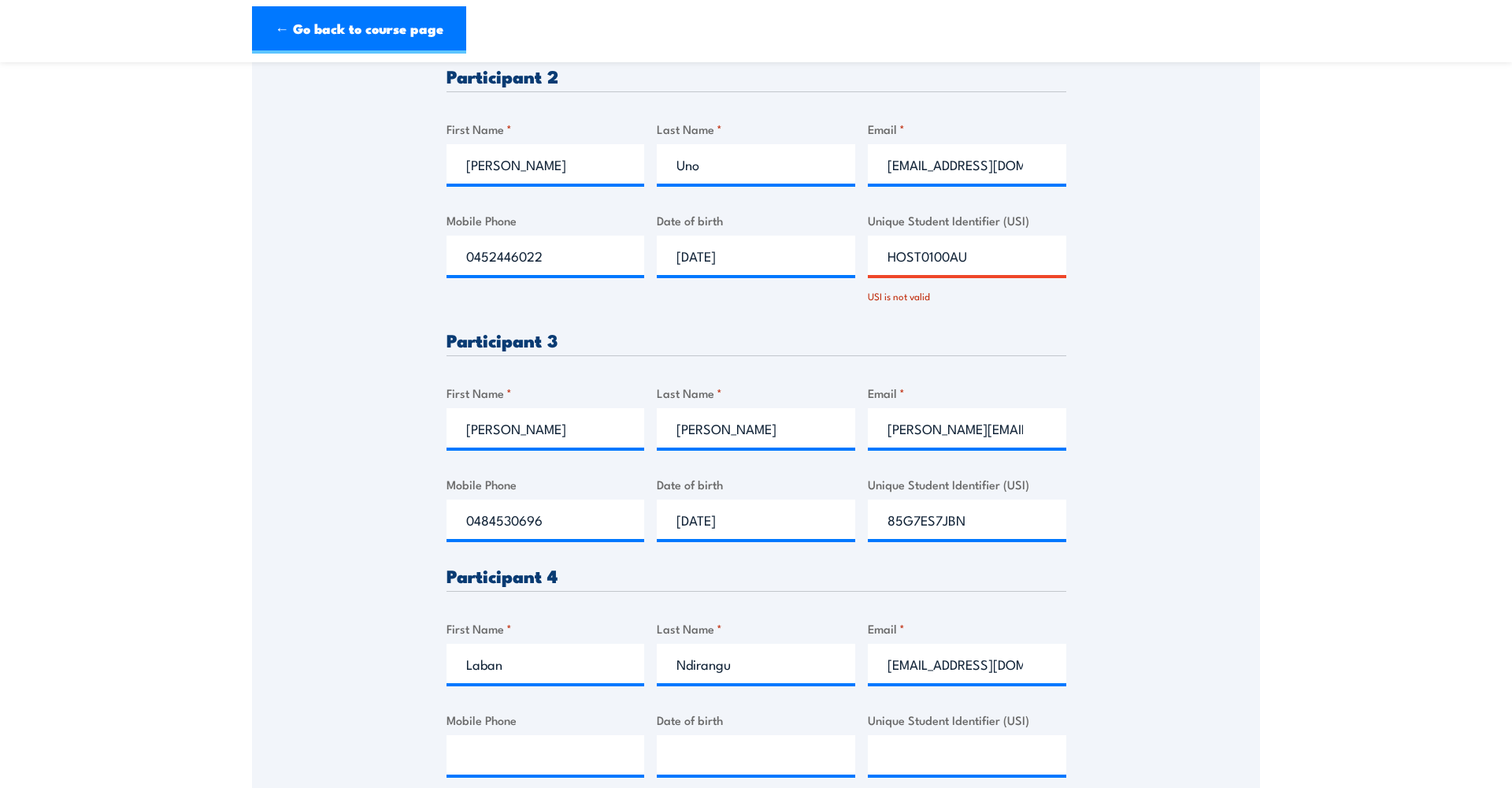
scroll to position [769, 0]
click at [968, 517] on input "85G7ES7JBN" at bounding box center [967, 518] width 198 height 39
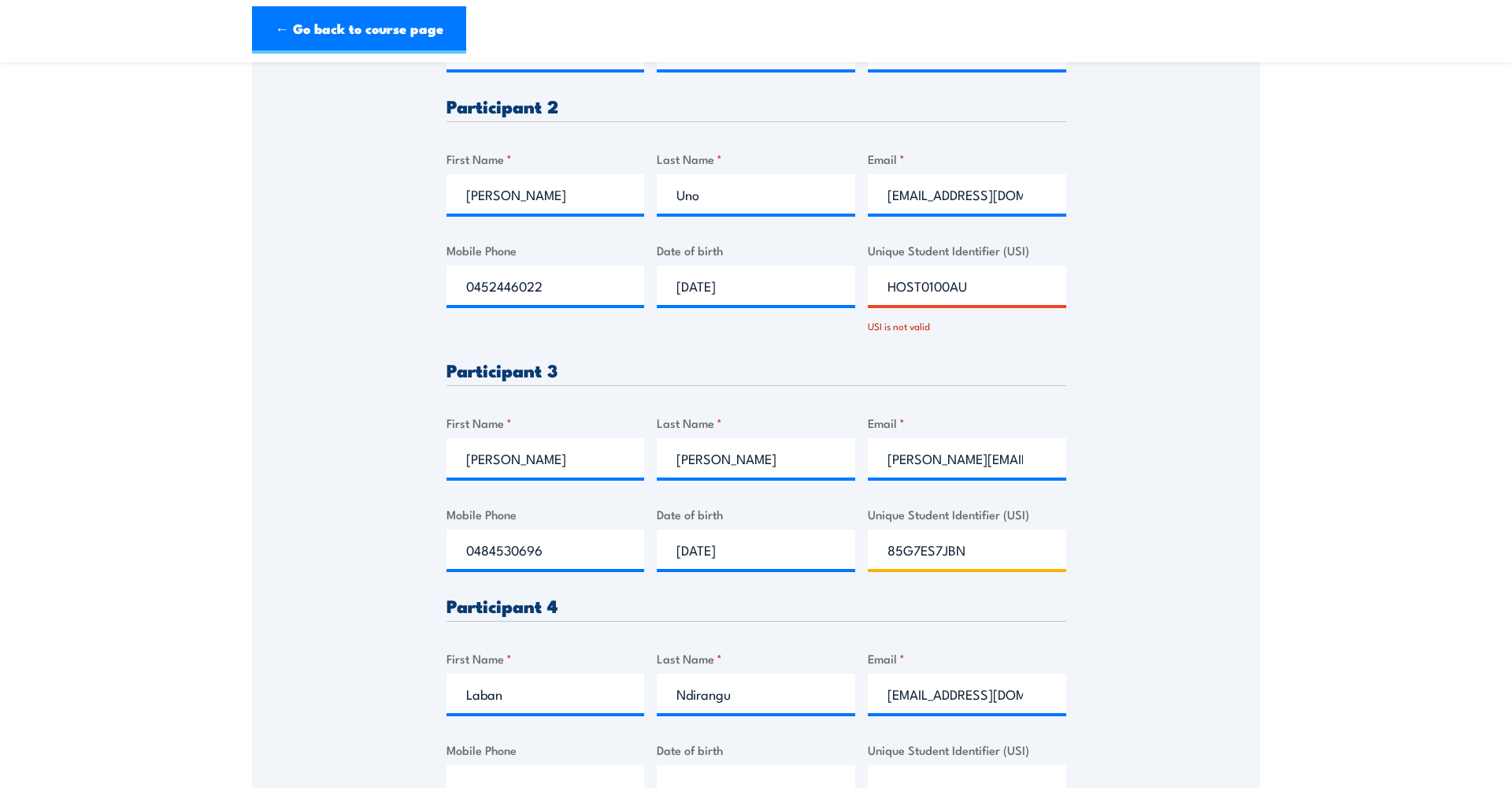
scroll to position [739, 0]
click at [889, 545] on input "85G7ES7JBN" at bounding box center [967, 548] width 198 height 39
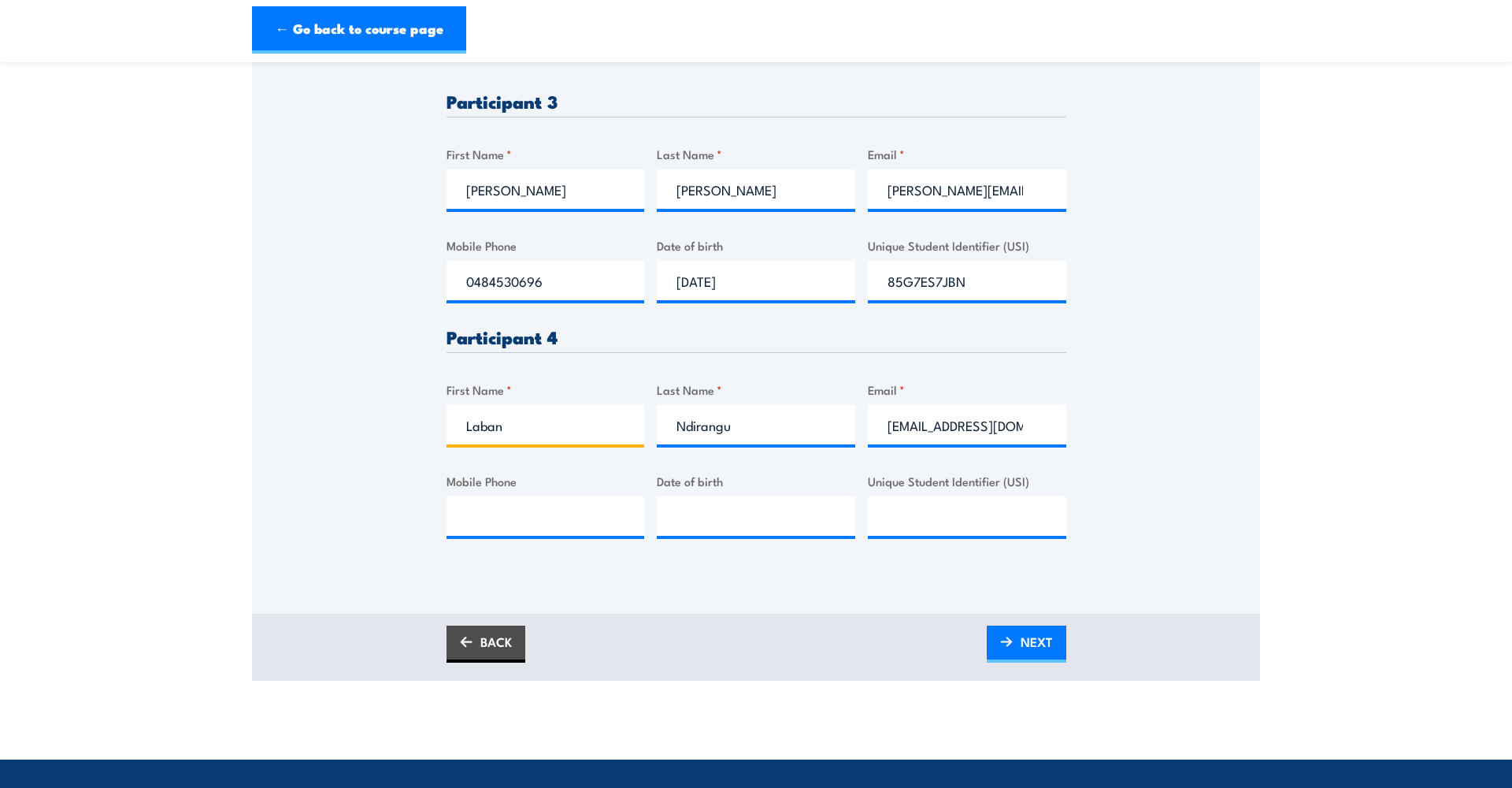
scroll to position [1008, 0]
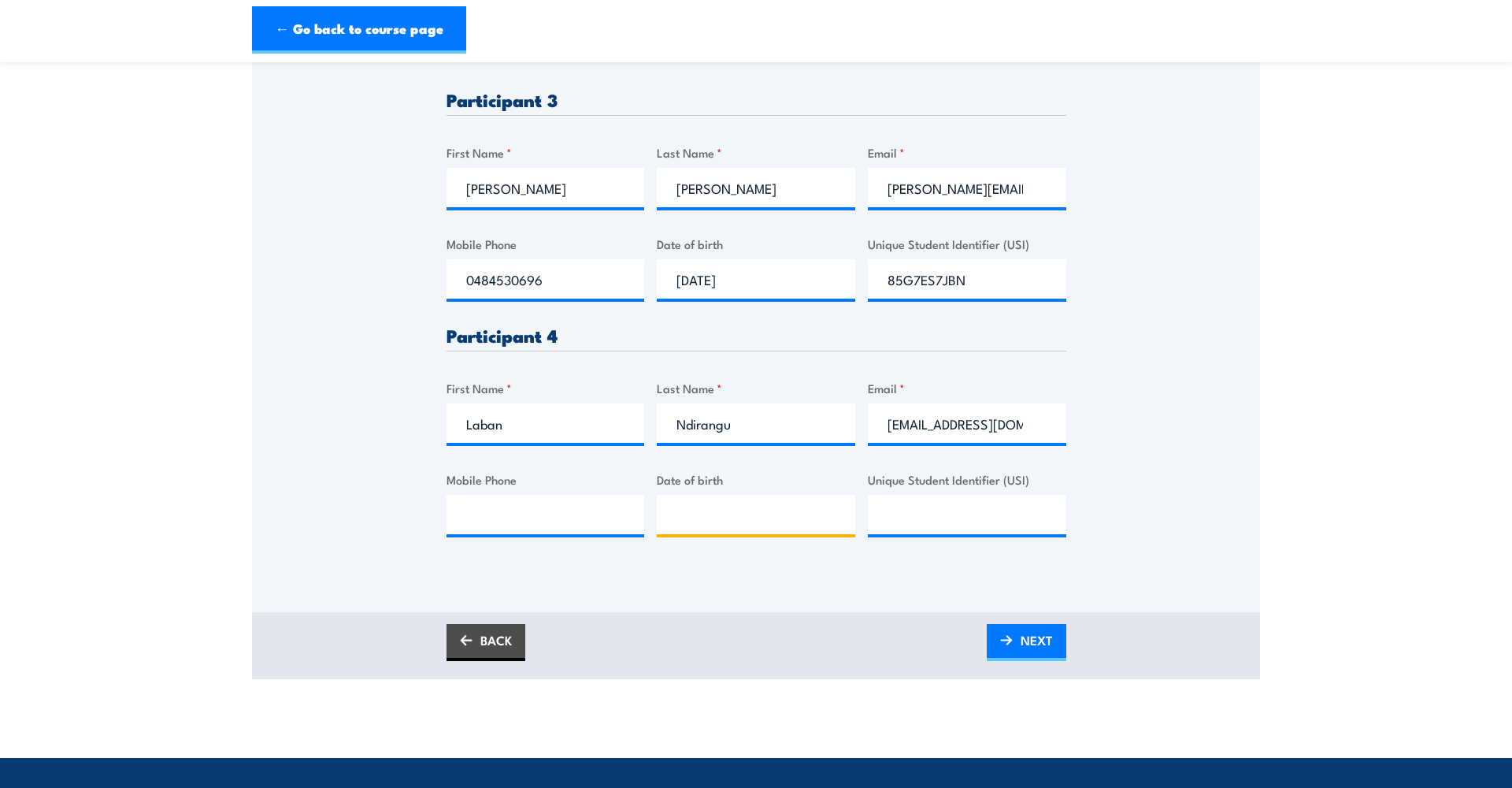
type input "__/__/____"
type input "0432358420"
type input "[DATE]"
type input "n"
type input "n5ydlnm5br"
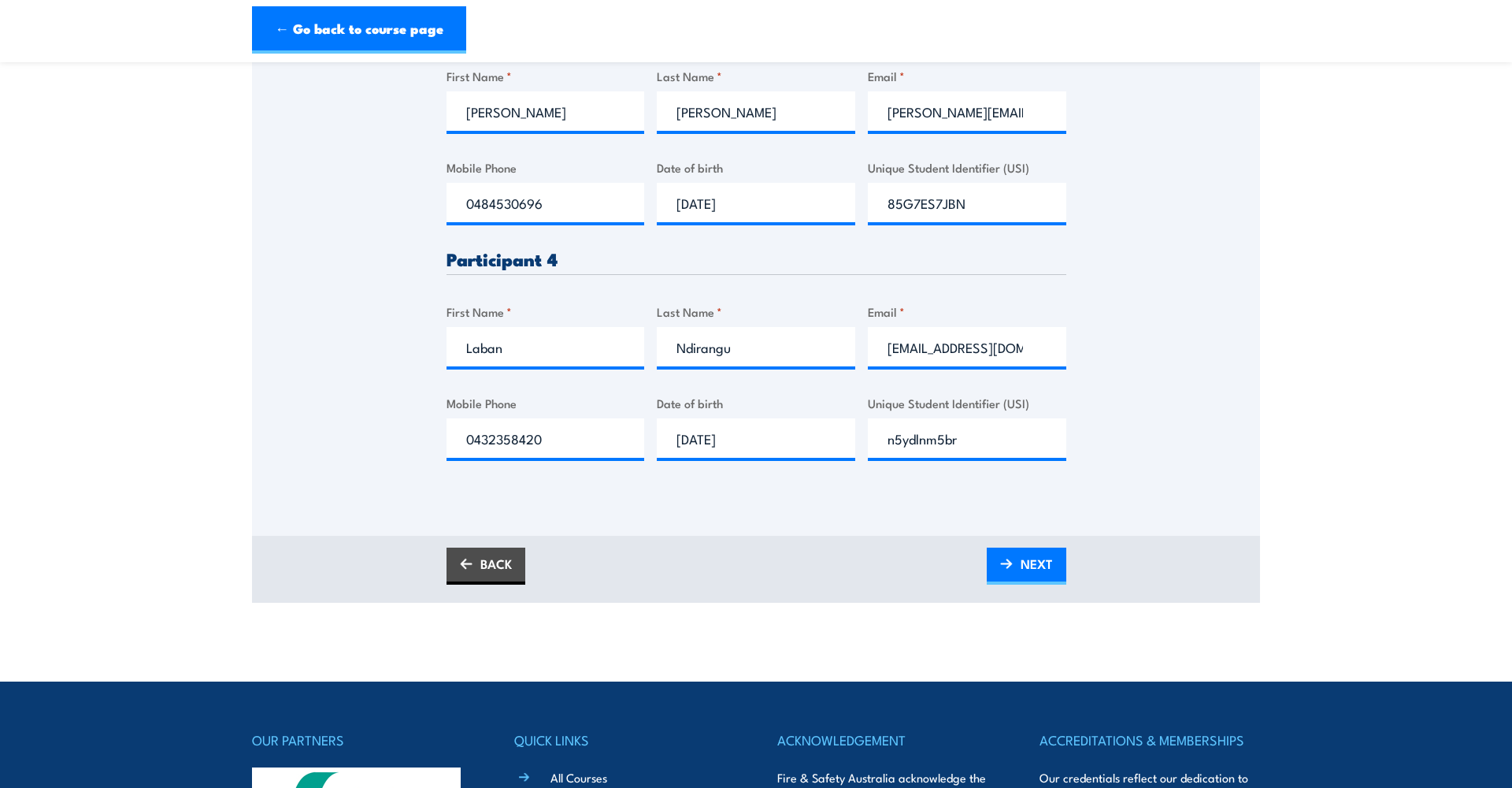
scroll to position [1084, 0]
click at [893, 433] on input "n5ydlnm5br" at bounding box center [967, 438] width 198 height 39
type input "N5YDLNM5BR"
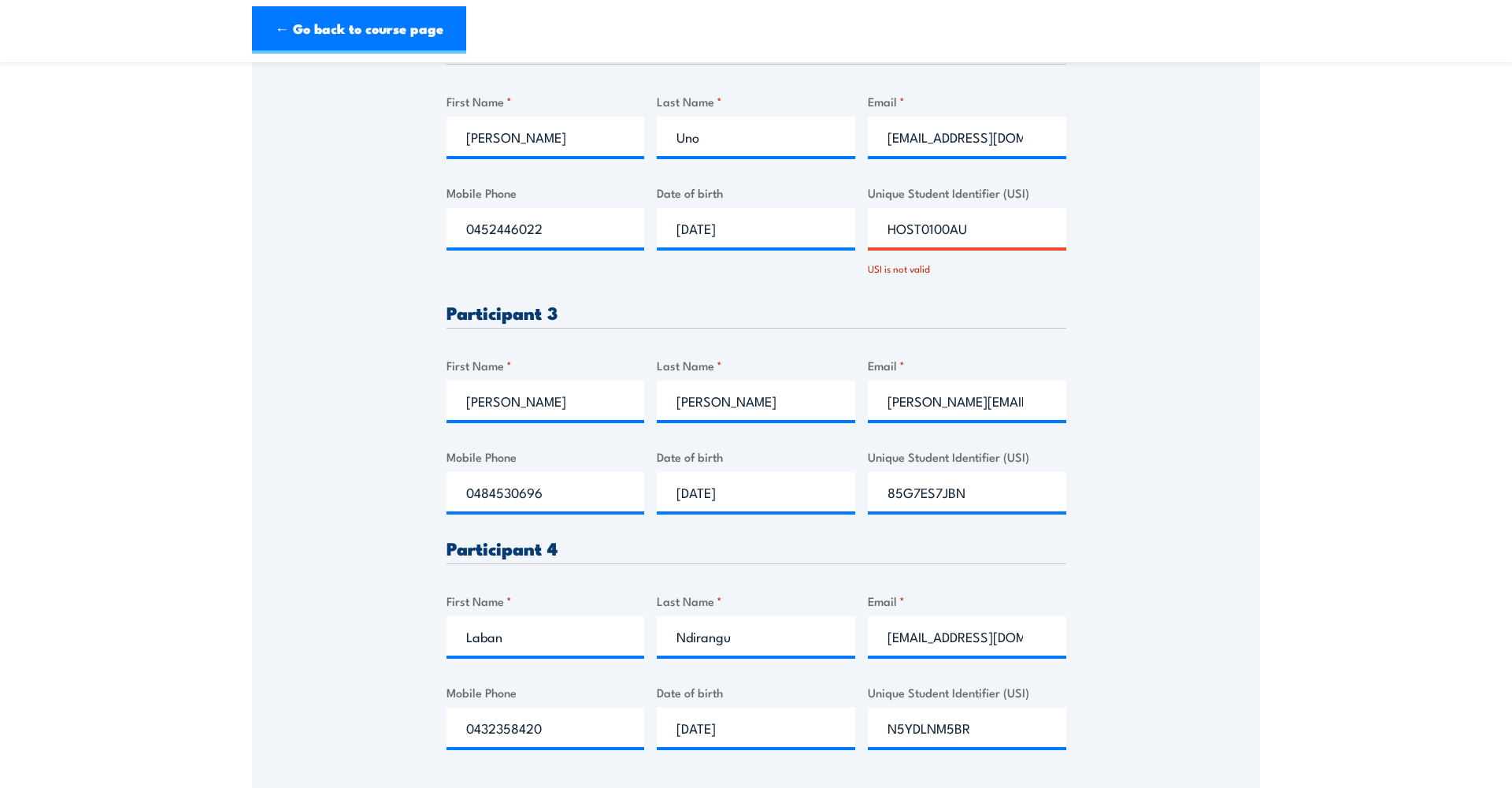
scroll to position [789, 0]
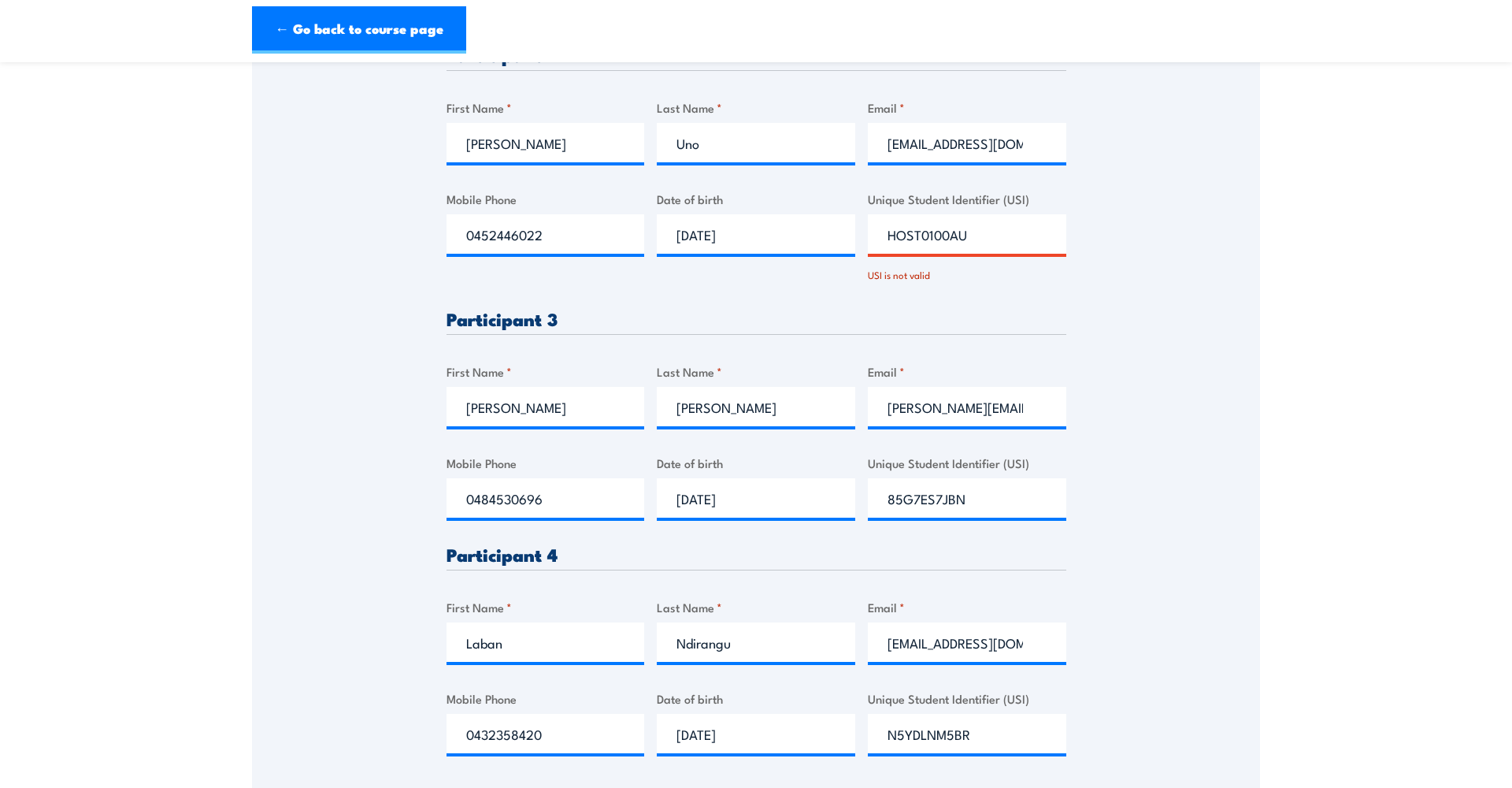
click at [980, 232] on input "HOST0100AU" at bounding box center [967, 234] width 198 height 39
type input "H"
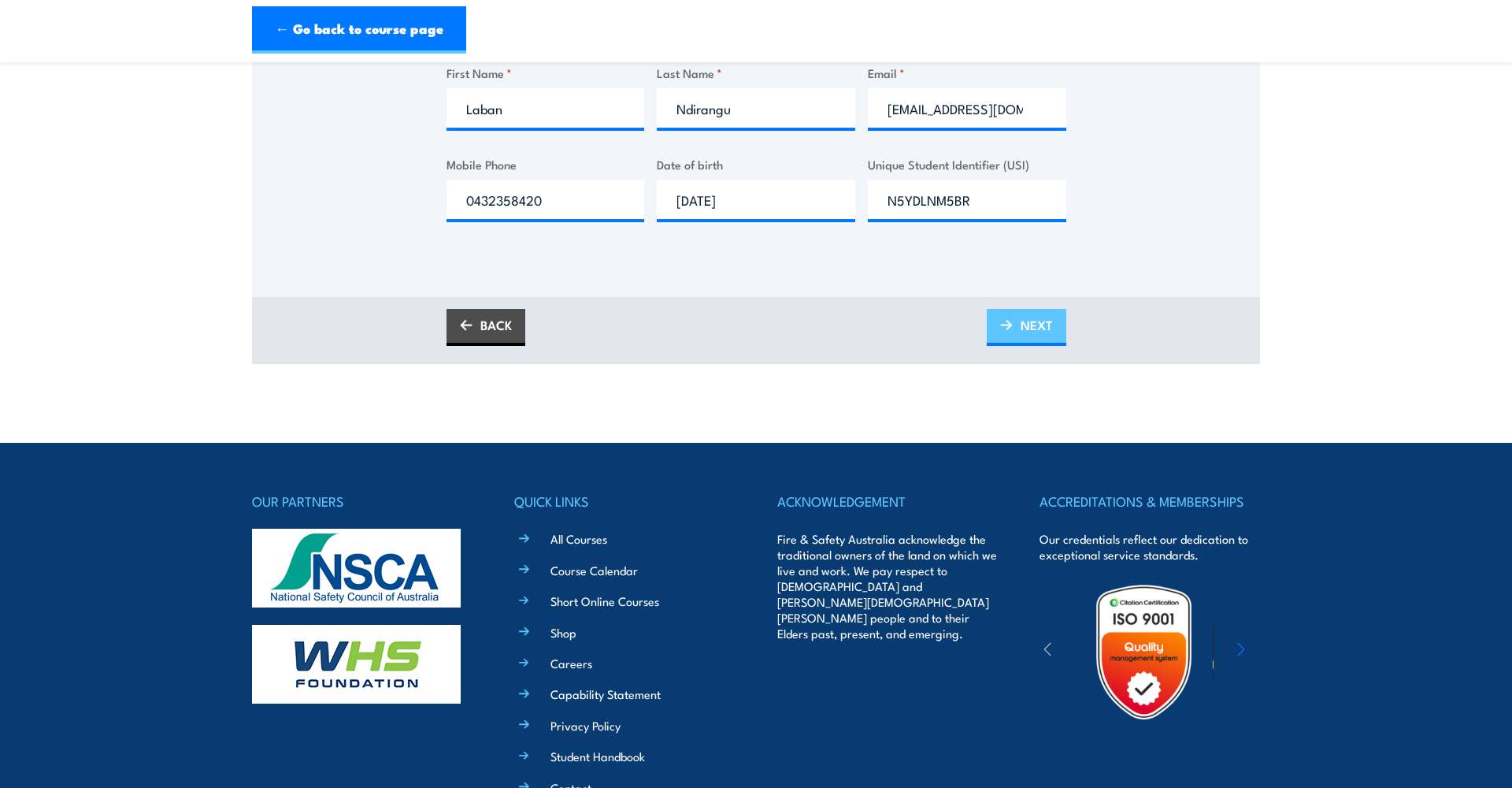
scroll to position [1325, 0]
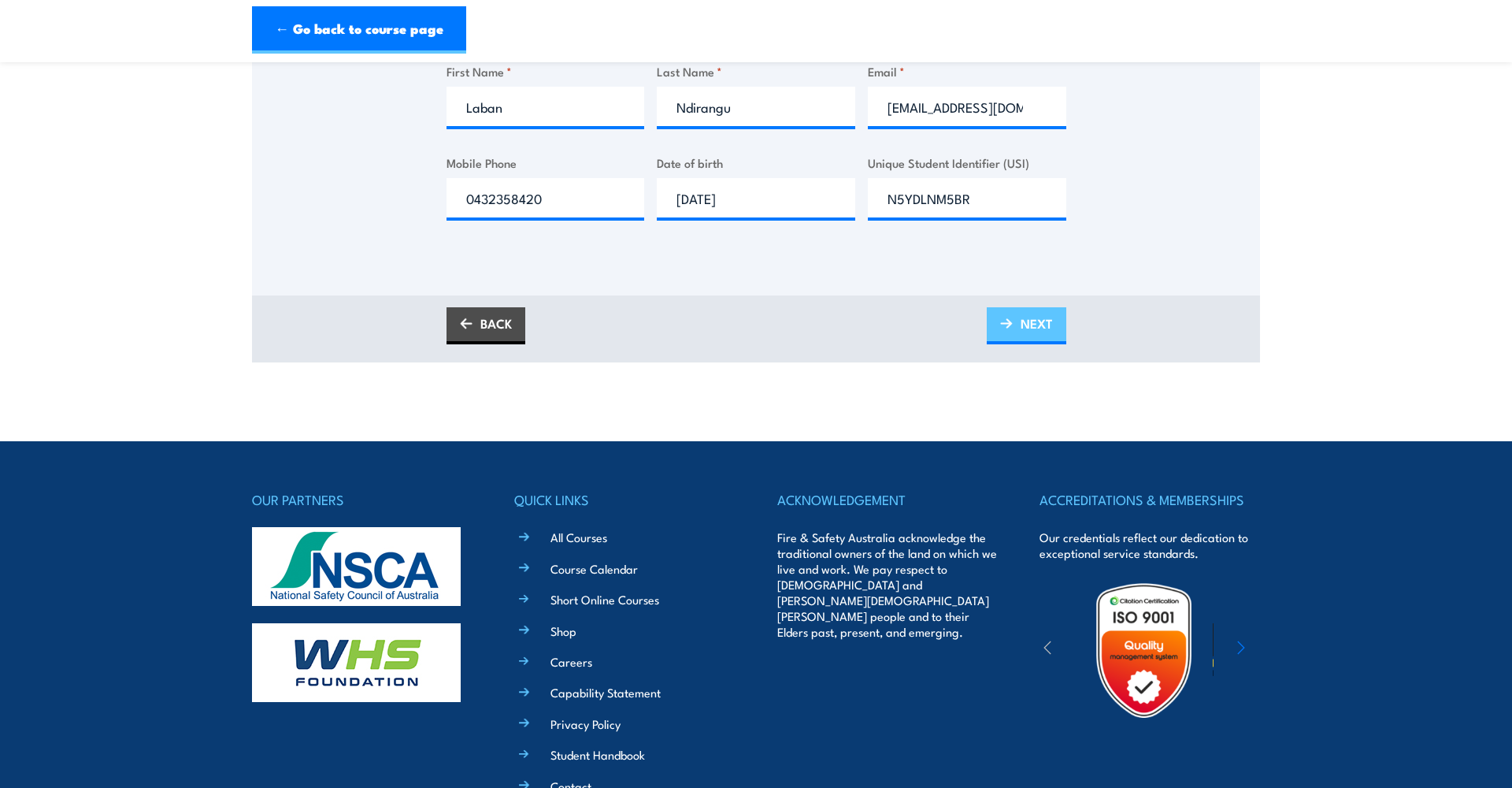
click at [1031, 319] on span "NEXT" at bounding box center [1037, 323] width 32 height 42
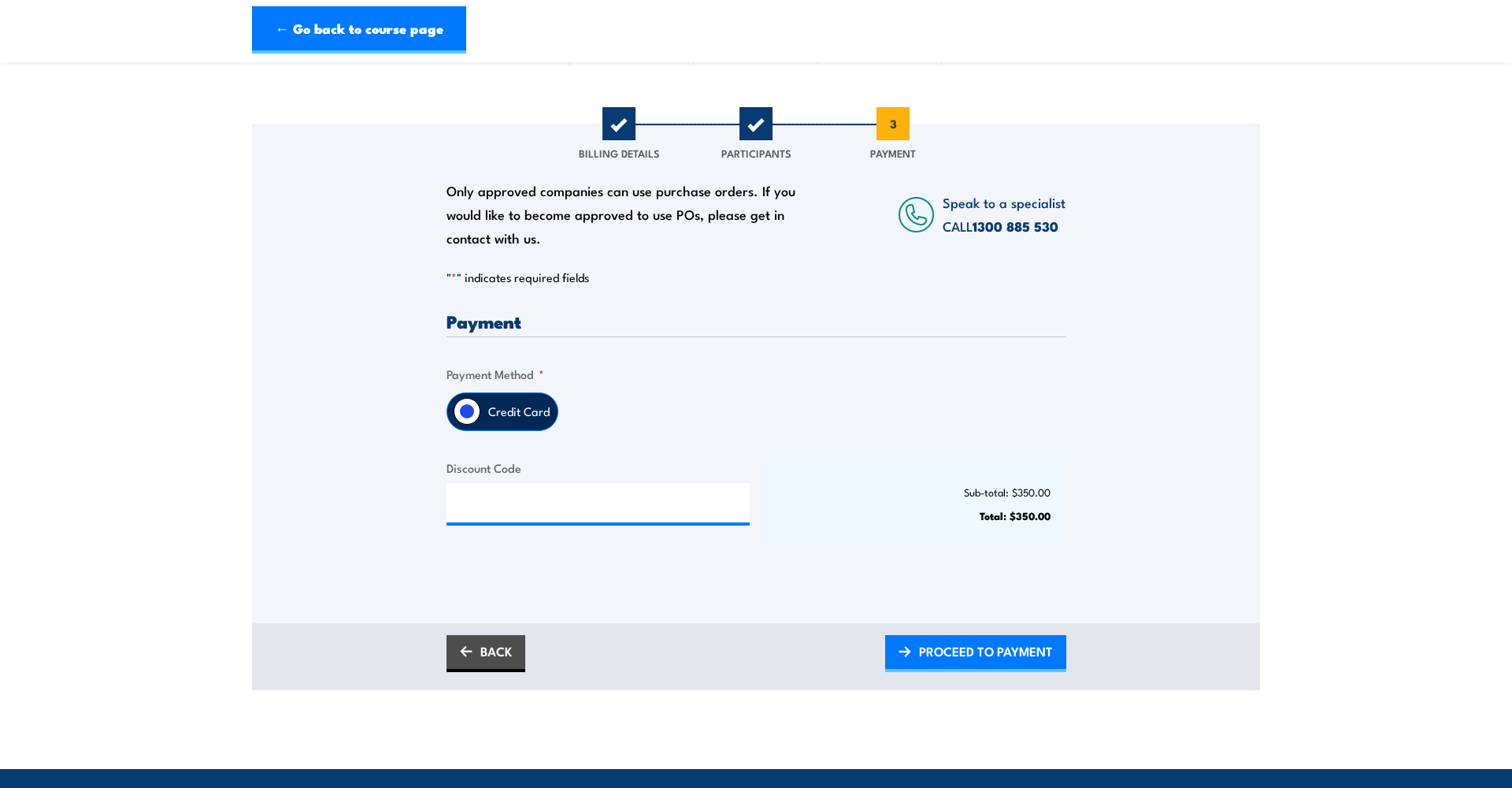
scroll to position [147, 0]
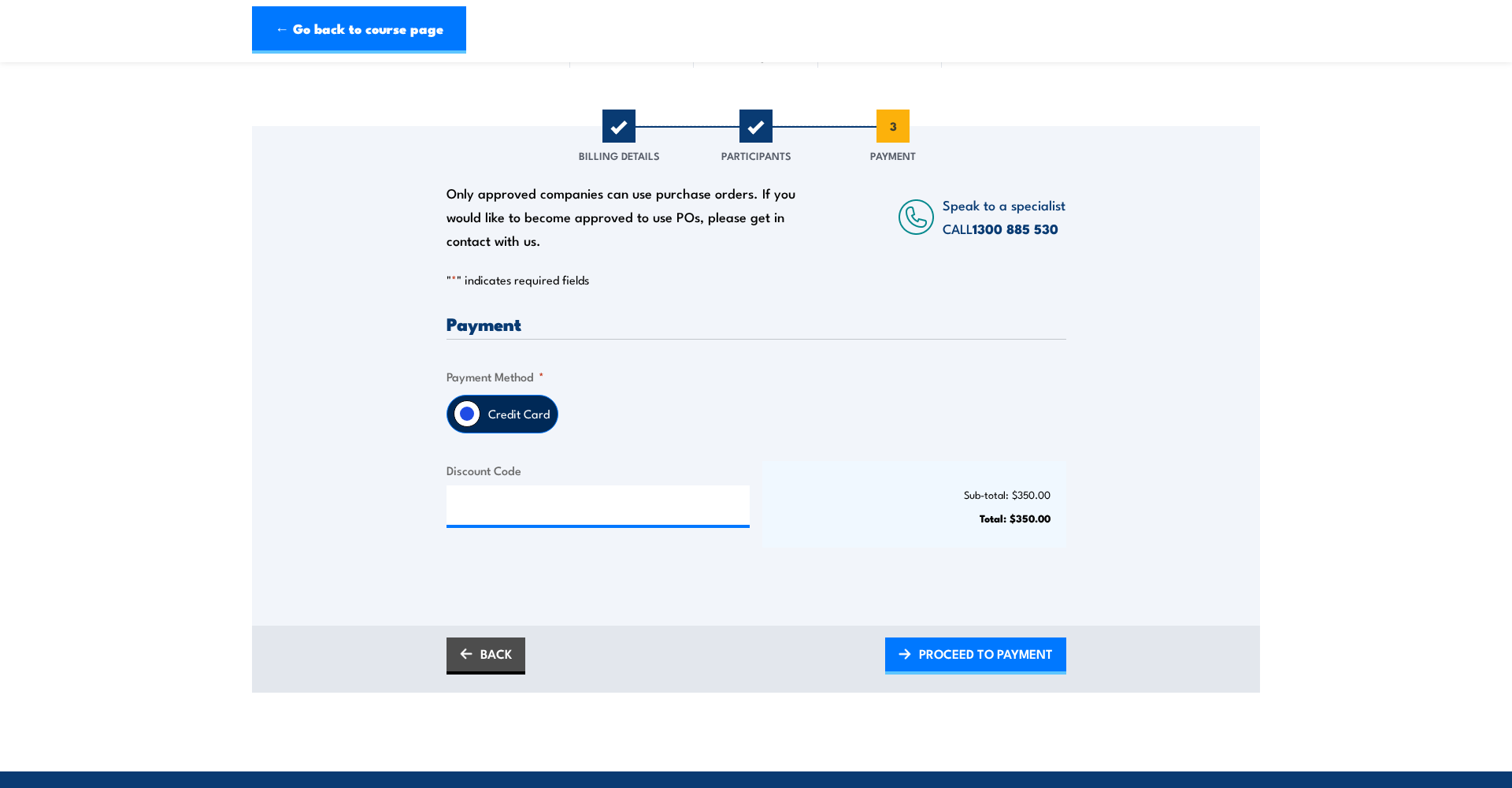
click at [514, 408] on label "Credit Card" at bounding box center [518, 413] width 78 height 37
click at [480, 408] on input "Credit Card" at bounding box center [467, 413] width 27 height 27
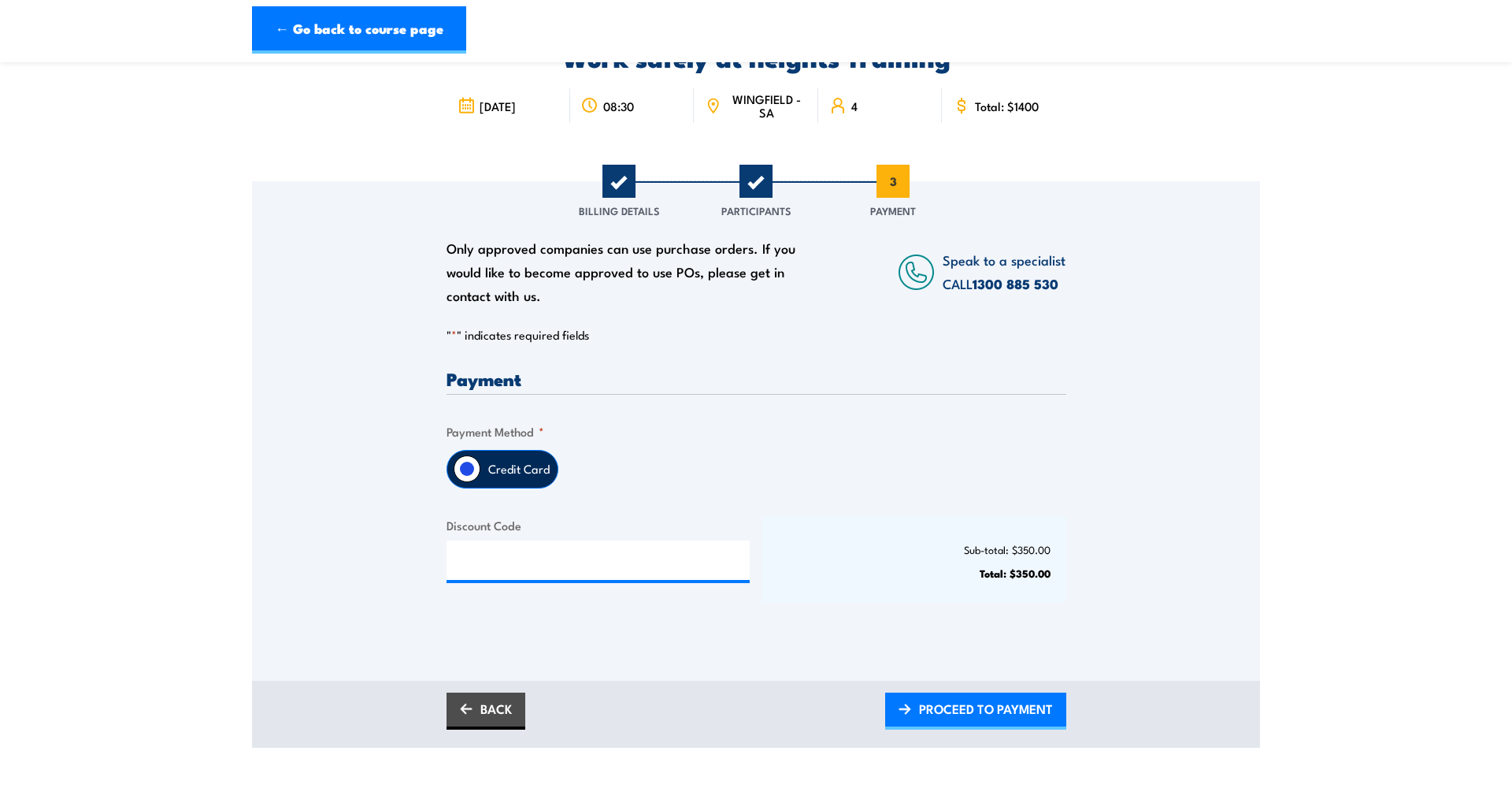
scroll to position [97, 0]
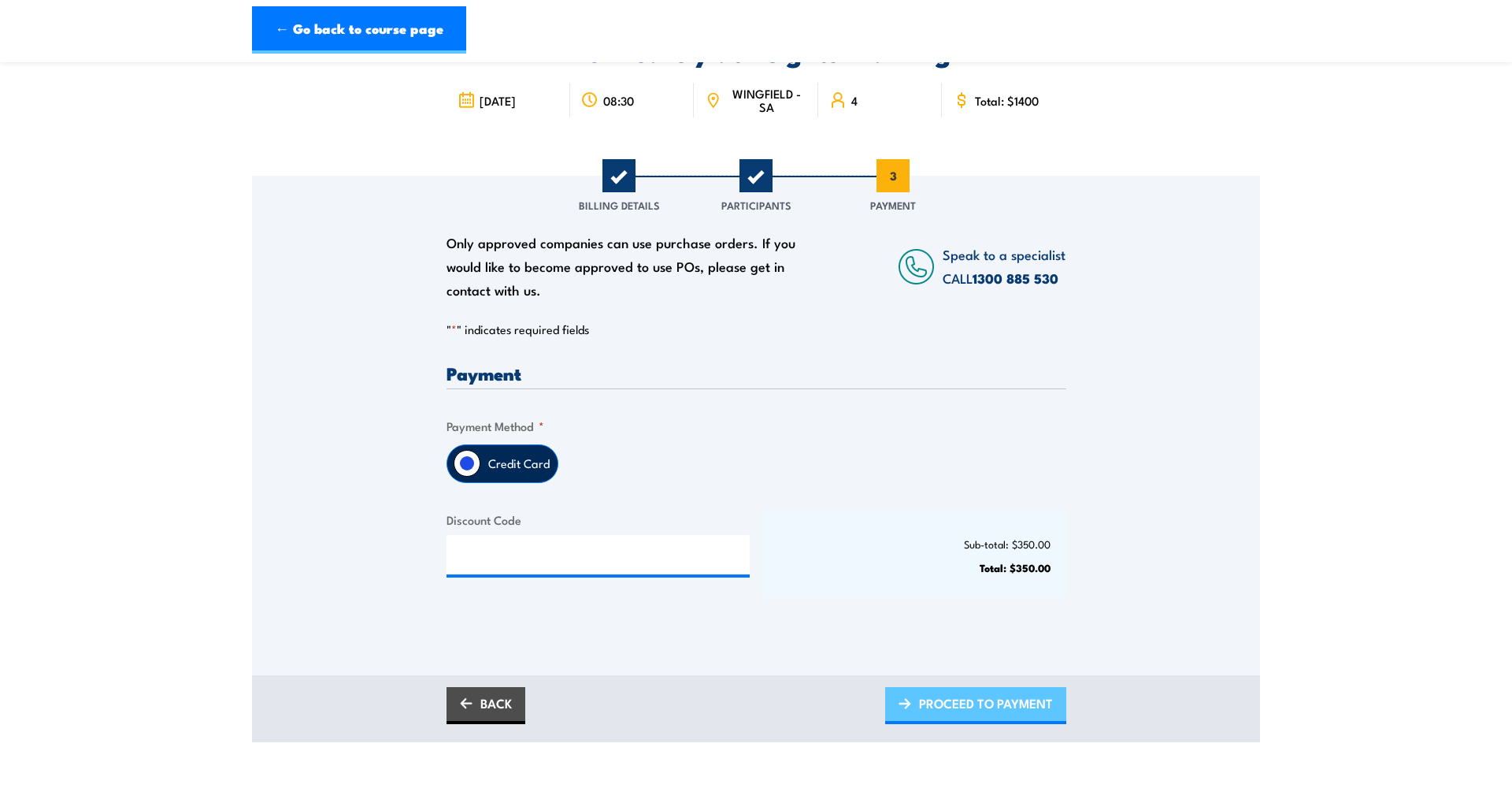
click at [971, 701] on span "PROCEED TO PAYMENT" at bounding box center [986, 702] width 134 height 42
